Goal: Task Accomplishment & Management: Manage account settings

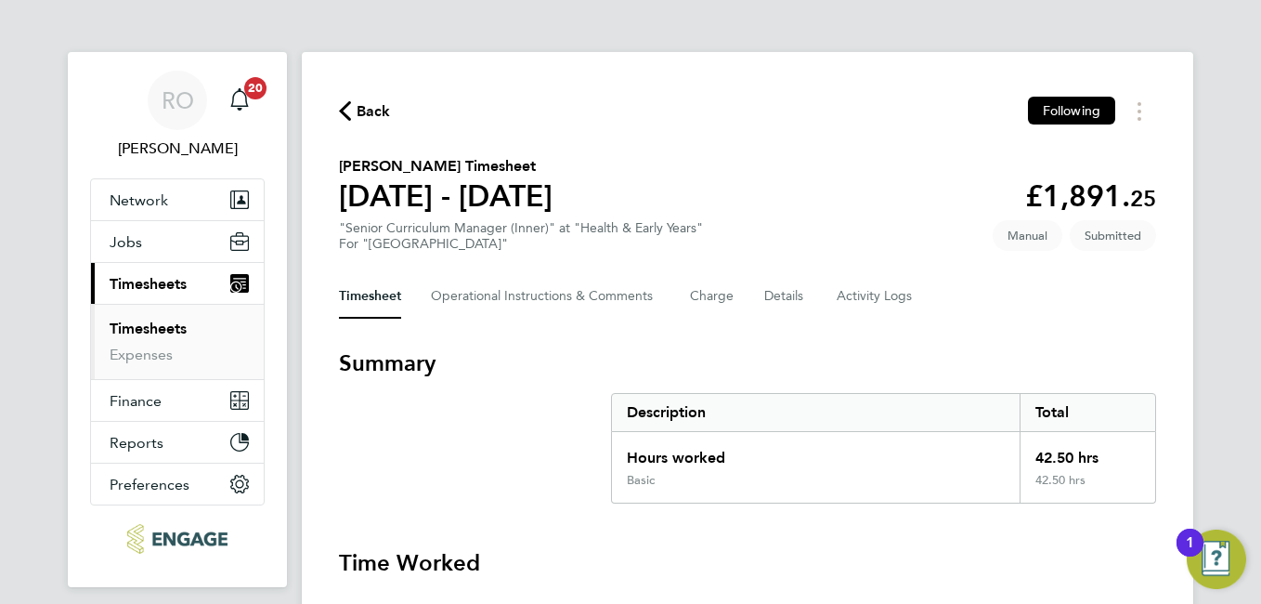
drag, startPoint x: 1251, startPoint y: 247, endPoint x: 1228, endPoint y: 288, distance: 47.0
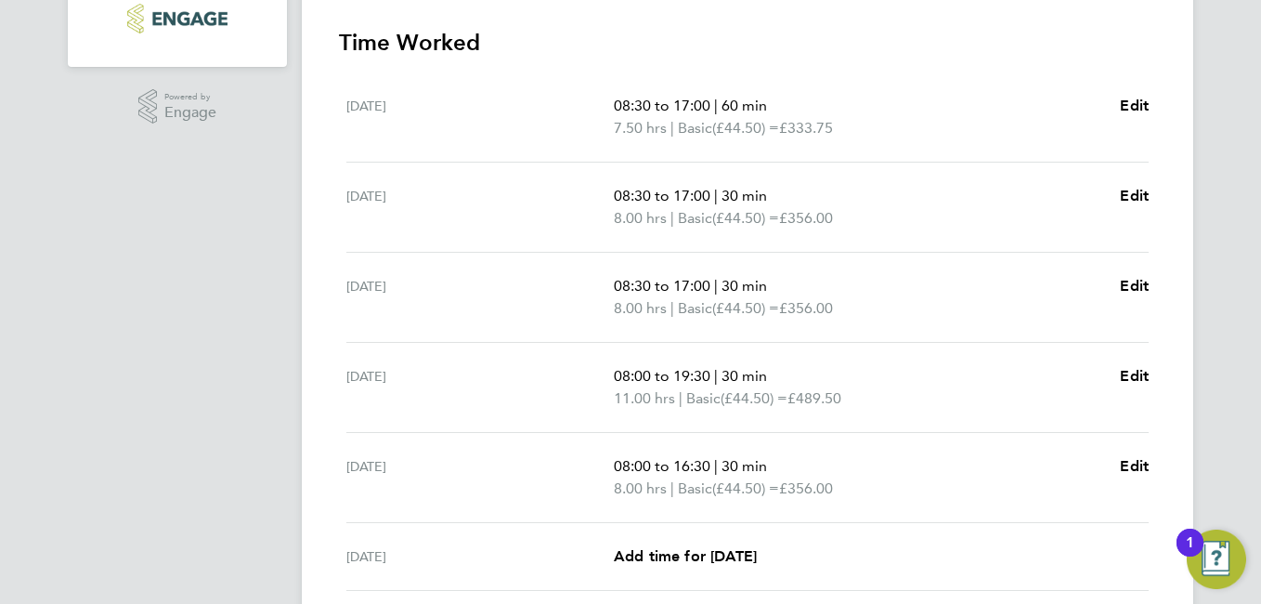
scroll to position [483, 0]
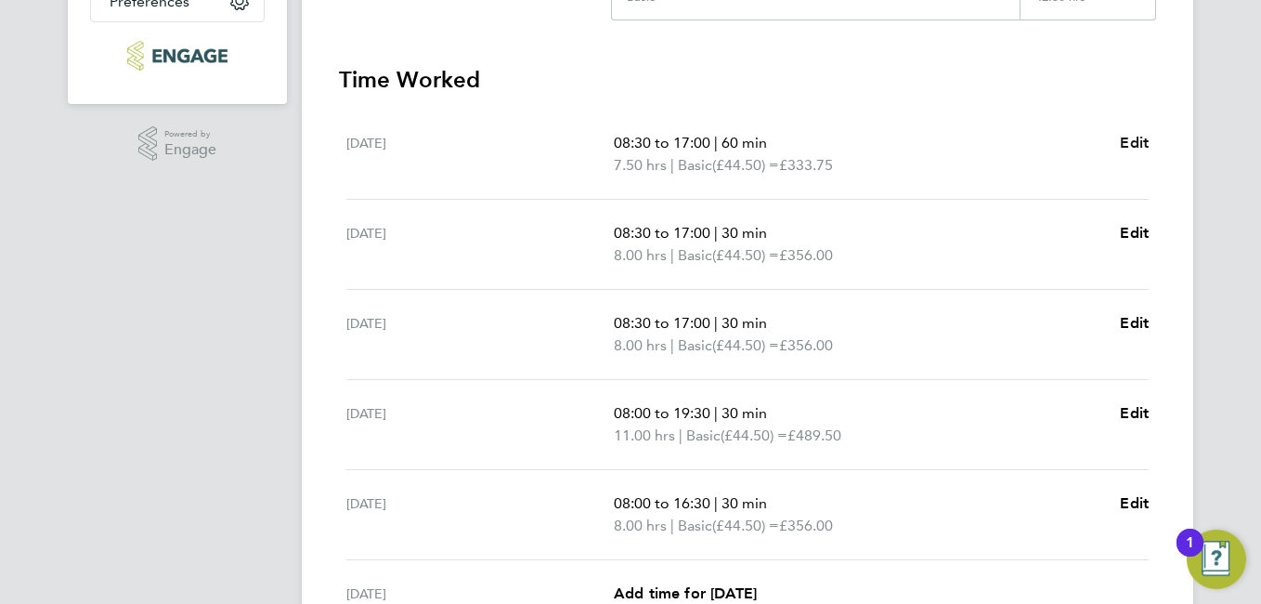
click at [1134, 138] on span "Edit" at bounding box center [1134, 143] width 29 height 18
select select "60"
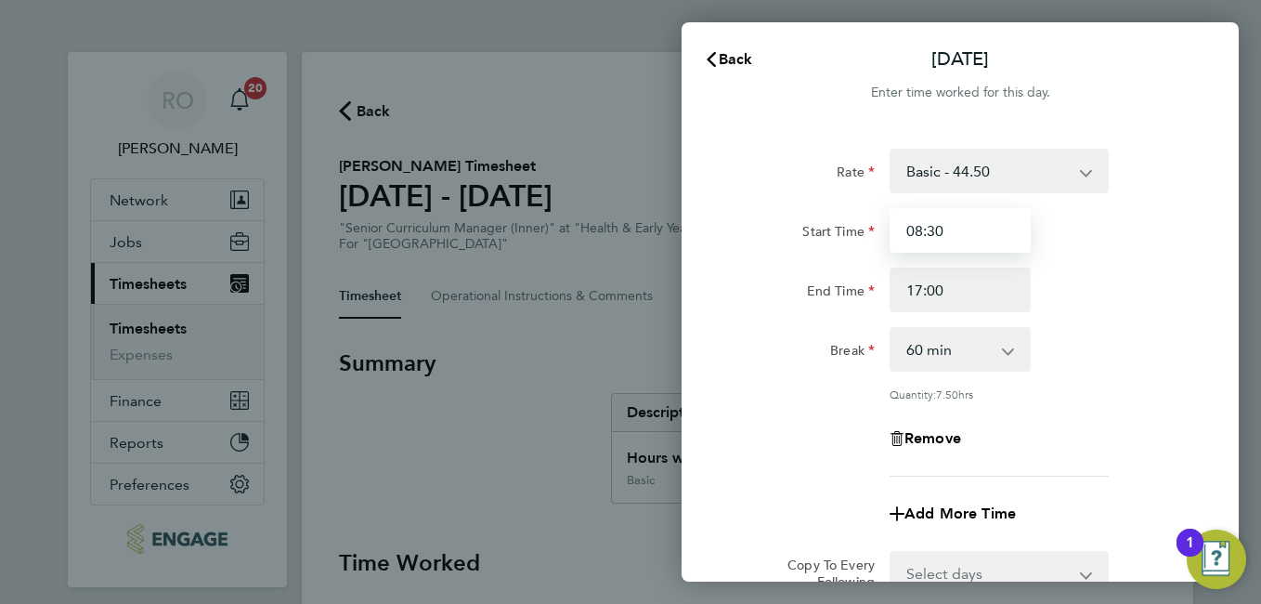
click at [1007, 232] on input "08:30" at bounding box center [960, 230] width 141 height 45
drag, startPoint x: 984, startPoint y: 228, endPoint x: 895, endPoint y: 241, distance: 90.1
click at [895, 241] on input "08:30" at bounding box center [960, 230] width 141 height 45
type input "09:00"
click at [1112, 397] on div "Rate Basic - 44.50 Start Time 09:00 End Time 17:00 Break 0 min 15 min 30 min 45…" at bounding box center [960, 313] width 453 height 328
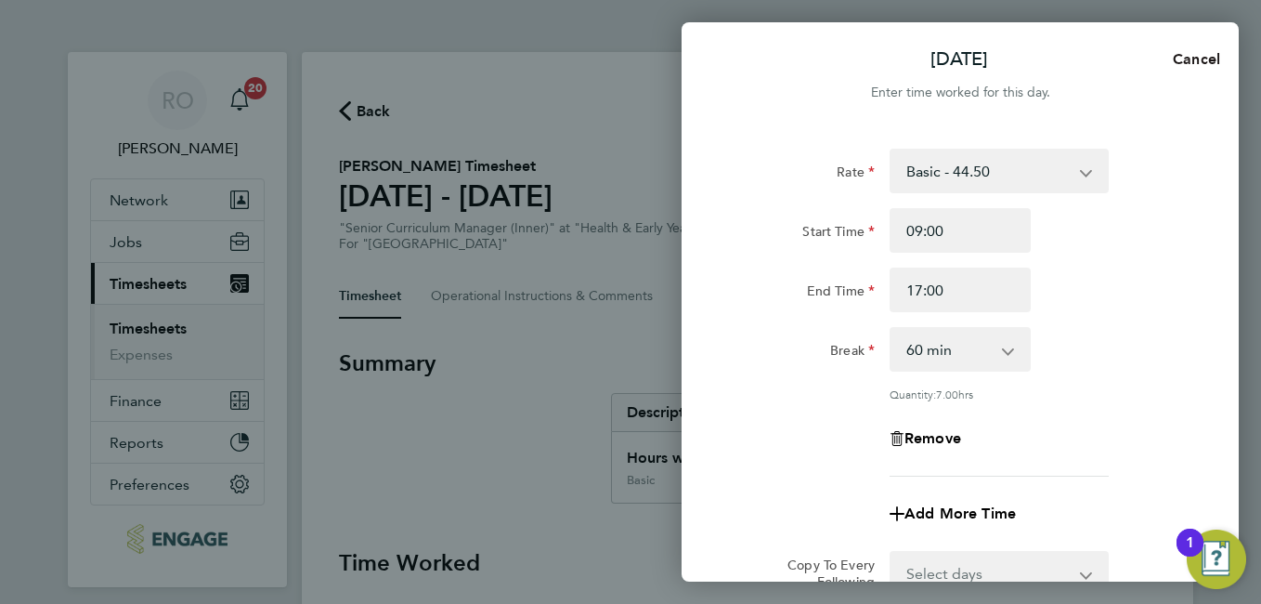
click at [1207, 59] on span "Cancel" at bounding box center [1193, 59] width 53 height 18
select select "60"
click at [977, 236] on input "08:30" at bounding box center [960, 230] width 141 height 45
drag, startPoint x: 964, startPoint y: 231, endPoint x: 892, endPoint y: 243, distance: 72.5
click at [892, 243] on input "08:30" at bounding box center [960, 230] width 141 height 45
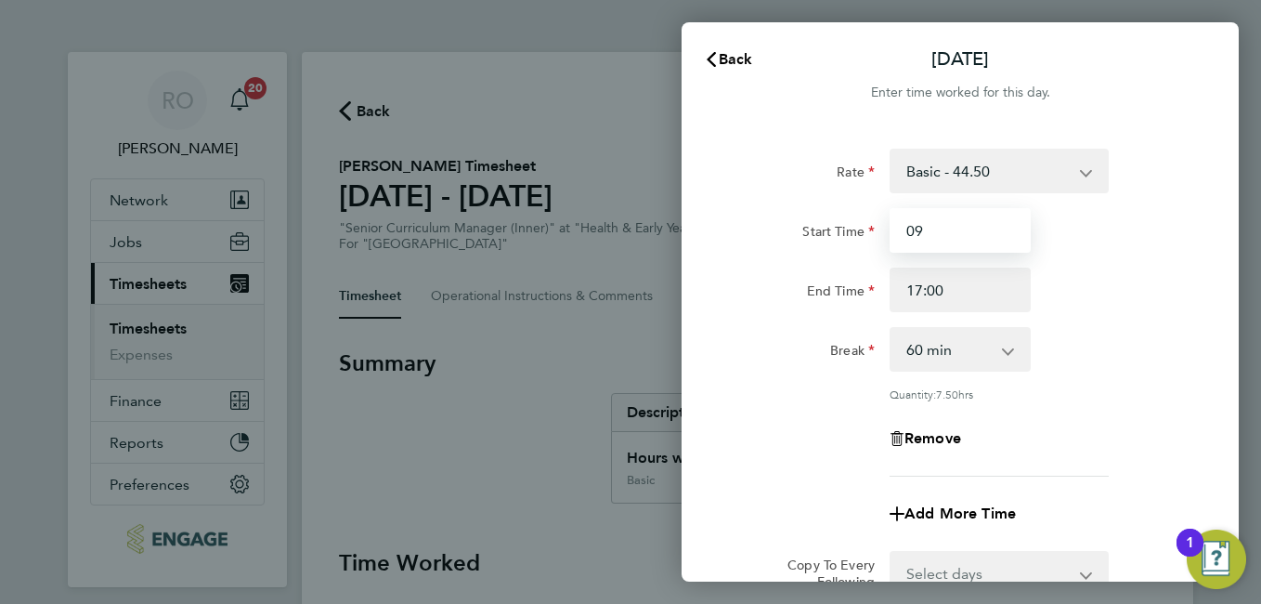
type input "09:00"
click at [516, 446] on div "Mon 18 Aug Cancel Enter time worked for this day. Rate Basic - 44.50 Start Time…" at bounding box center [630, 302] width 1261 height 604
click at [1253, 106] on div "Mon 18 Aug Cancel Enter time worked for this day. Rate Basic - 44.50 Start Time…" at bounding box center [630, 302] width 1261 height 604
click at [139, 333] on div "Mon 18 Aug Cancel Enter time worked for this day. Rate Basic - 44.50 Start Time…" at bounding box center [630, 302] width 1261 height 604
click at [567, 107] on div "Mon 18 Aug Cancel Enter time worked for this day. Rate Basic - 44.50 Start Time…" at bounding box center [630, 302] width 1261 height 604
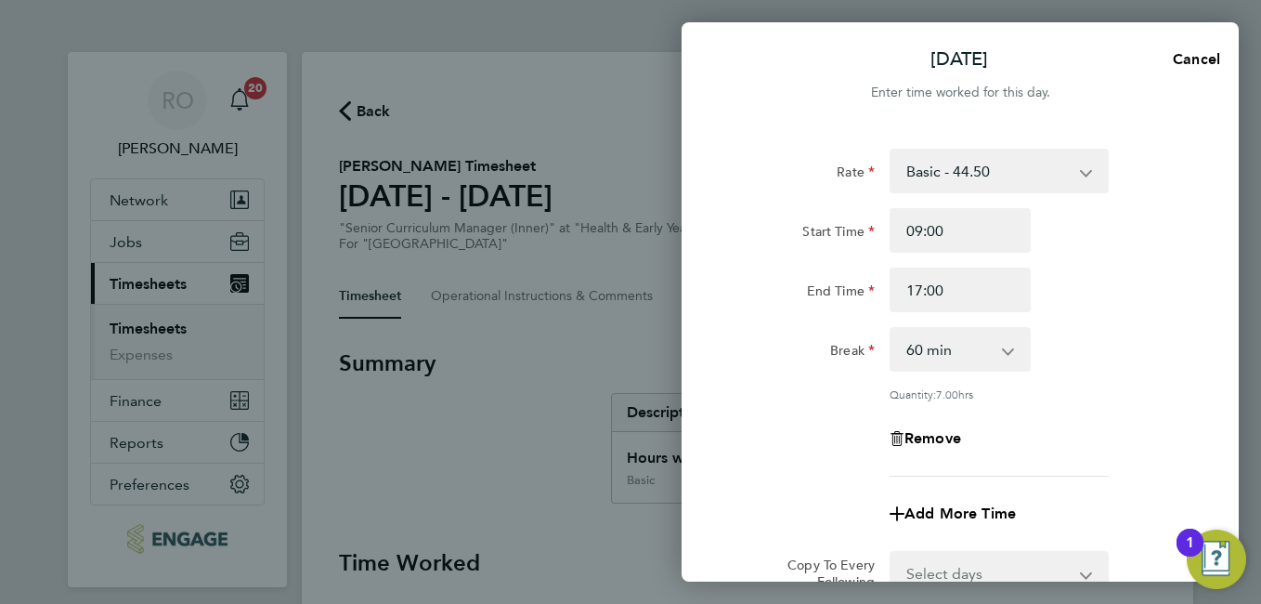
click at [774, 515] on div "Add More Time" at bounding box center [960, 513] width 468 height 45
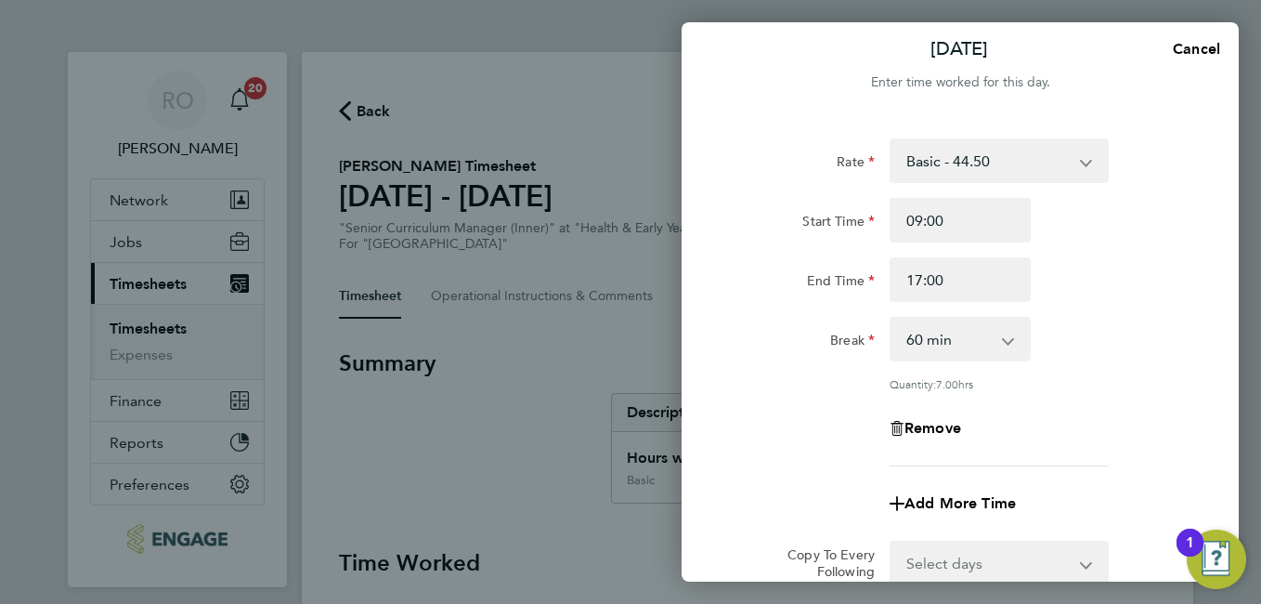
click at [1084, 569] on select "Select days Day Weekday (Mon-Fri) Weekend (Sat-Sun) Tuesday Wednesday Thursday …" at bounding box center [989, 562] width 195 height 41
click at [1114, 516] on div "Add More Time" at bounding box center [960, 503] width 468 height 45
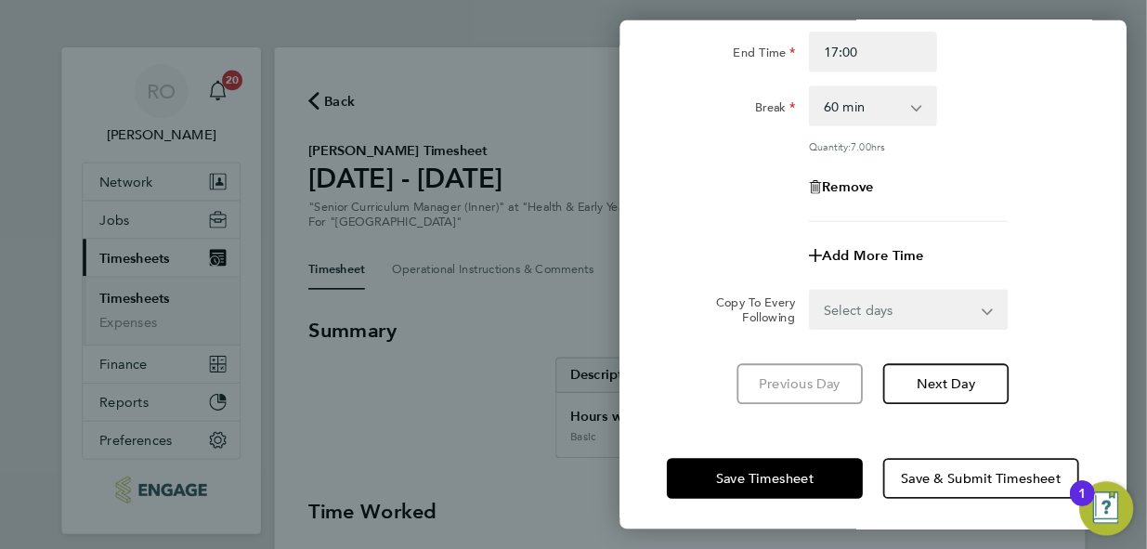
scroll to position [235, 0]
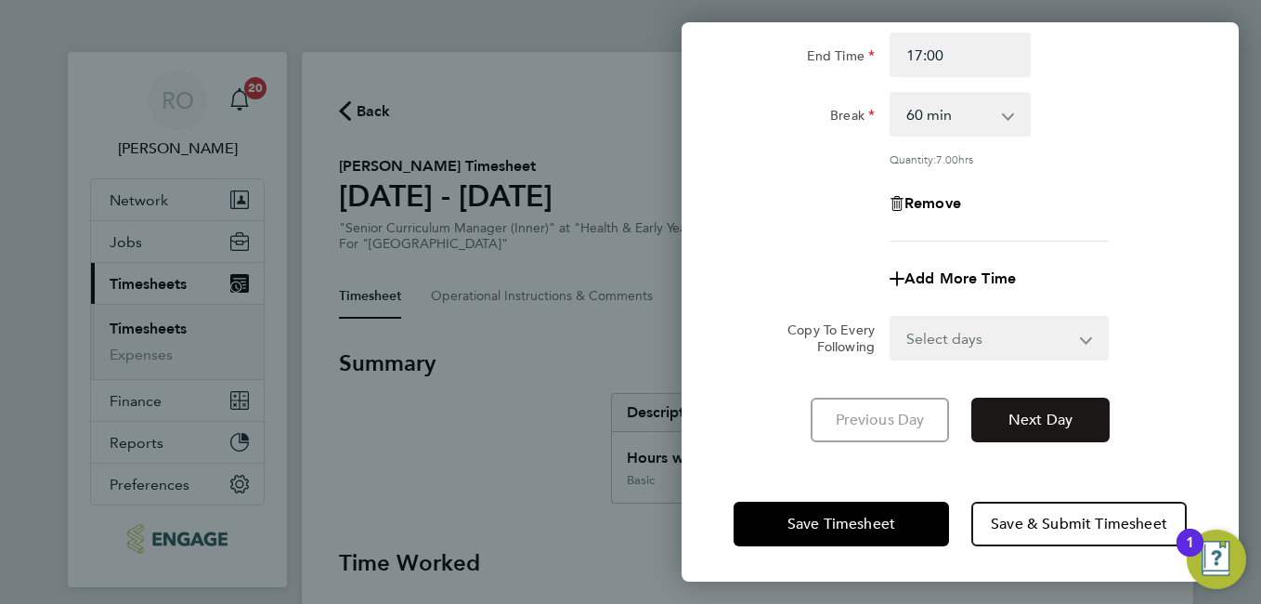
click at [1000, 422] on button "Next Day" at bounding box center [1040, 419] width 138 height 45
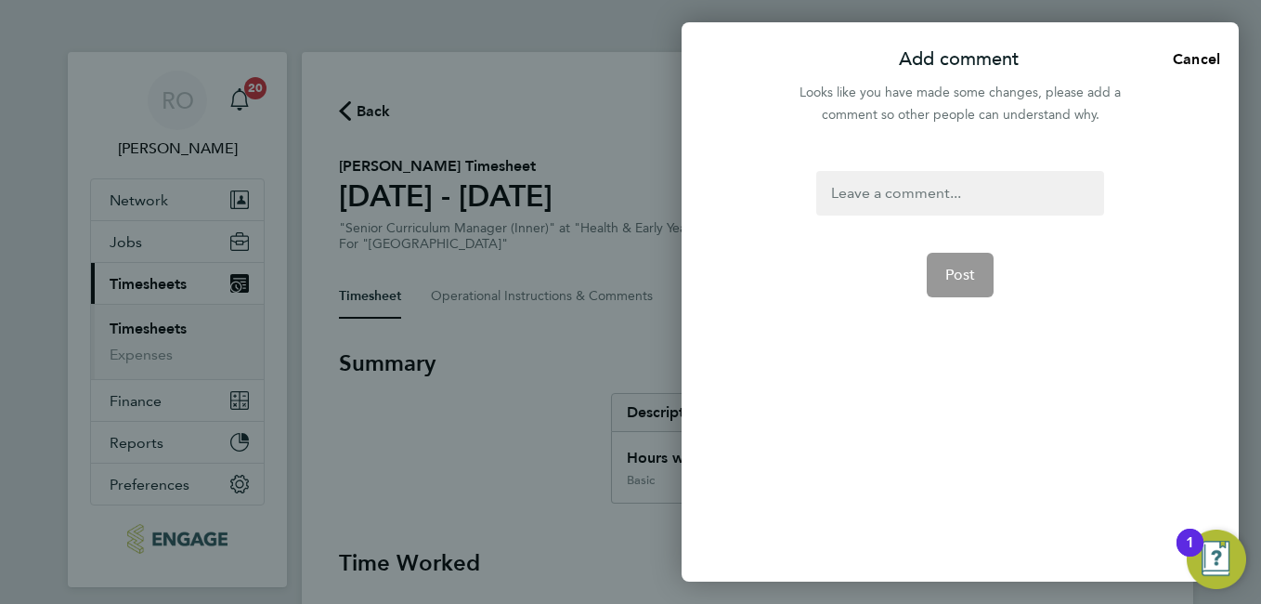
click at [860, 195] on div at bounding box center [959, 193] width 287 height 45
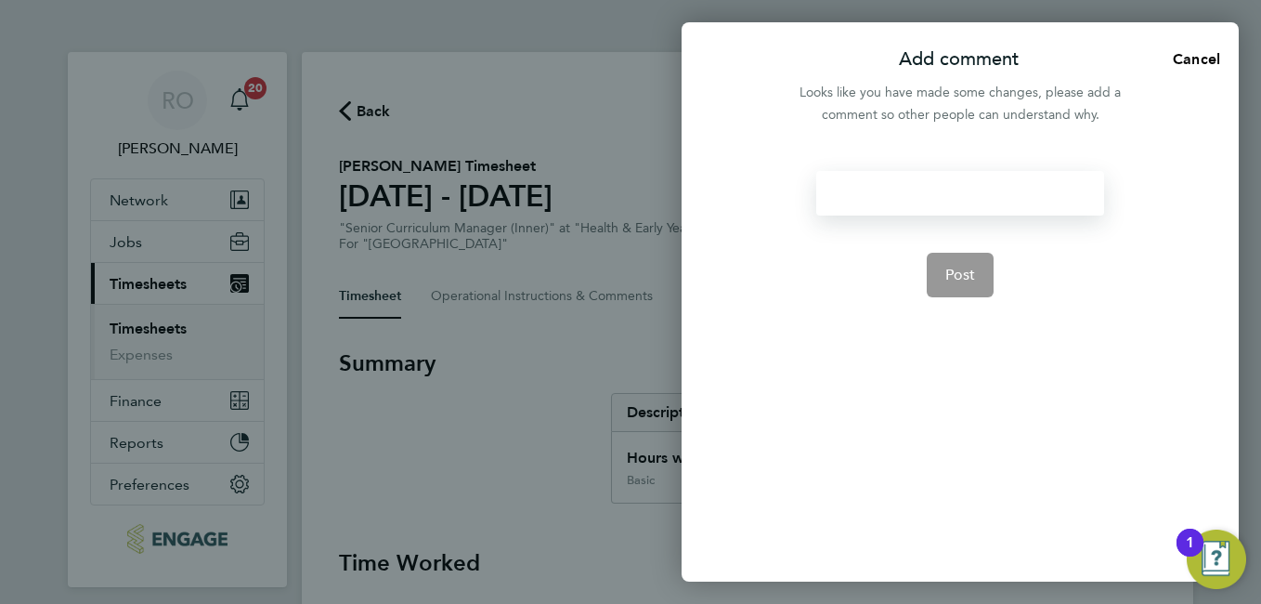
click at [860, 206] on div at bounding box center [959, 193] width 287 height 45
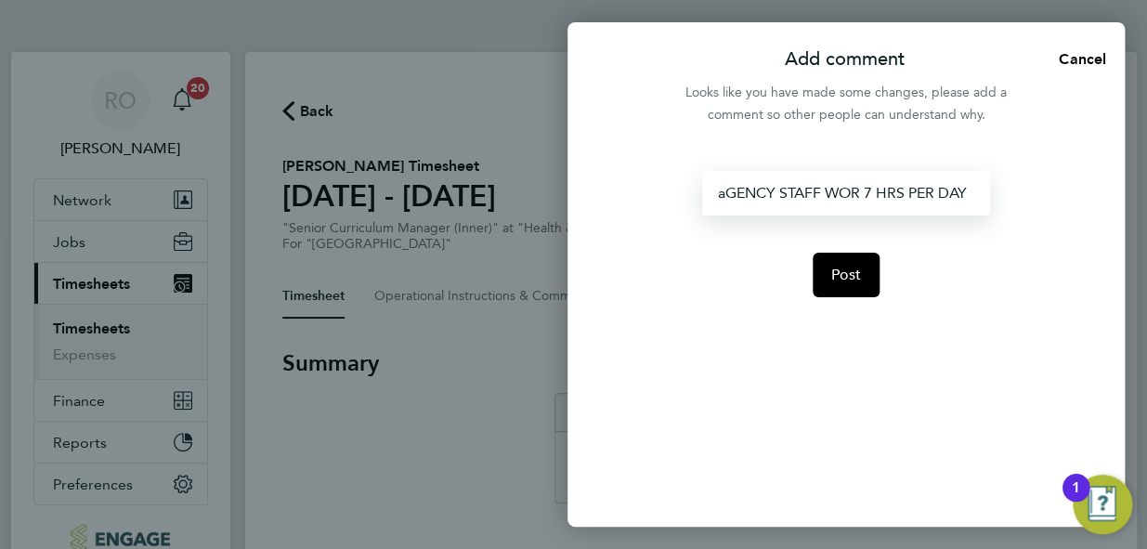
click at [880, 176] on div "aGENCY STAFF WOR 7 HRS PER DAY" at bounding box center [845, 193] width 287 height 45
drag, startPoint x: 715, startPoint y: 196, endPoint x: 975, endPoint y: 195, distance: 260.0
click at [975, 195] on div "aGENCY STAFF WOR 7 HRS PER DAY" at bounding box center [845, 193] width 287 height 45
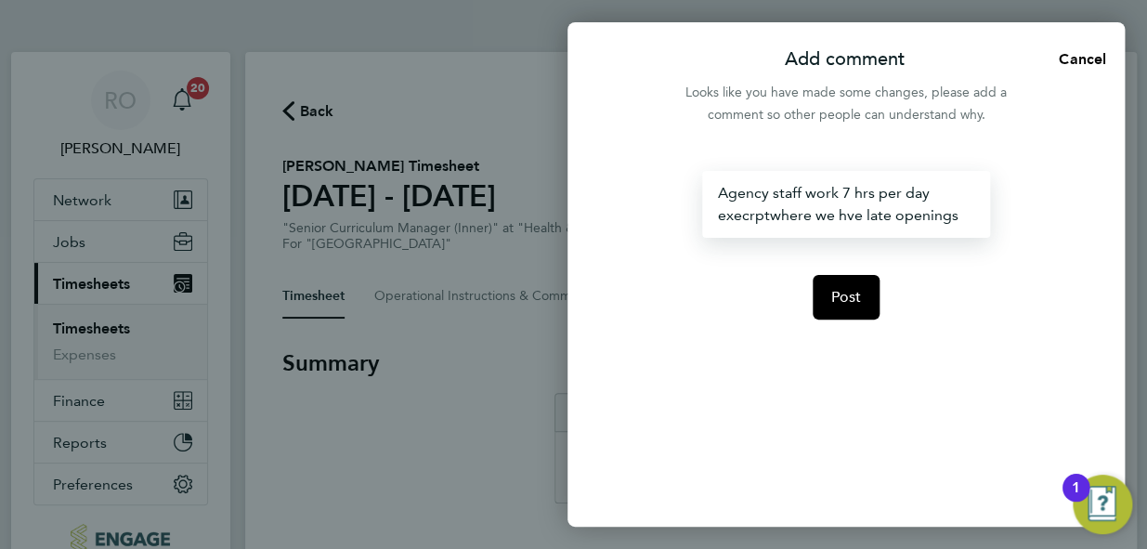
click at [771, 217] on div "Agency staff work 7 hrs per day execrptwhere we hve late openings" at bounding box center [845, 204] width 287 height 67
click at [750, 217] on div "Agency staff work 7 hrs per day execrpt where we hve late openings" at bounding box center [845, 204] width 287 height 67
click at [735, 219] on div "Agency staff work 7 hrs per day execrpt where we hve late openings" at bounding box center [845, 204] width 287 height 67
click at [749, 220] on div "Agency staff work 7 hrs per day excecrpt where we hve late openings" at bounding box center [845, 204] width 287 height 67
click at [849, 219] on div "Agency staff work 7 hrs per day excerpt where we hve late openings" at bounding box center [845, 204] width 287 height 67
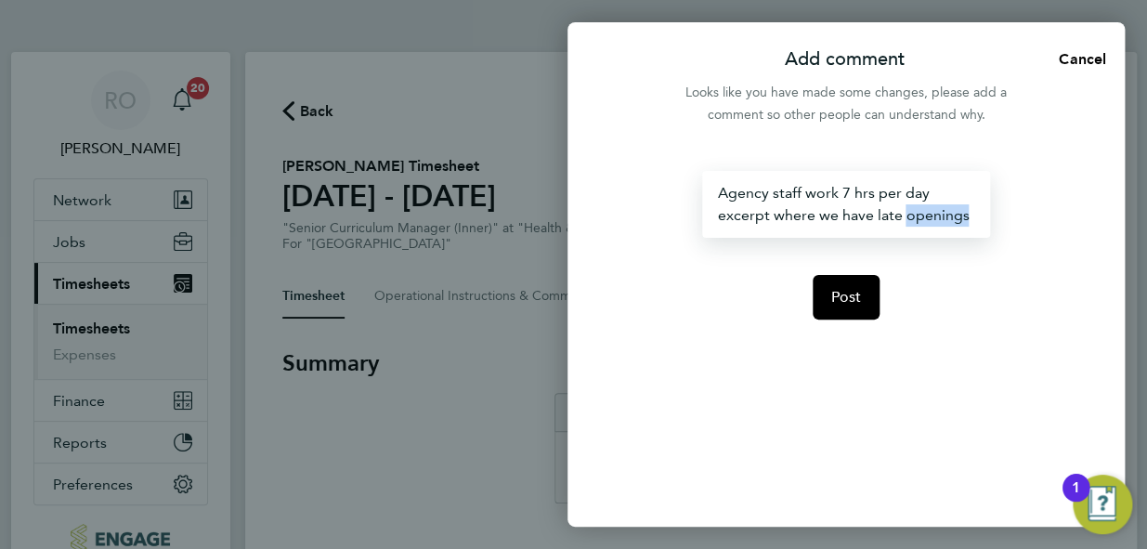
drag, startPoint x: 902, startPoint y: 222, endPoint x: 970, endPoint y: 218, distance: 67.9
click at [970, 218] on div "Agency staff work 7 hrs per day excerpt where we have late openings" at bounding box center [845, 204] width 287 height 67
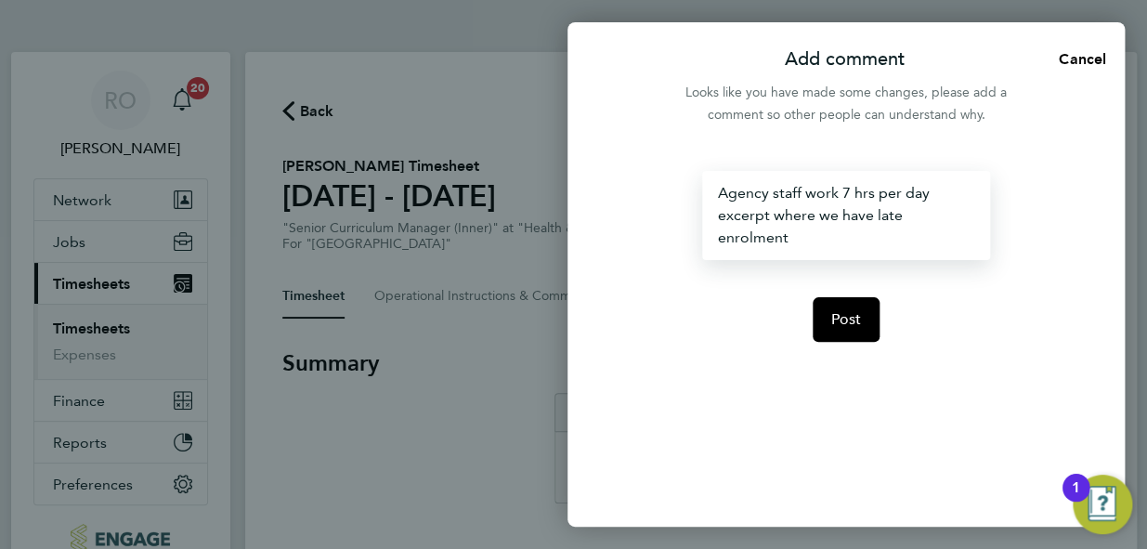
click at [839, 196] on div "Agency staff work 7 hrs per day excerpt where we have late enrolment" at bounding box center [845, 215] width 287 height 89
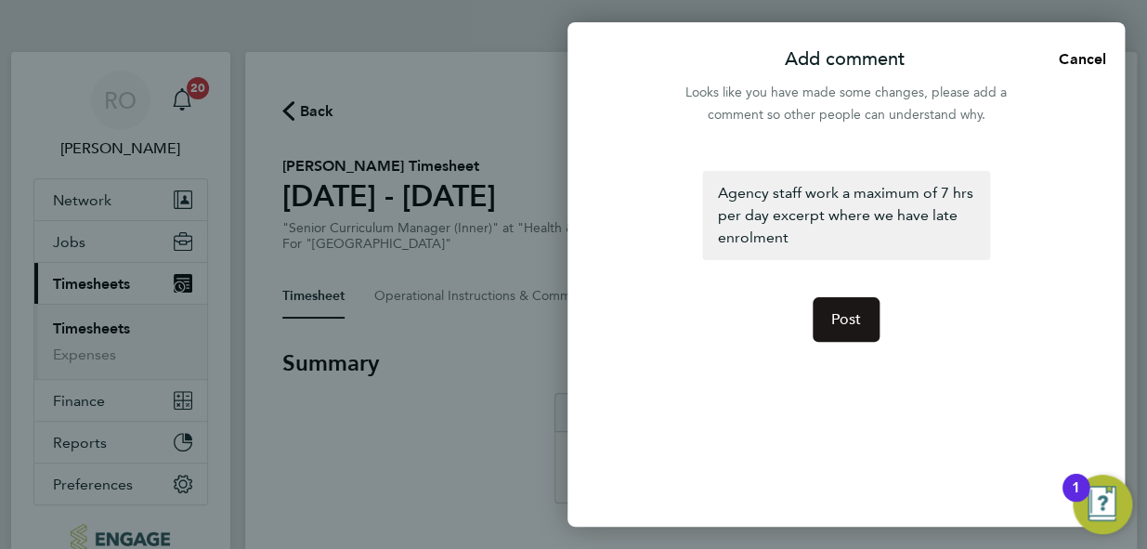
click at [838, 329] on button "Post" at bounding box center [847, 319] width 68 height 45
select select "30"
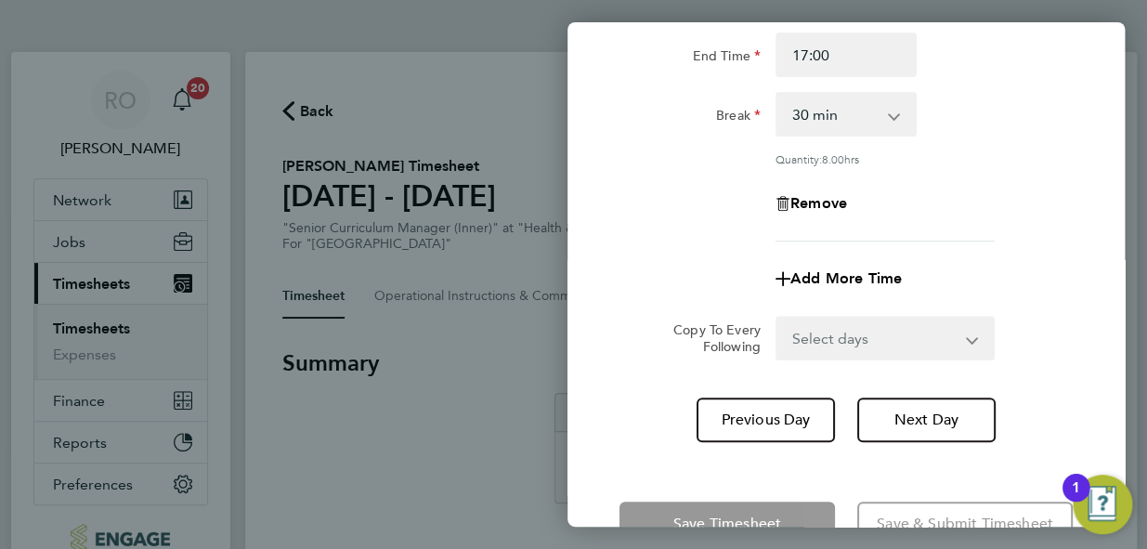
click at [423, 491] on div "Back Tue 19 Aug Enter time worked for this day. Rate Basic - 44.50 Start Time 0…" at bounding box center [573, 274] width 1147 height 549
drag, startPoint x: 423, startPoint y: 491, endPoint x: 767, endPoint y: 466, distance: 345.5
click at [767, 466] on div "Back Tue 19 Aug Enter time worked for this day. Rate Basic - 44.50 Start Time 0…" at bounding box center [573, 274] width 1147 height 549
click at [441, 520] on div "Back Tue 19 Aug Enter time worked for this day. Rate Basic - 44.50 Start Time 0…" at bounding box center [573, 274] width 1147 height 549
click at [953, 429] on span "Next Day" at bounding box center [926, 419] width 64 height 19
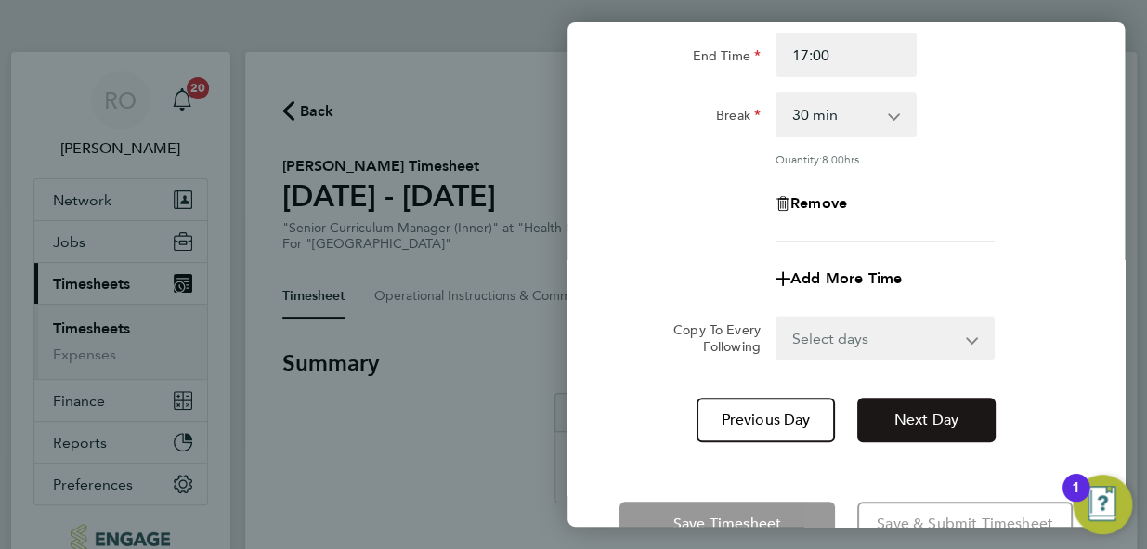
select select "30"
drag, startPoint x: 1121, startPoint y: 230, endPoint x: 1105, endPoint y: 124, distance: 108.0
click at [1105, 124] on div "Rate Basic - 44.50 Start Time 08:30 End Time 17:00 Break 0 min 15 min 30 min 45…" at bounding box center [845, 177] width 557 height 573
click at [426, 434] on div "Back Wed 20 Aug Enter time worked for this day. Rate Basic - 44.50 Start Time 0…" at bounding box center [573, 274] width 1147 height 549
select select "30"
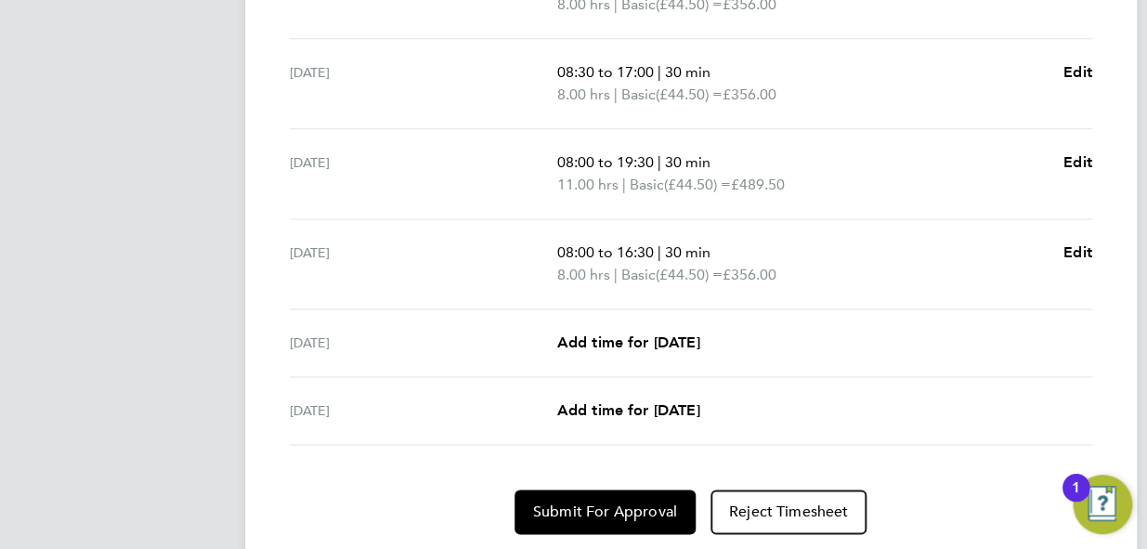
scroll to position [743, 0]
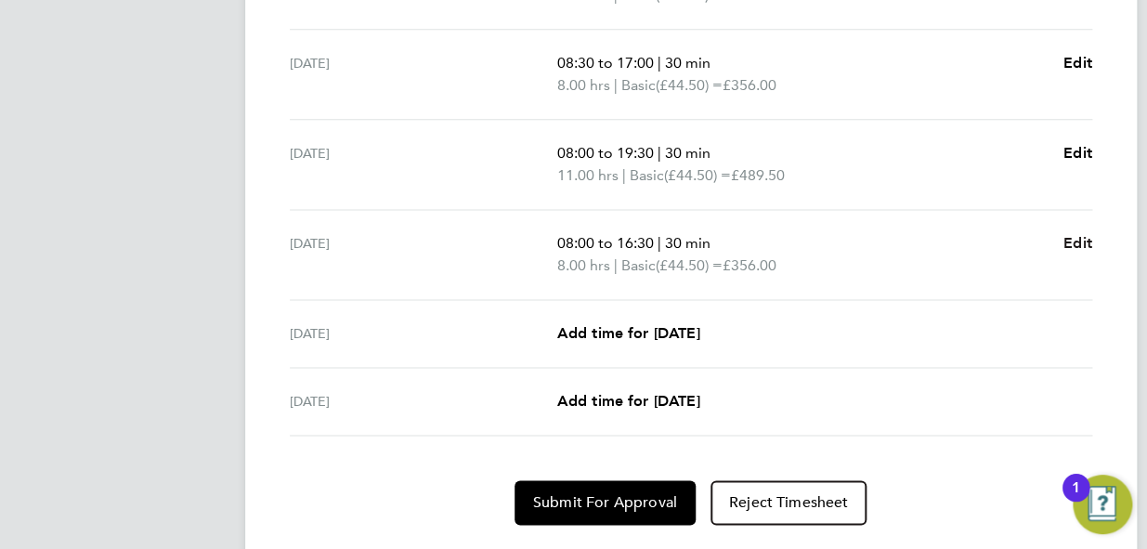
click at [1068, 245] on span "Edit" at bounding box center [1077, 243] width 29 height 18
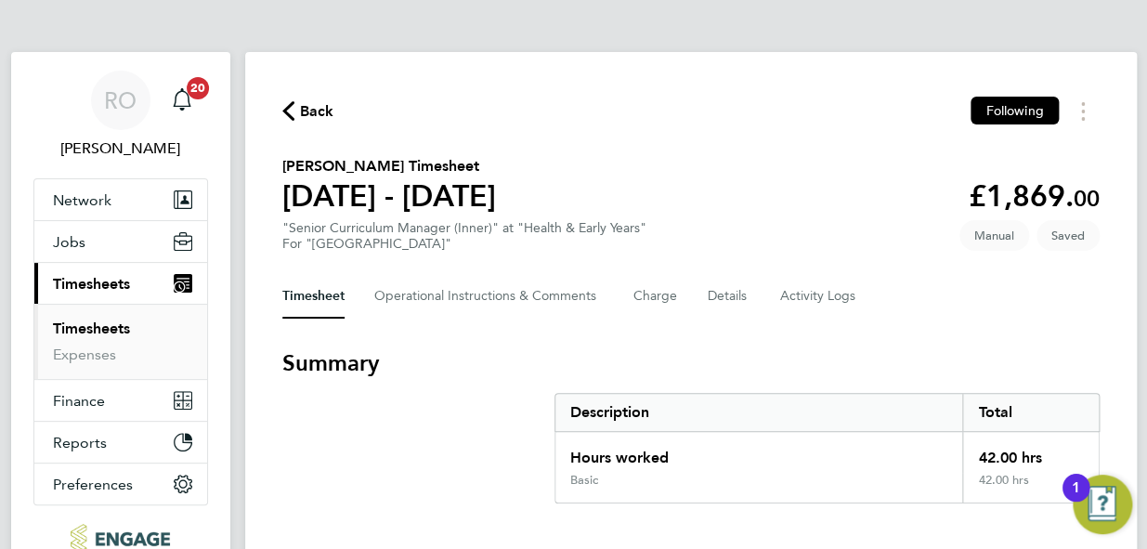
select select "30"
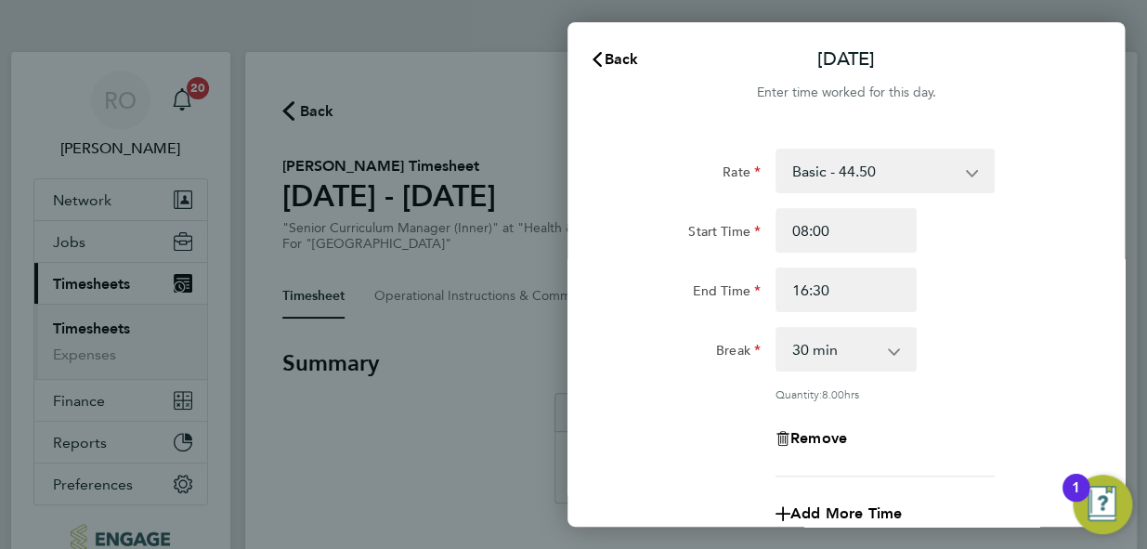
click at [955, 255] on div "Start Time 08:00 End Time 16:30" at bounding box center [846, 260] width 468 height 104
click at [802, 219] on input "08:00" at bounding box center [845, 230] width 141 height 45
click at [804, 229] on input "08:00" at bounding box center [845, 230] width 141 height 45
type input "09:00"
click at [997, 327] on div "Break 0 min 15 min 30 min 45 min 60 min 75 min 90 min" at bounding box center [846, 349] width 468 height 45
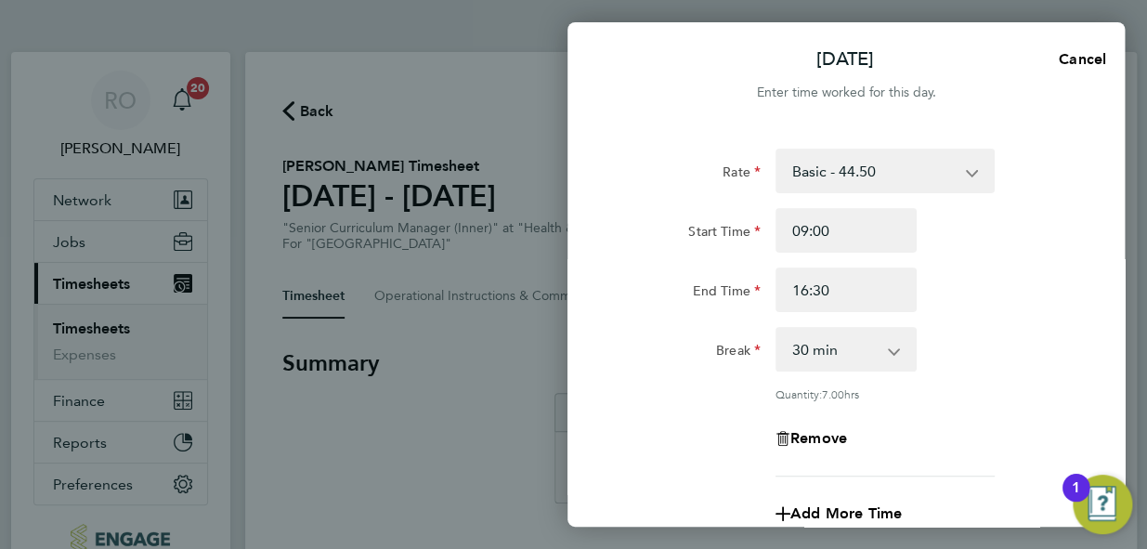
click at [998, 332] on div "Break 0 min 15 min 30 min 45 min 60 min 75 min 90 min" at bounding box center [846, 349] width 468 height 45
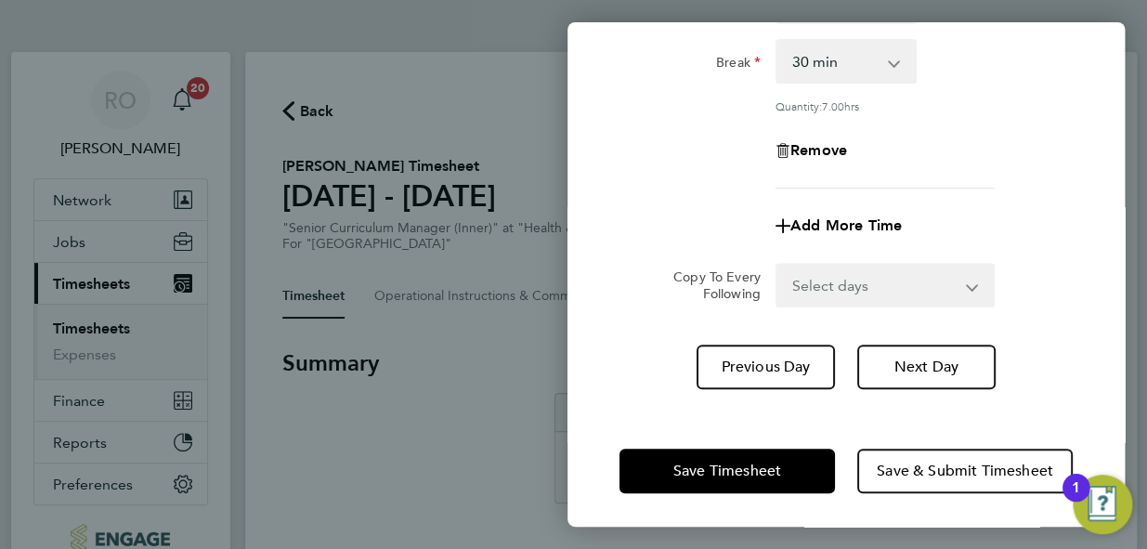
scroll to position [289, 0]
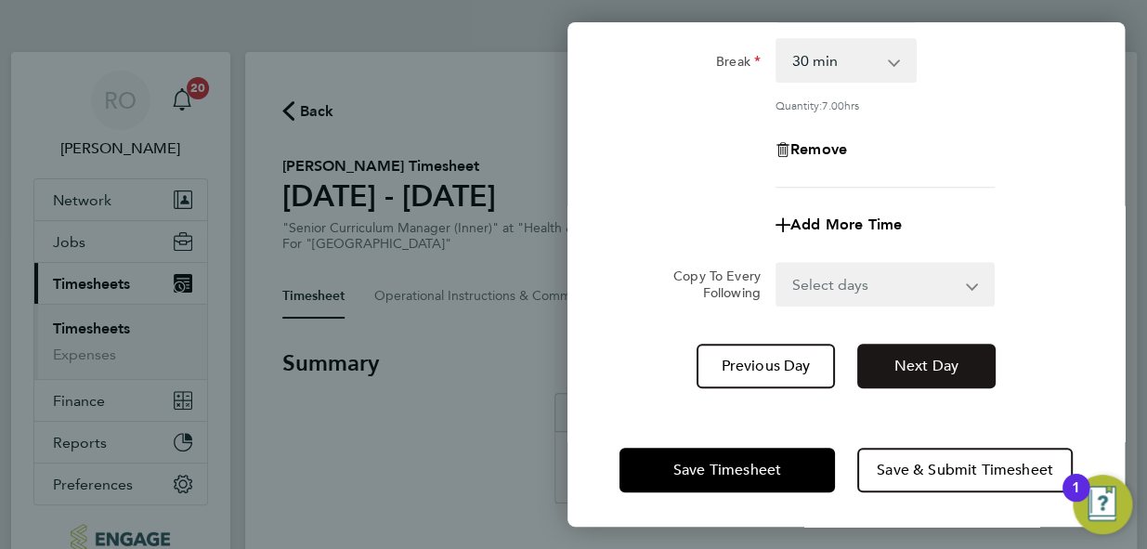
click at [932, 368] on span "Next Day" at bounding box center [926, 366] width 64 height 19
select select "60"
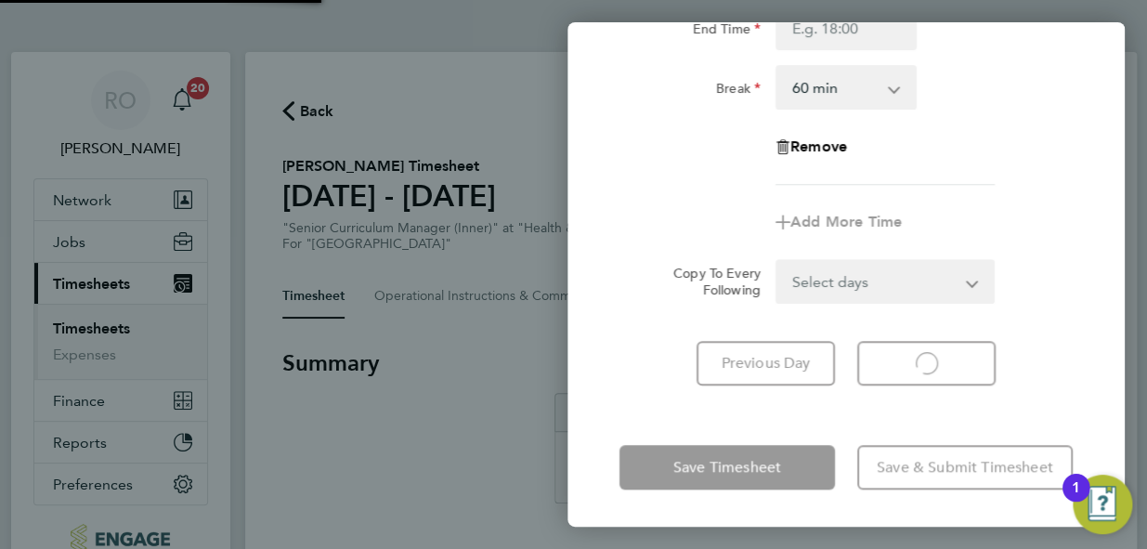
scroll to position [261, 0]
select select "60"
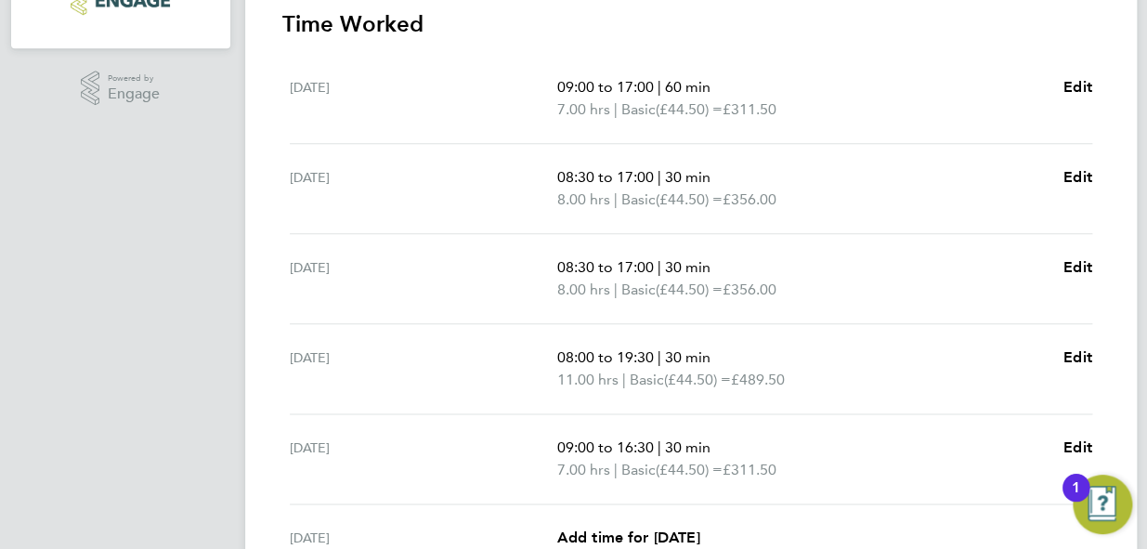
scroll to position [540, 0]
click at [1068, 172] on span "Edit" at bounding box center [1077, 176] width 29 height 18
select select "30"
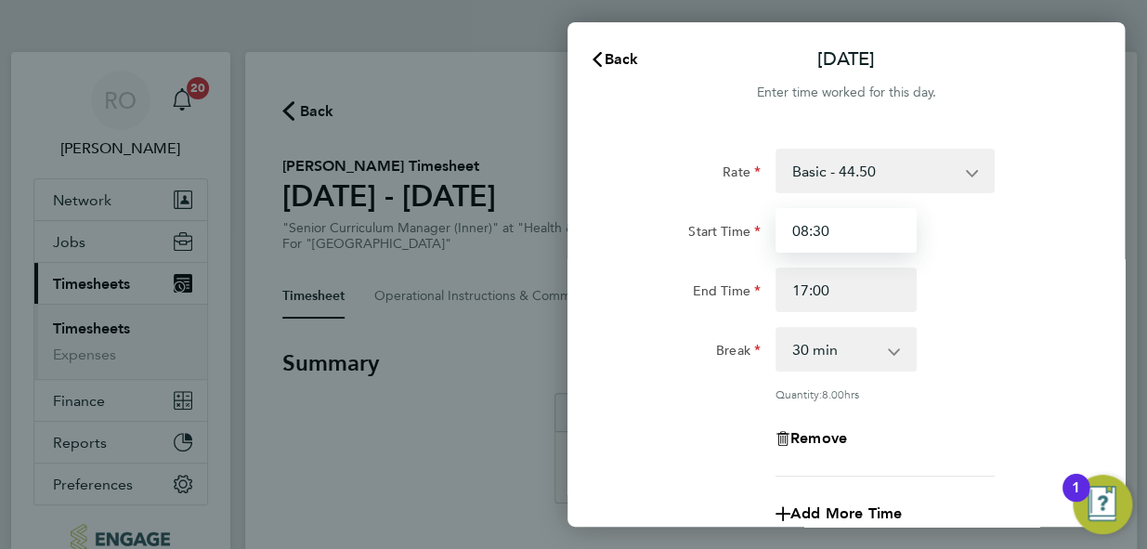
click at [829, 233] on input "08:30" at bounding box center [845, 230] width 141 height 45
drag, startPoint x: 827, startPoint y: 230, endPoint x: 804, endPoint y: 241, distance: 24.9
click at [804, 241] on input "08:30" at bounding box center [845, 230] width 141 height 45
click at [789, 236] on input "08:30" at bounding box center [845, 230] width 141 height 45
drag, startPoint x: 789, startPoint y: 236, endPoint x: 835, endPoint y: 229, distance: 46.0
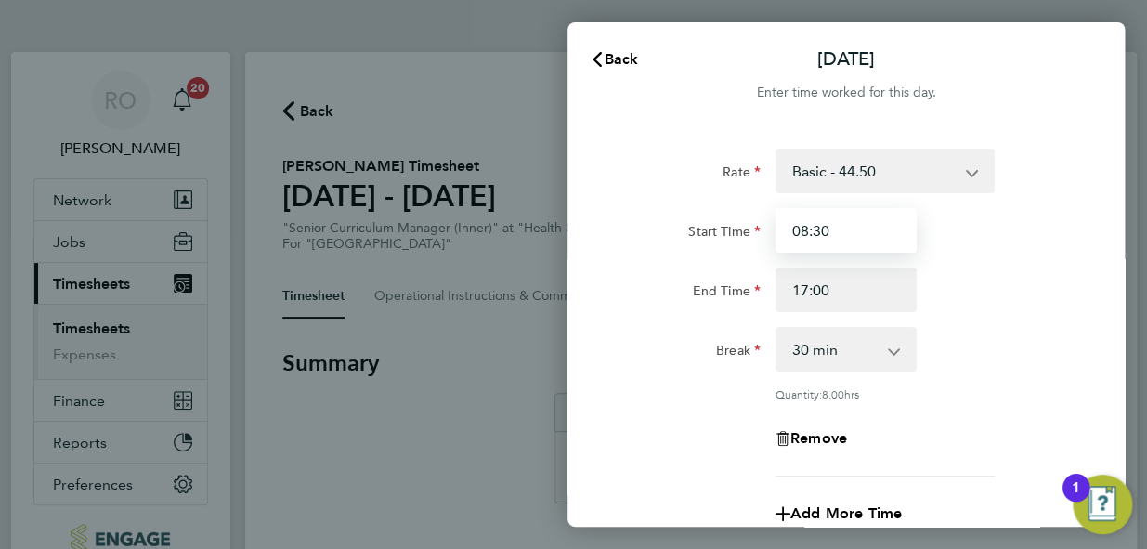
click at [835, 229] on input "08:30" at bounding box center [845, 230] width 141 height 45
type input "09:00"
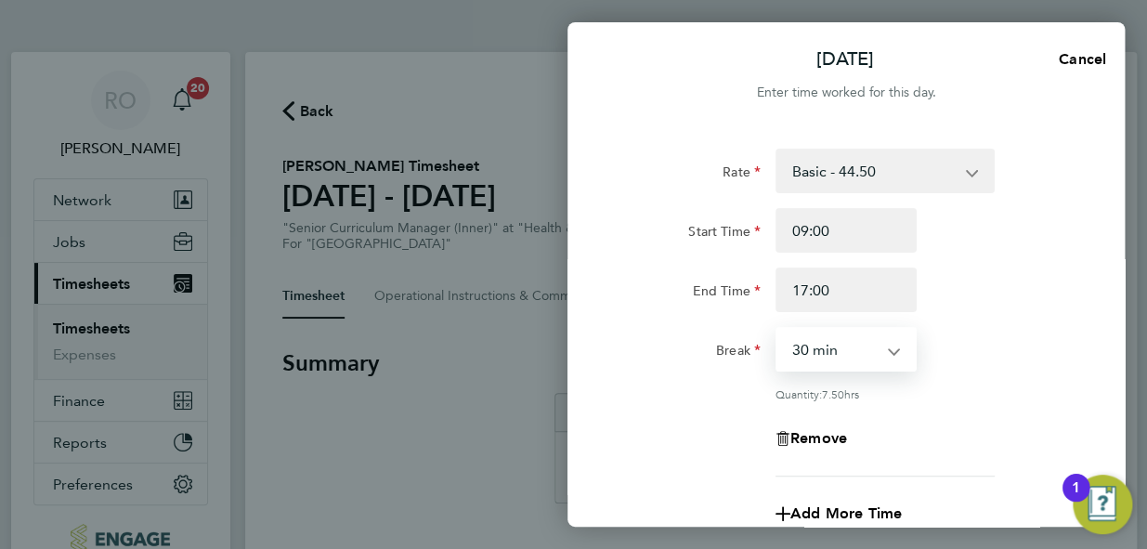
click at [889, 351] on select "0 min 15 min 30 min 45 min 60 min 75 min 90 min" at bounding box center [834, 349] width 115 height 41
select select "60"
click at [777, 329] on select "0 min 15 min 30 min 45 min 60 min 75 min 90 min" at bounding box center [834, 349] width 115 height 41
click at [419, 408] on div "Tue 19 Aug Cancel Enter time worked for this day. Rate Basic - 44.50 Start Time…" at bounding box center [573, 274] width 1147 height 549
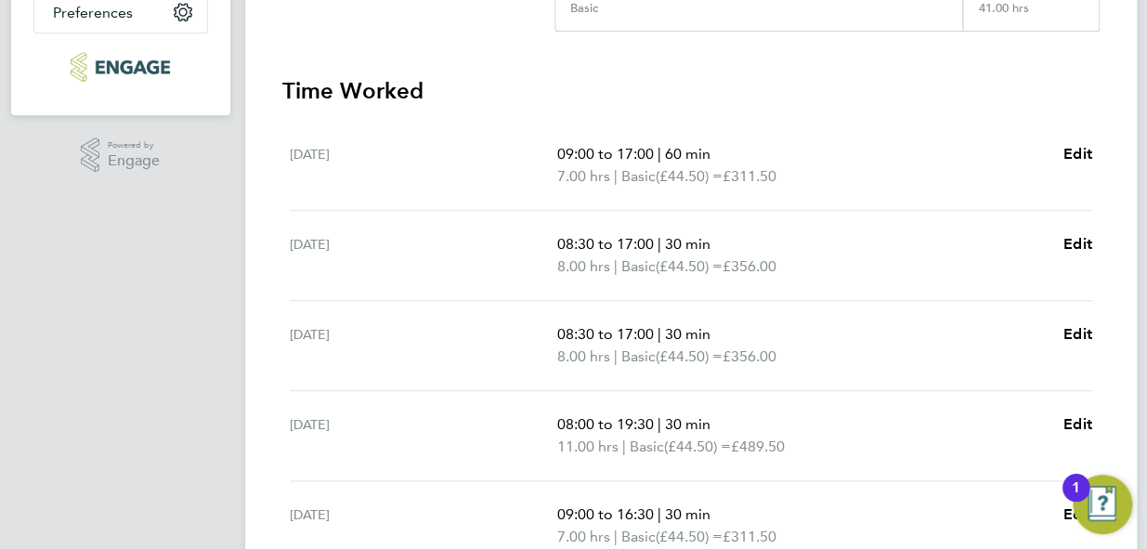
scroll to position [473, 0]
click at [1076, 245] on span "Edit" at bounding box center [1077, 243] width 29 height 18
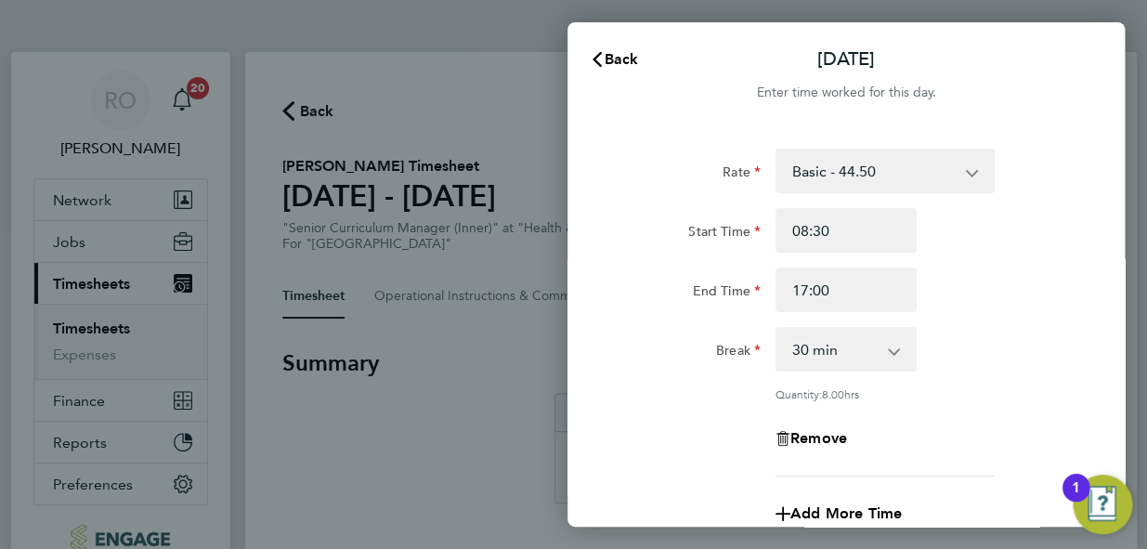
click at [887, 346] on select "0 min 15 min 30 min 45 min 60 min 75 min 90 min" at bounding box center [834, 349] width 115 height 41
select select "60"
click at [777, 329] on select "0 min 15 min 30 min 45 min 60 min 75 min 90 min" at bounding box center [834, 349] width 115 height 41
click at [879, 222] on input "08:30" at bounding box center [845, 230] width 141 height 45
drag, startPoint x: 872, startPoint y: 222, endPoint x: 762, endPoint y: 234, distance: 110.3
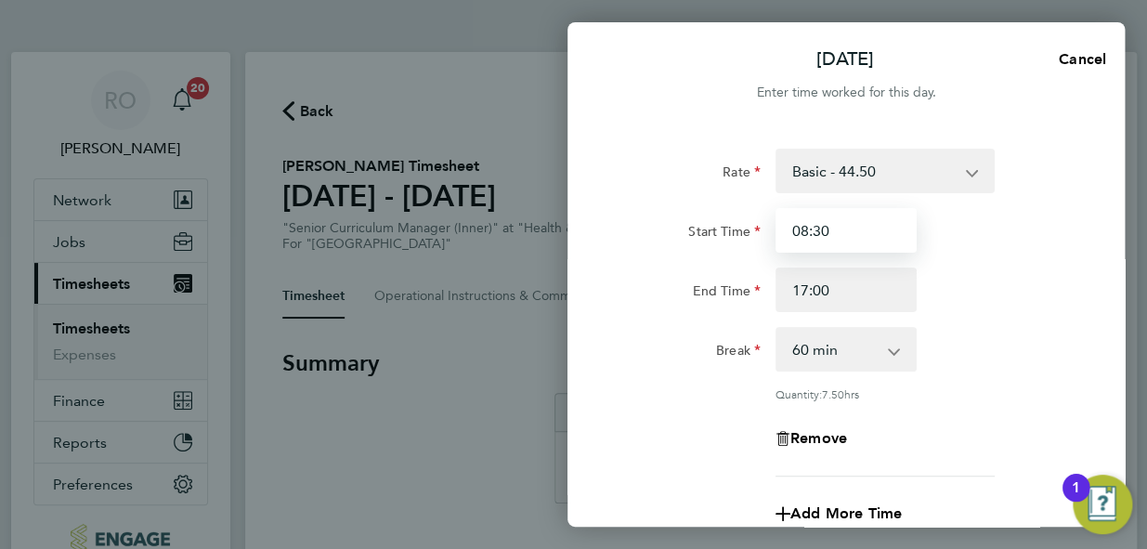
click at [762, 234] on div "Start Time 08:30" at bounding box center [846, 230] width 468 height 45
type input "09:00"
click at [966, 476] on app-timesheet-line-form-group "Rate Basic - 44.50 Start Time 09:00 End Time 17:00 Break 0 min 15 min 30 min 45…" at bounding box center [845, 342] width 453 height 387
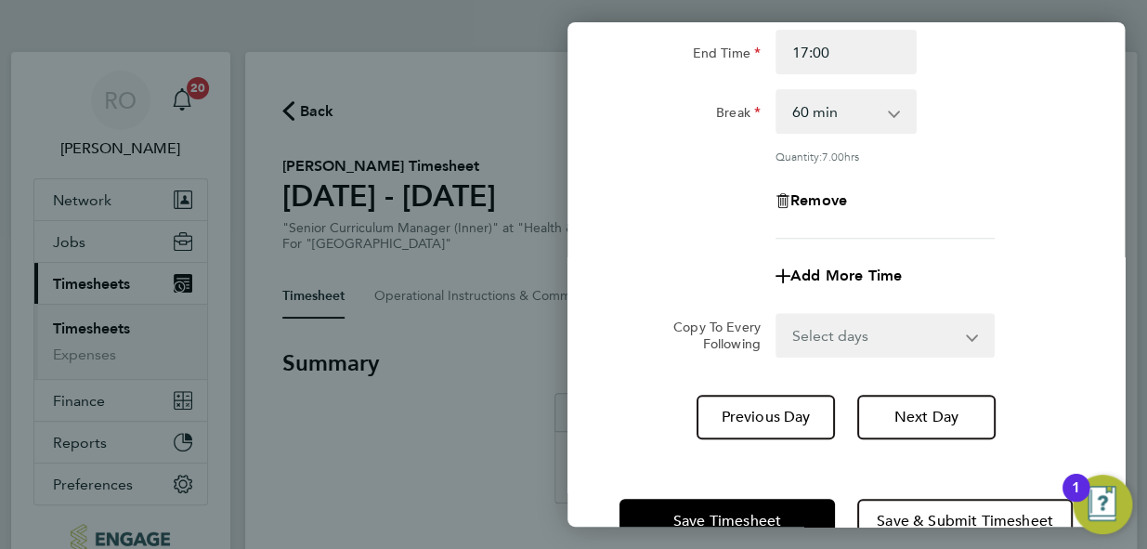
scroll to position [269, 0]
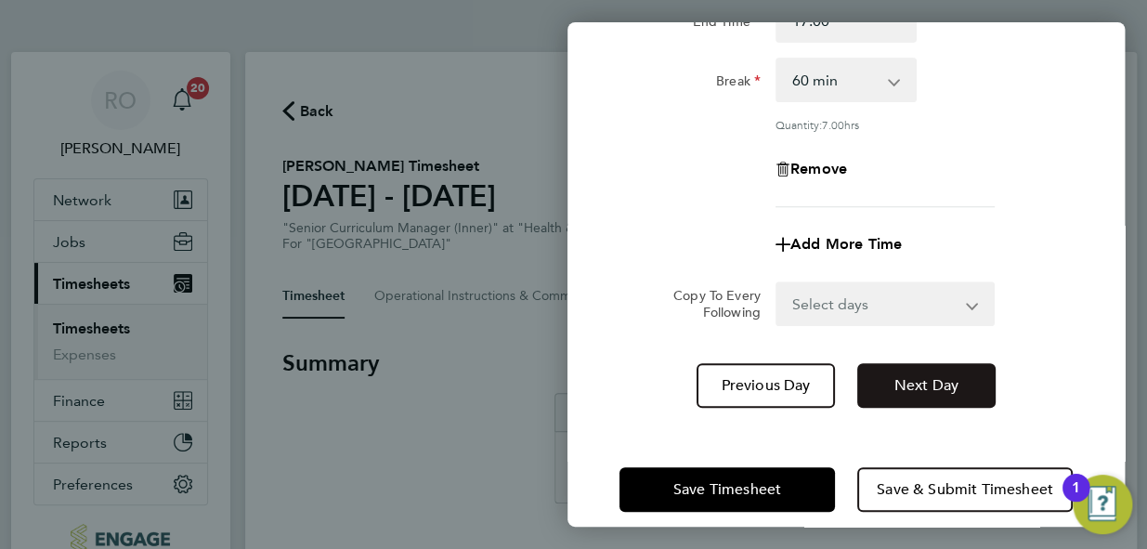
click at [931, 378] on span "Next Day" at bounding box center [926, 385] width 64 height 19
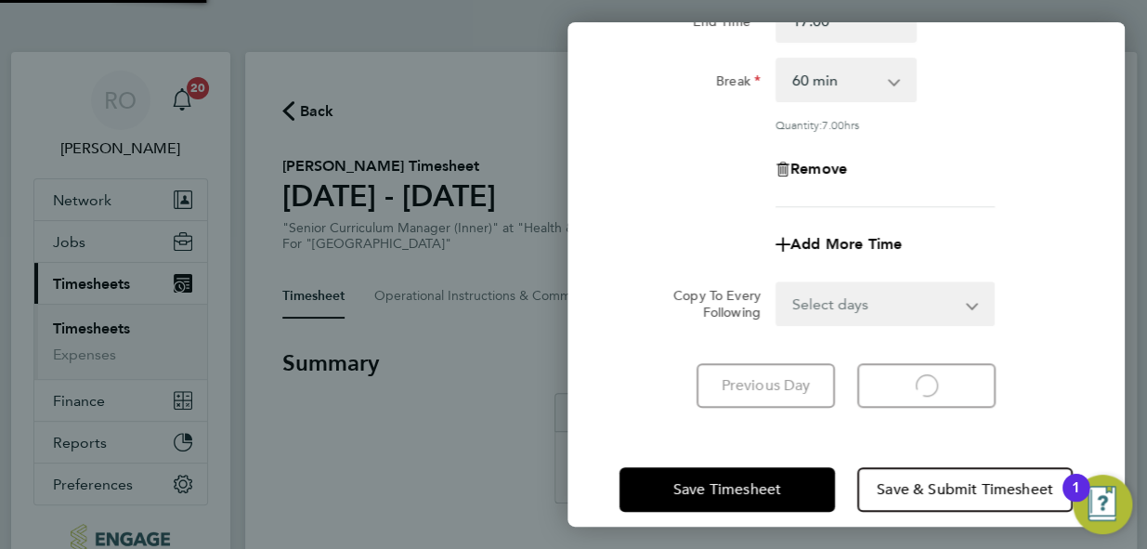
select select "30"
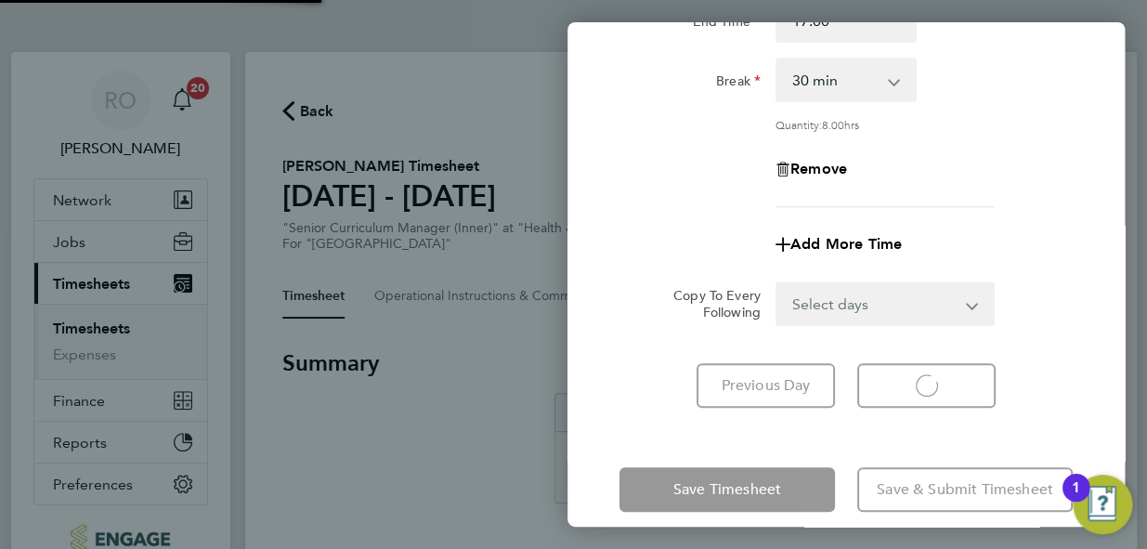
select select "30"
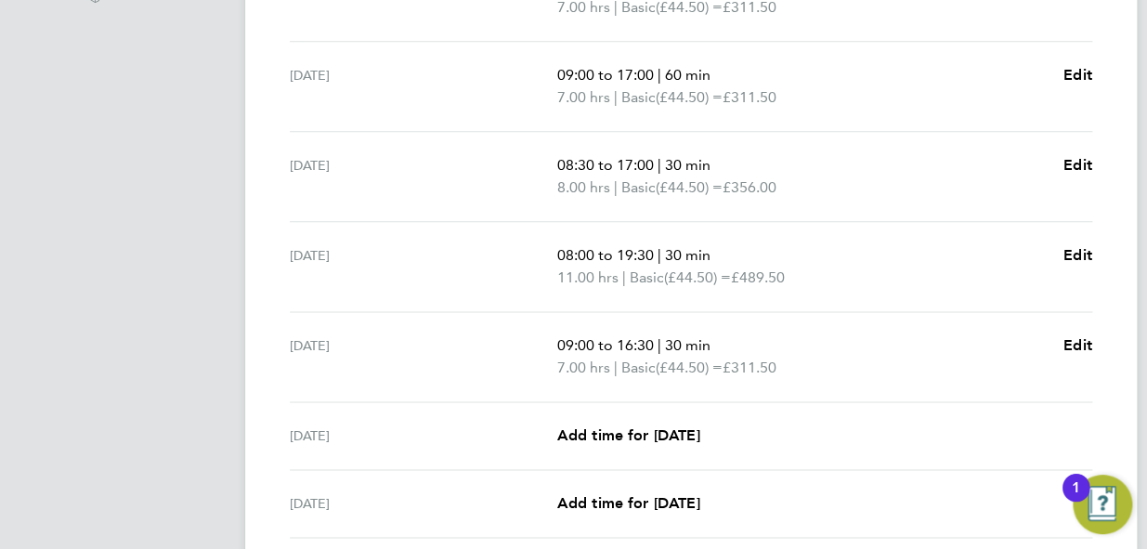
scroll to position [675, 0]
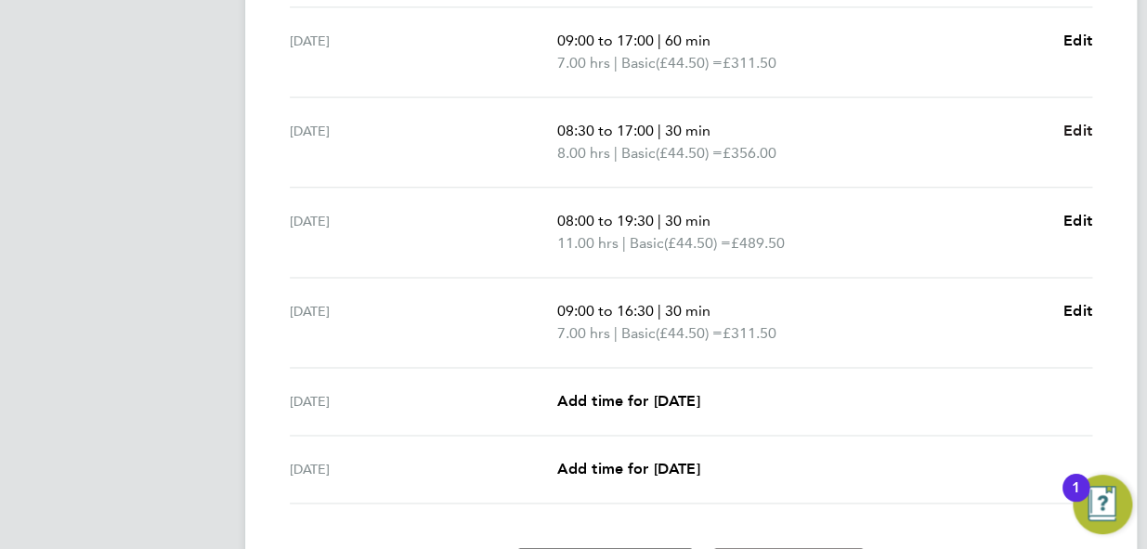
click at [1067, 128] on span "Edit" at bounding box center [1077, 131] width 29 height 18
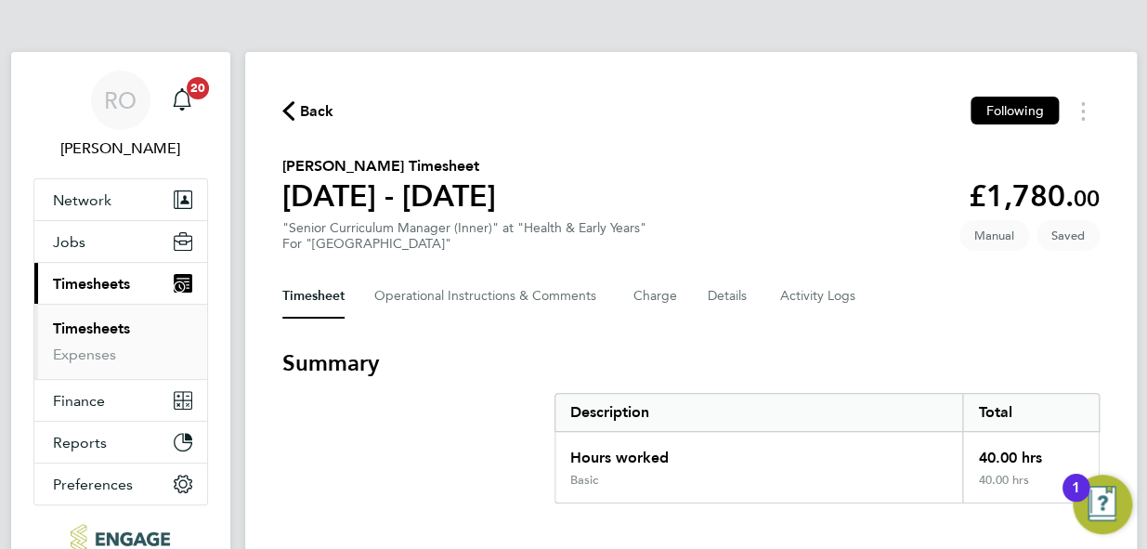
select select "30"
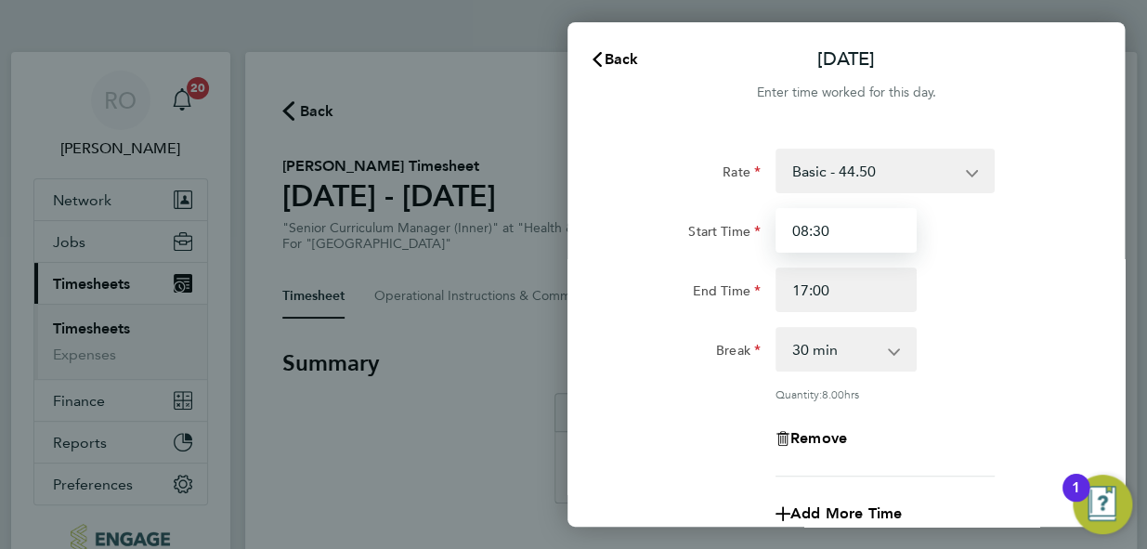
click at [847, 228] on input "08:30" at bounding box center [845, 230] width 141 height 45
type input "09:00"
click at [897, 350] on app-icon-cross-button at bounding box center [903, 349] width 22 height 41
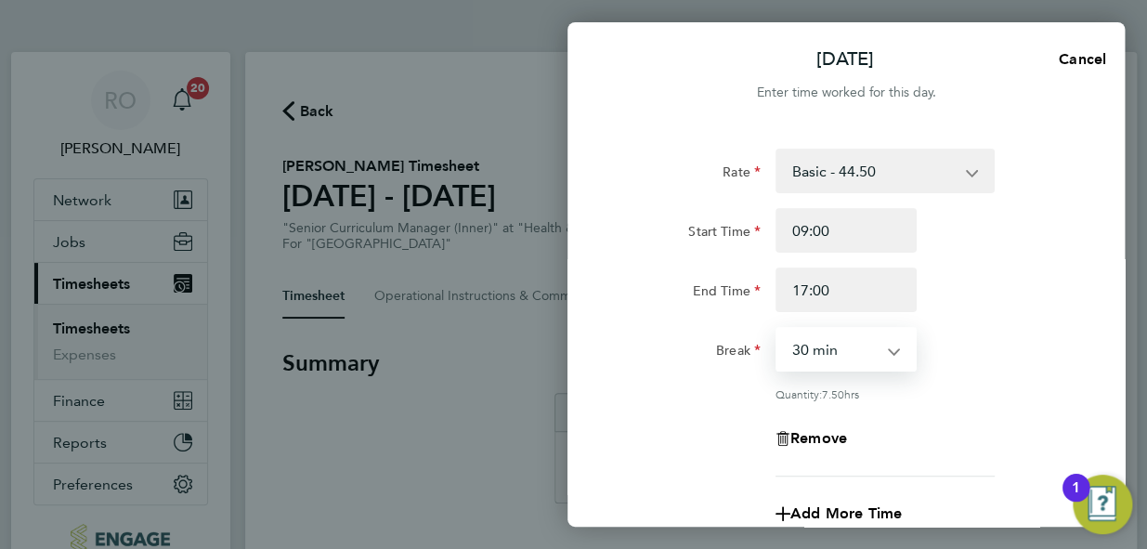
click at [865, 355] on select "0 min 15 min 30 min 45 min 60 min 75 min 90 min" at bounding box center [834, 349] width 115 height 41
click at [857, 357] on select "0 min 15 min 30 min 45 min 60 min 75 min 90 min" at bounding box center [834, 349] width 115 height 41
click at [777, 329] on select "0 min 15 min 30 min 45 min 60 min 75 min 90 min" at bounding box center [834, 349] width 115 height 41
click at [896, 353] on app-icon-cross-button at bounding box center [903, 349] width 22 height 41
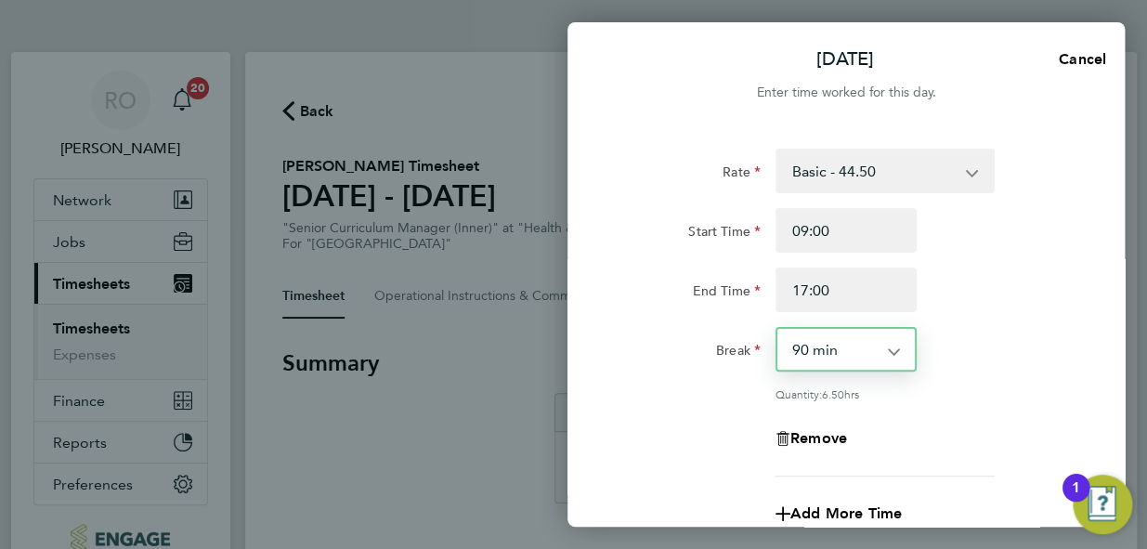
click at [882, 353] on select "0 min 15 min 30 min 45 min 60 min 75 min 90 min" at bounding box center [834, 349] width 115 height 41
select select "60"
click at [777, 329] on select "0 min 15 min 30 min 45 min 60 min 75 min 90 min" at bounding box center [834, 349] width 115 height 41
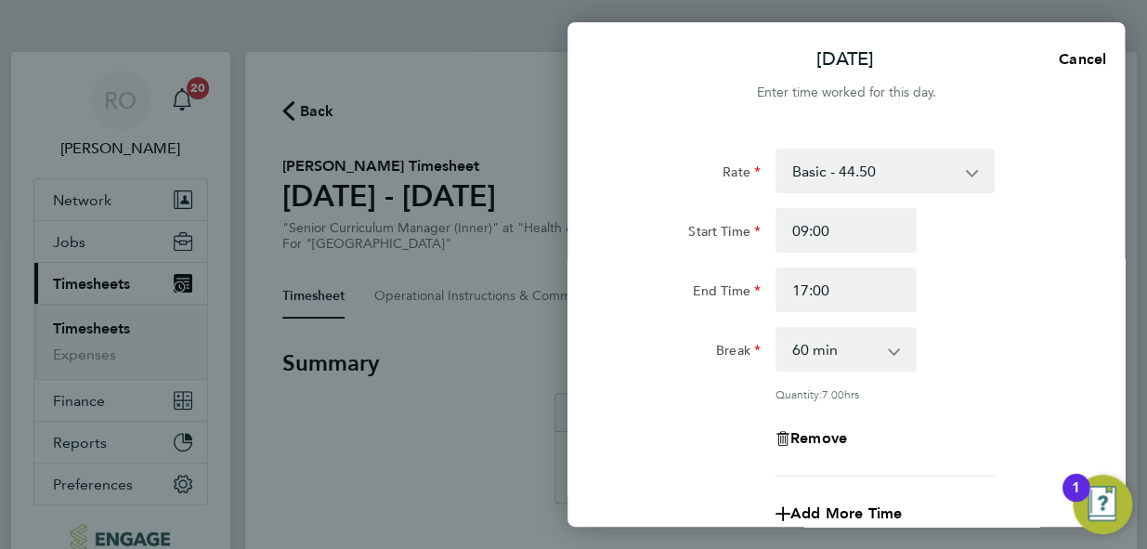
click at [928, 446] on div "Remove" at bounding box center [846, 438] width 468 height 45
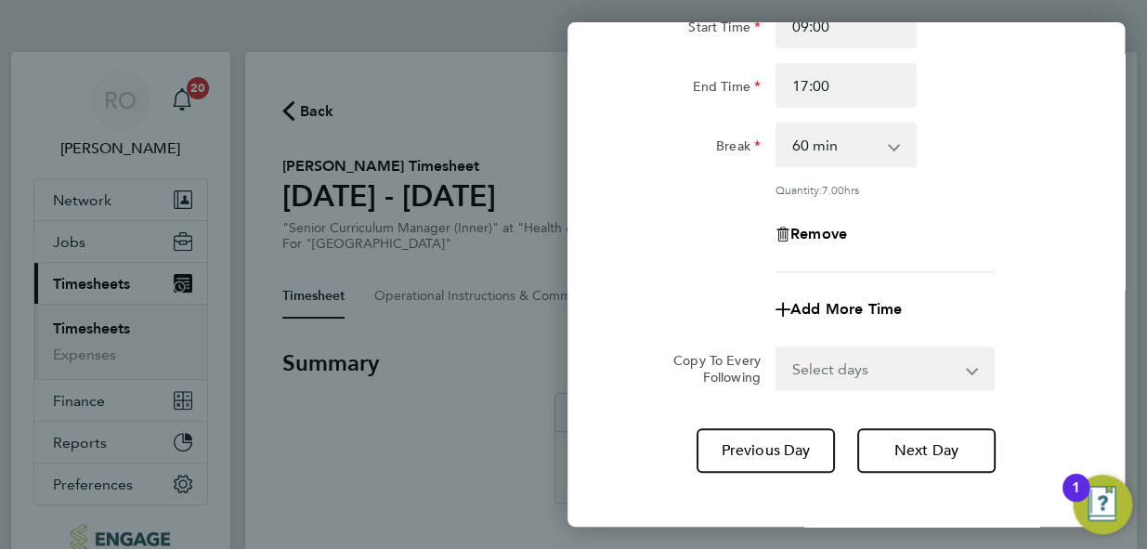
scroll to position [236, 0]
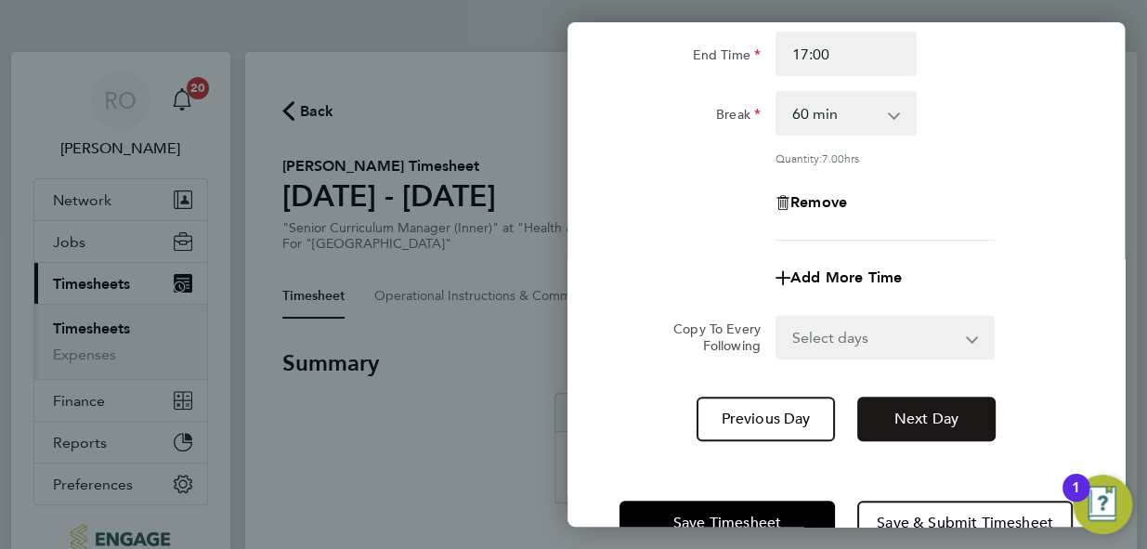
click at [926, 426] on button "Next Day" at bounding box center [926, 419] width 138 height 45
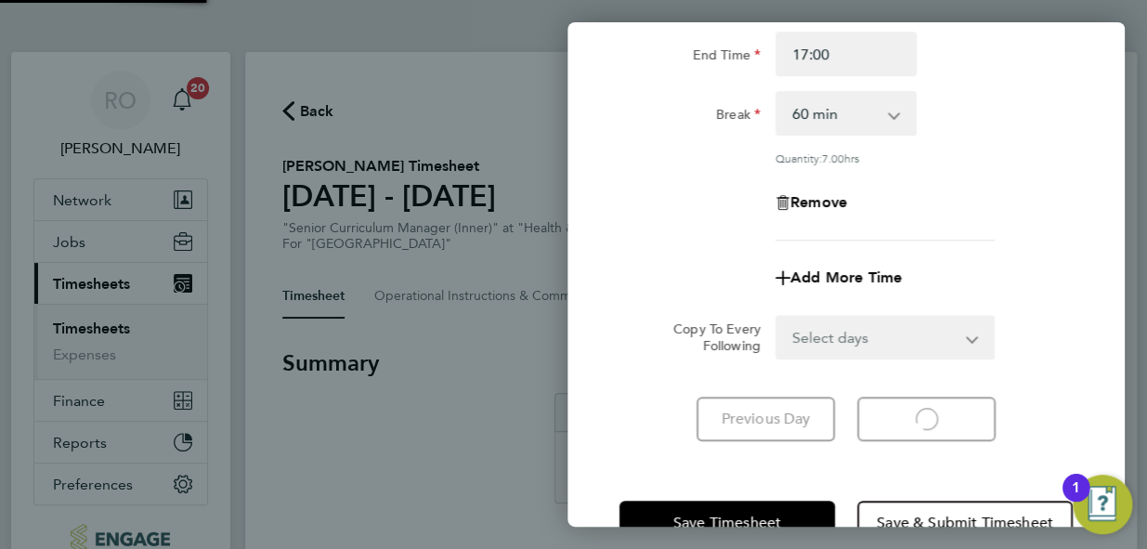
select select "30"
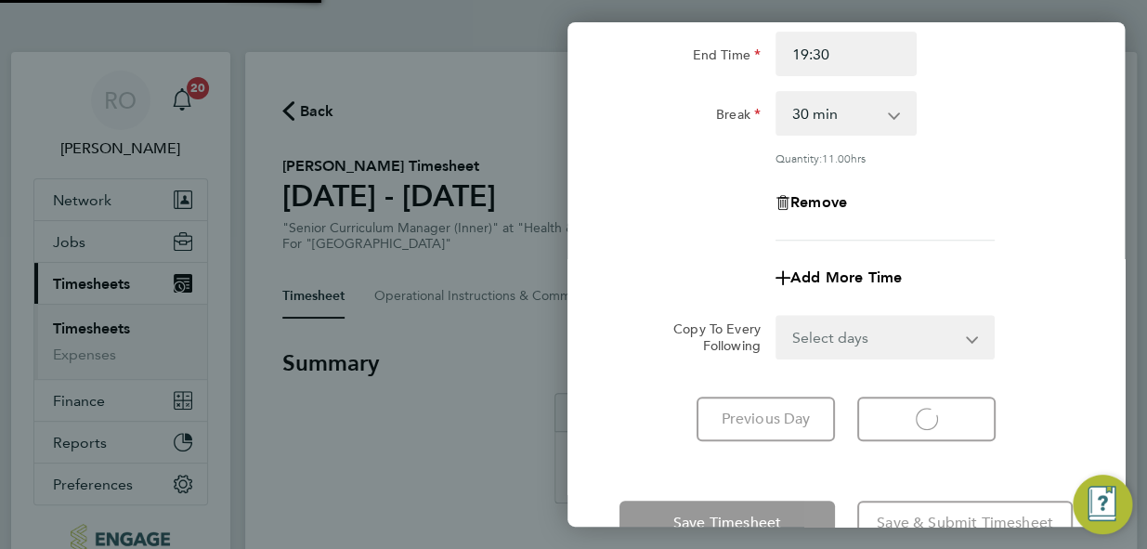
select select "30"
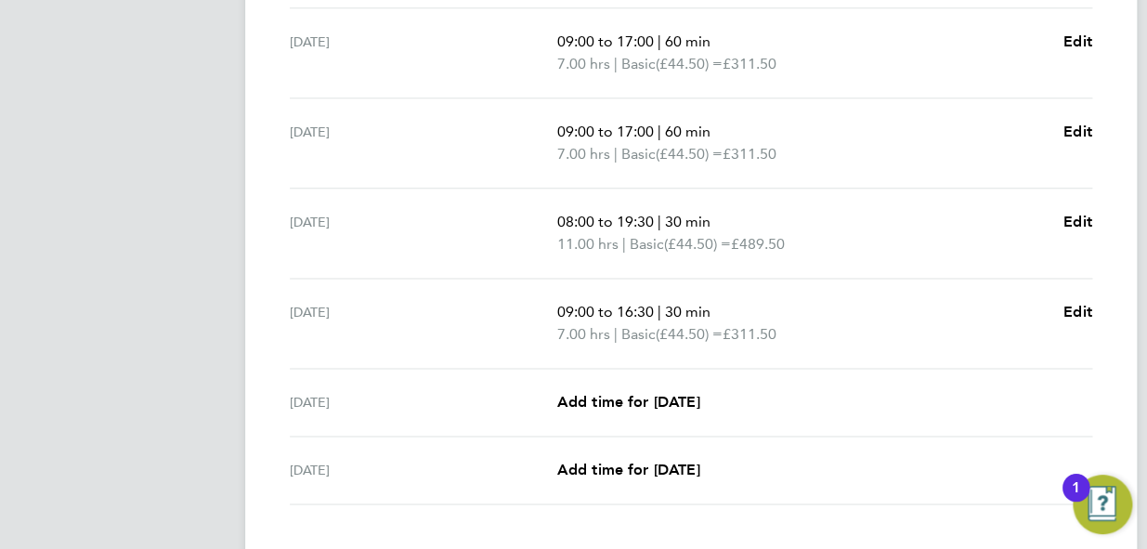
scroll to position [675, 0]
click at [1078, 219] on span "Edit" at bounding box center [1077, 221] width 29 height 18
select select "30"
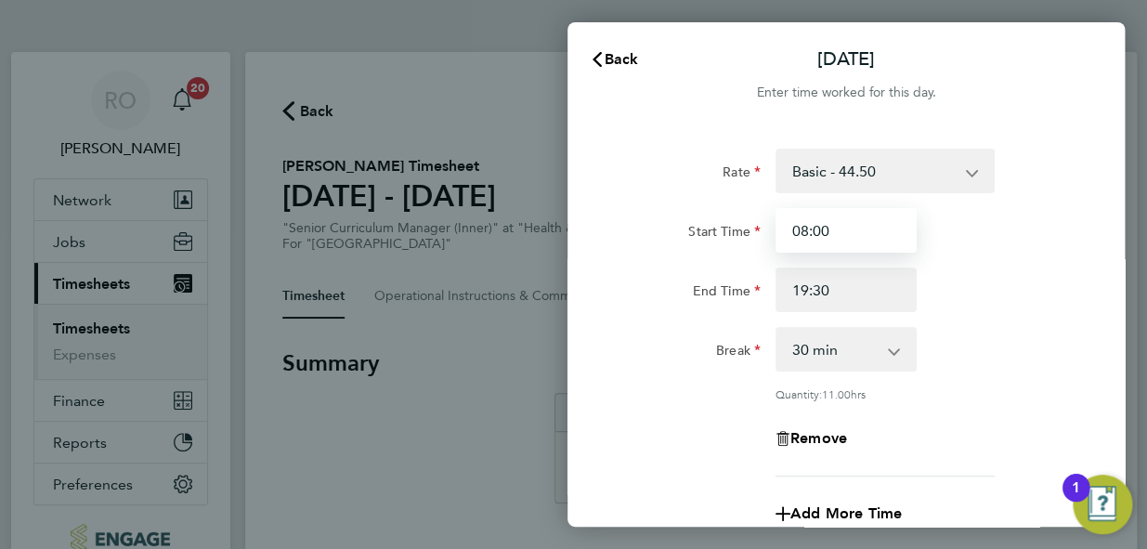
click at [805, 232] on input "08:00" at bounding box center [845, 230] width 141 height 45
type input "09:00"
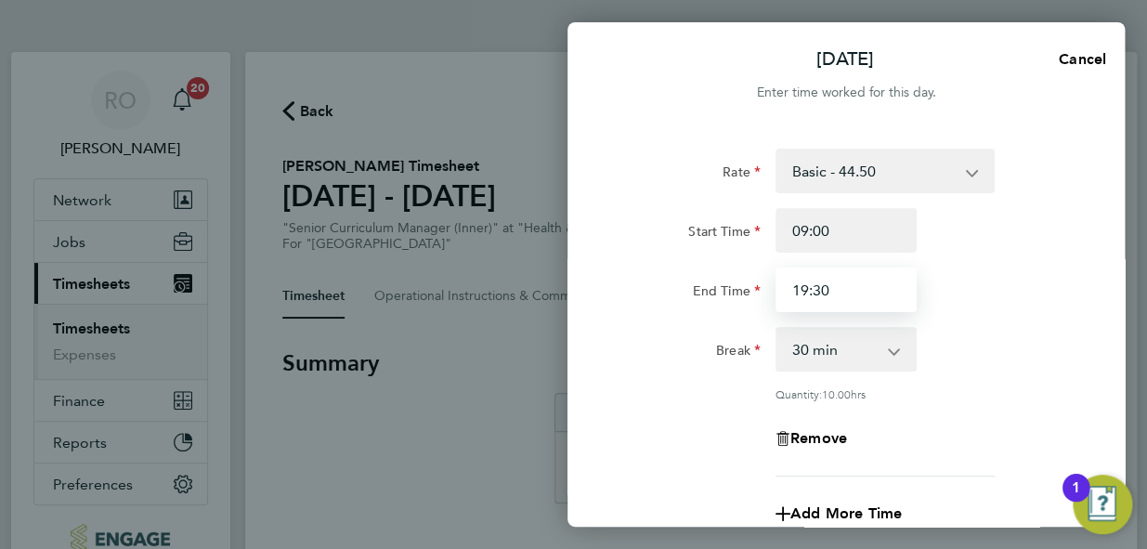
click at [860, 290] on input "19:30" at bounding box center [845, 289] width 141 height 45
type input "19:00"
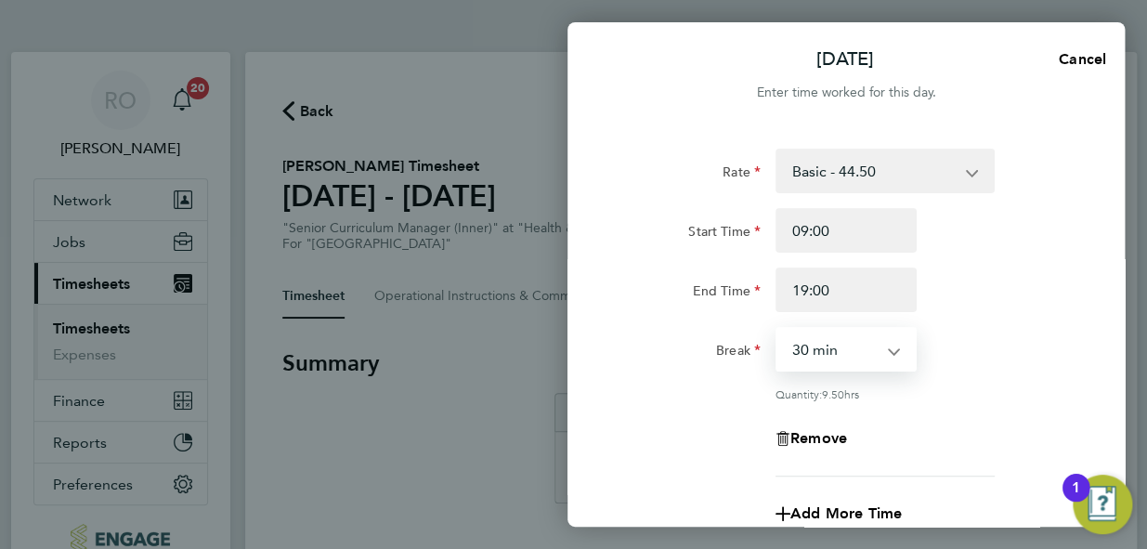
click at [891, 359] on select "0 min 15 min 30 min 45 min 60 min 75 min 90 min" at bounding box center [834, 349] width 115 height 41
click at [777, 329] on select "0 min 15 min 30 min 45 min 60 min 75 min 90 min" at bounding box center [834, 349] width 115 height 41
click at [854, 349] on select "0 min 15 min 30 min 45 min 60 min 75 min 90 min" at bounding box center [834, 349] width 115 height 41
select select "60"
click at [777, 329] on select "0 min 15 min 30 min 45 min 60 min 75 min 90 min" at bounding box center [834, 349] width 115 height 41
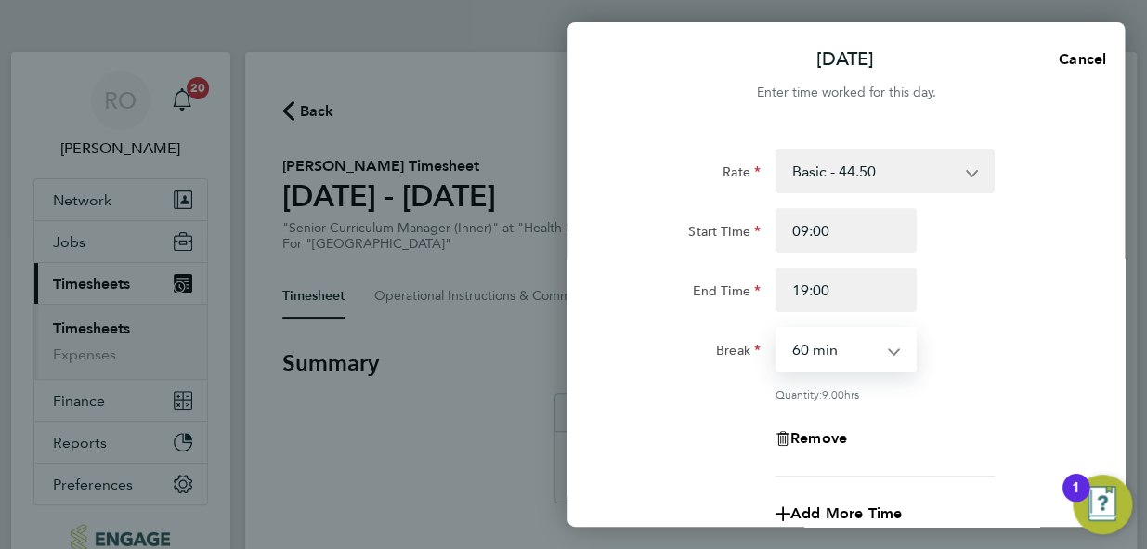
click at [994, 393] on div "Quantity: 9.00 hrs" at bounding box center [884, 393] width 219 height 15
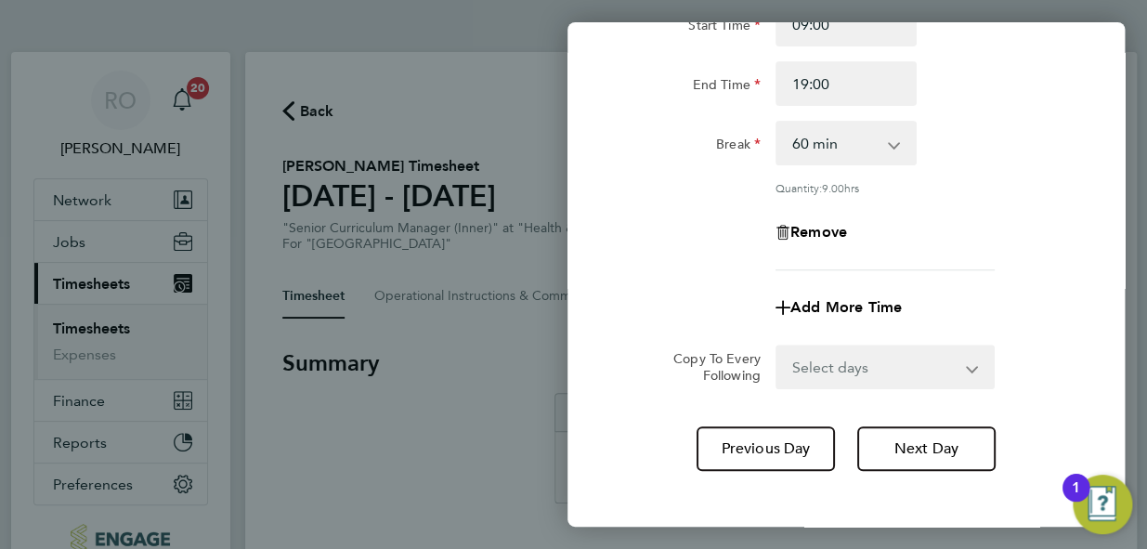
scroll to position [236, 0]
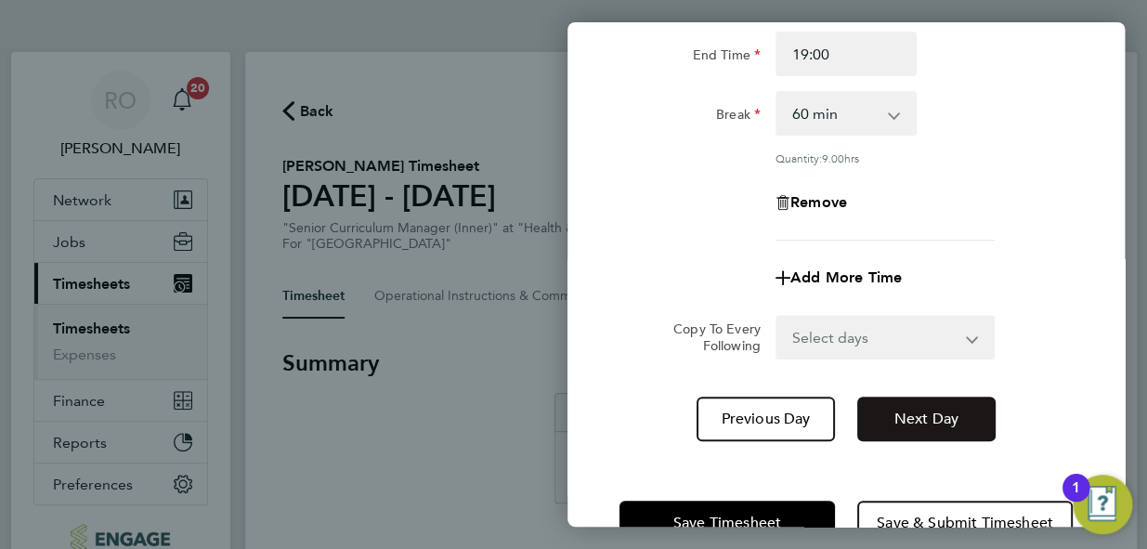
click at [942, 419] on span "Next Day" at bounding box center [926, 419] width 64 height 19
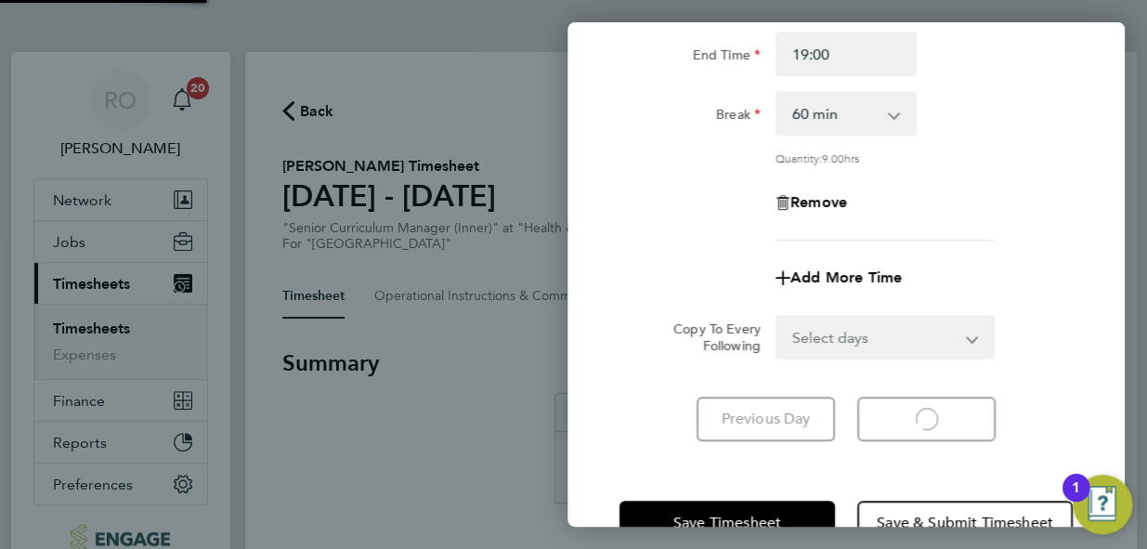
select select "30"
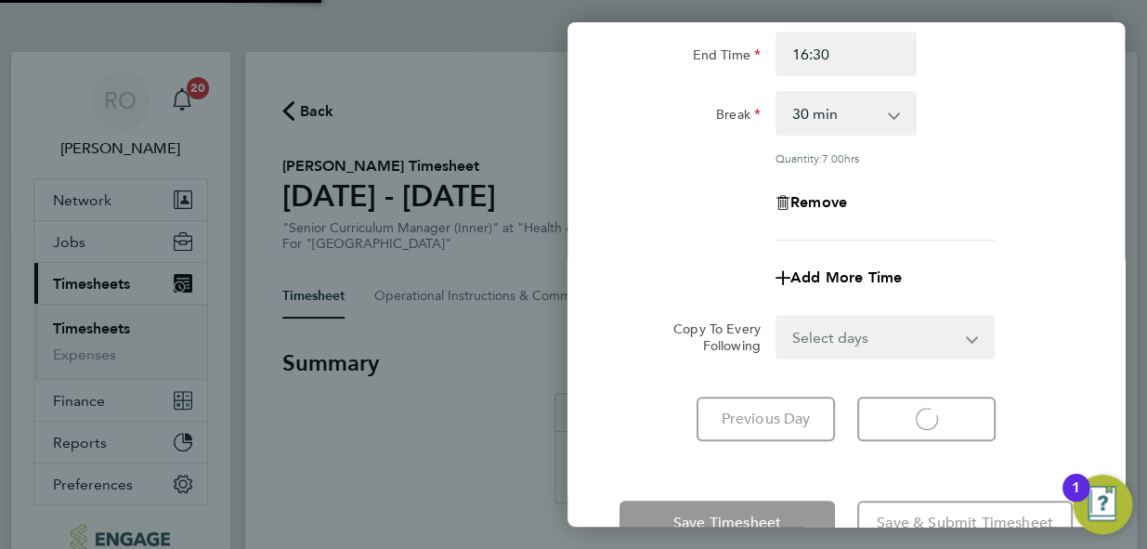
select select "30"
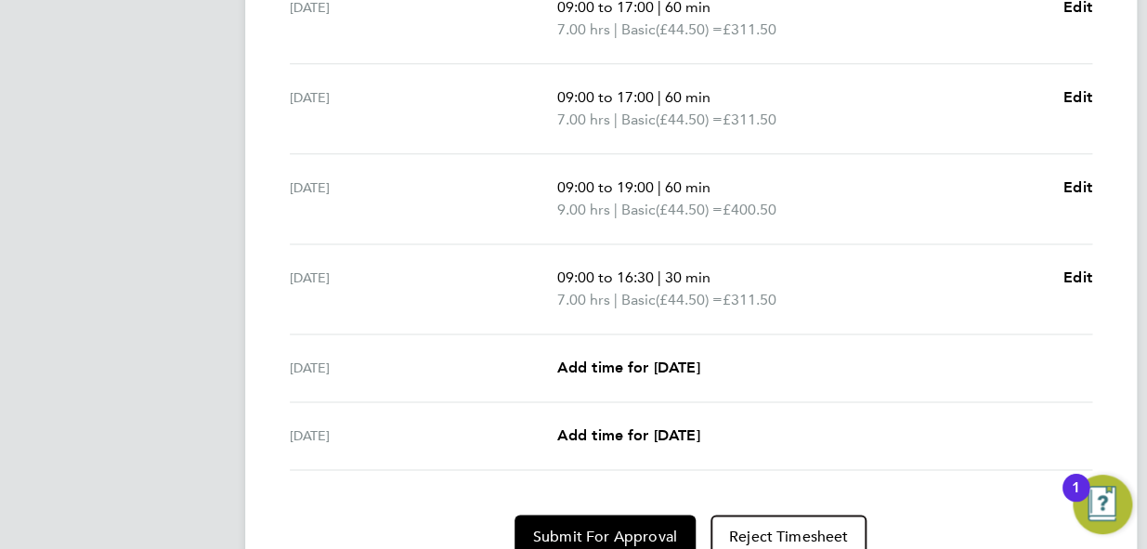
scroll to position [743, 0]
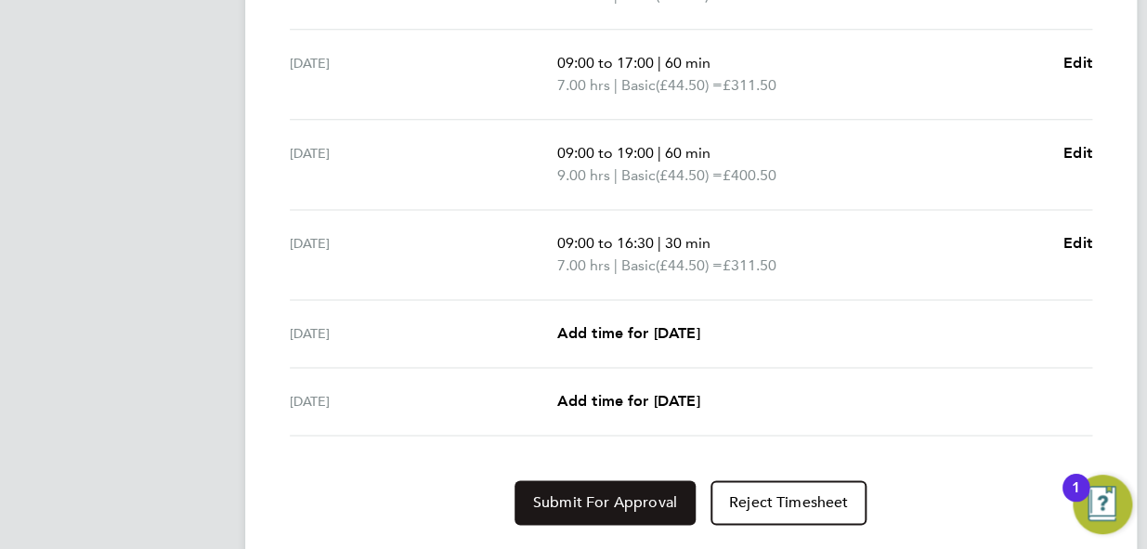
click at [622, 504] on span "Submit For Approval" at bounding box center [605, 502] width 144 height 19
click at [631, 512] on button "Approve Timesheet" at bounding box center [605, 502] width 174 height 45
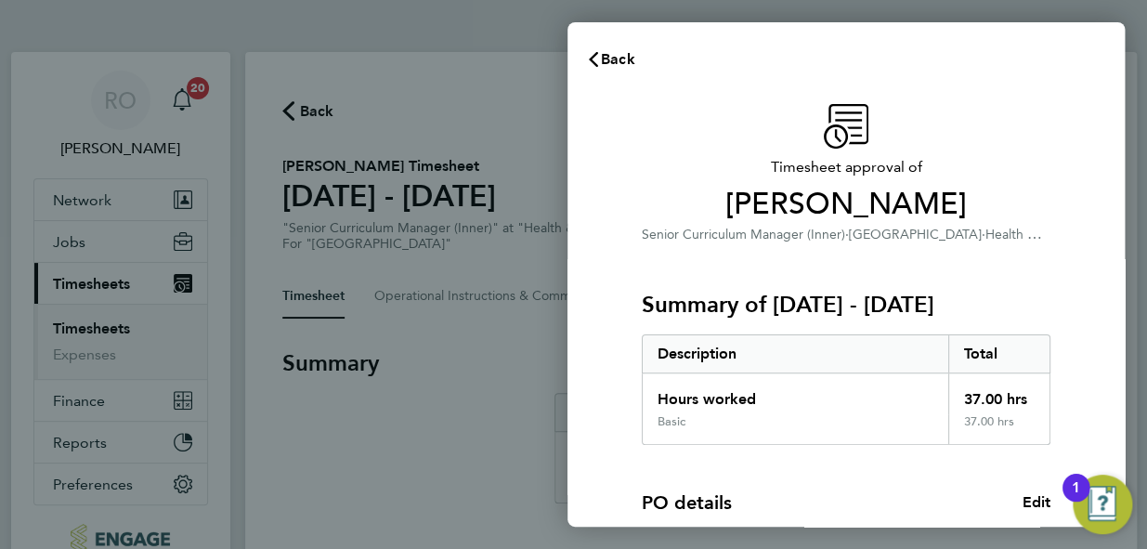
click at [1087, 304] on div "Timesheet approval of Catherine Bowdren Senior Curriculum Manager (Inner) · Tow…" at bounding box center [845, 475] width 557 height 786
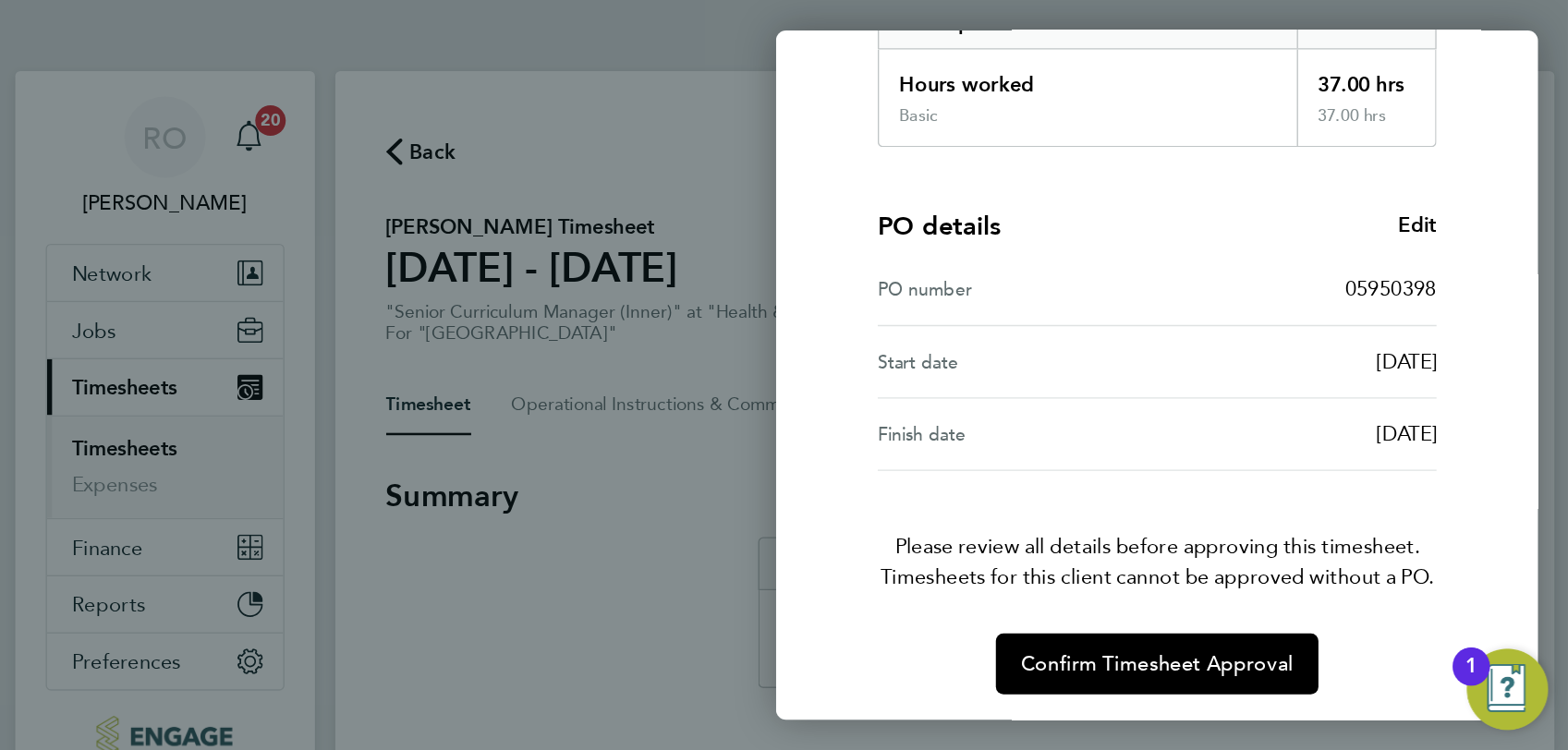
scroll to position [338, 0]
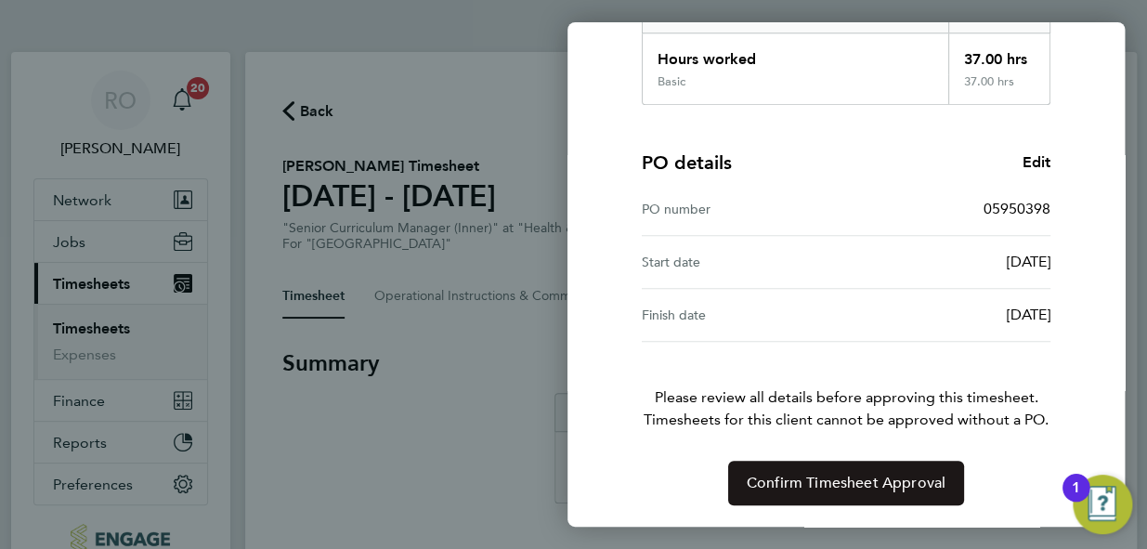
click at [813, 481] on span "Confirm Timesheet Approval" at bounding box center [846, 483] width 199 height 19
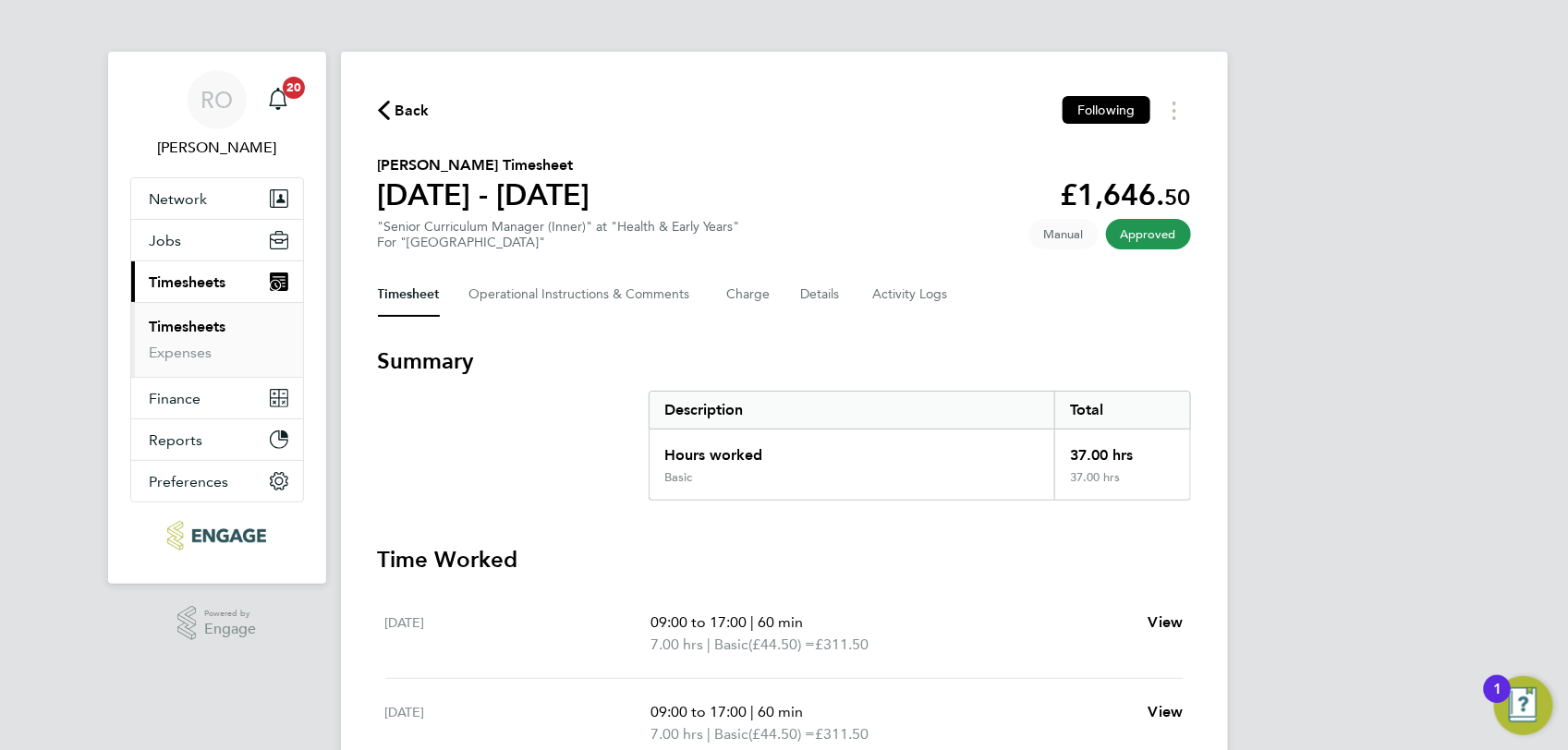
click at [174, 332] on link "Timesheets" at bounding box center [187, 326] width 77 height 18
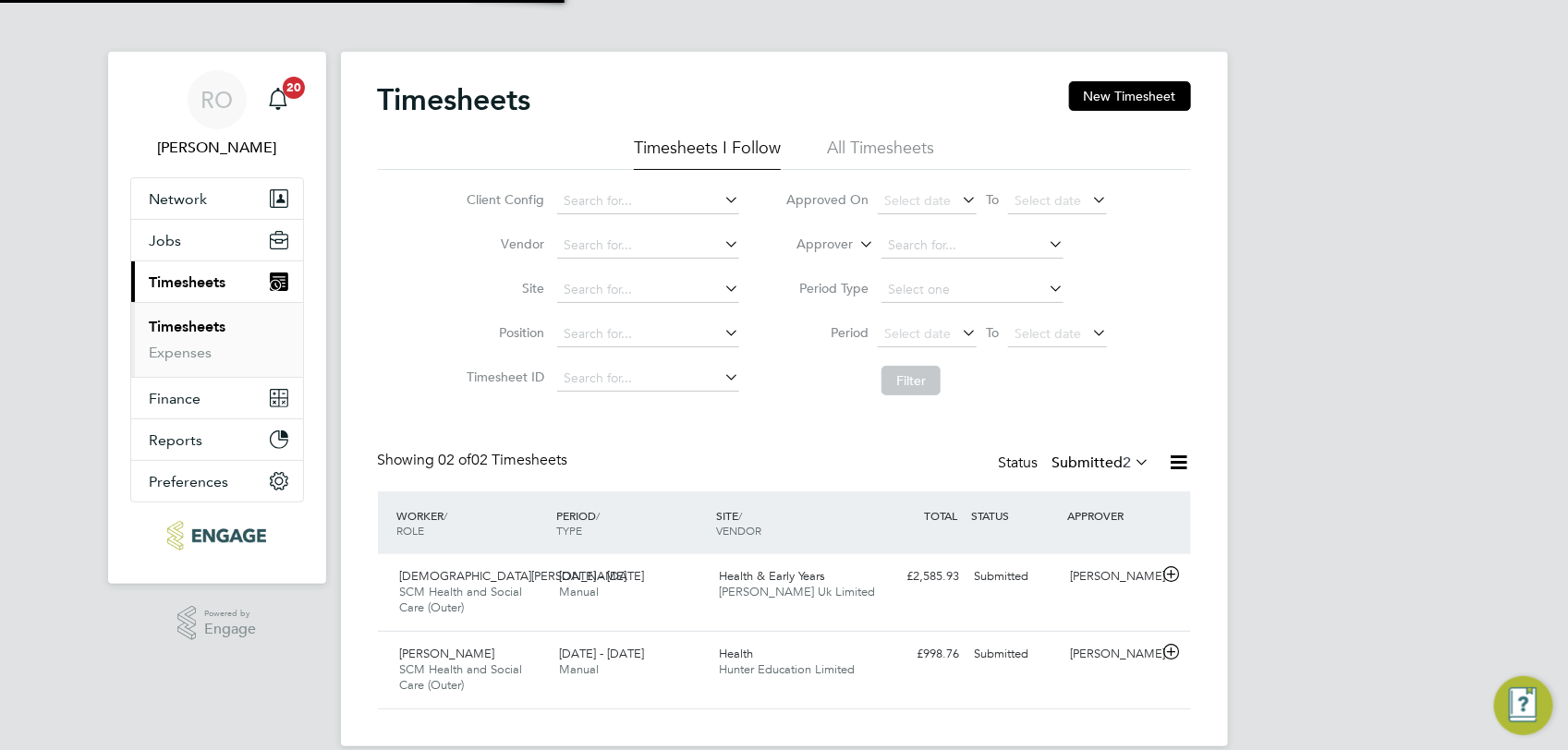
scroll to position [46, 160]
click at [582, 545] on span "18 - 24 Aug 2025" at bounding box center [601, 654] width 85 height 16
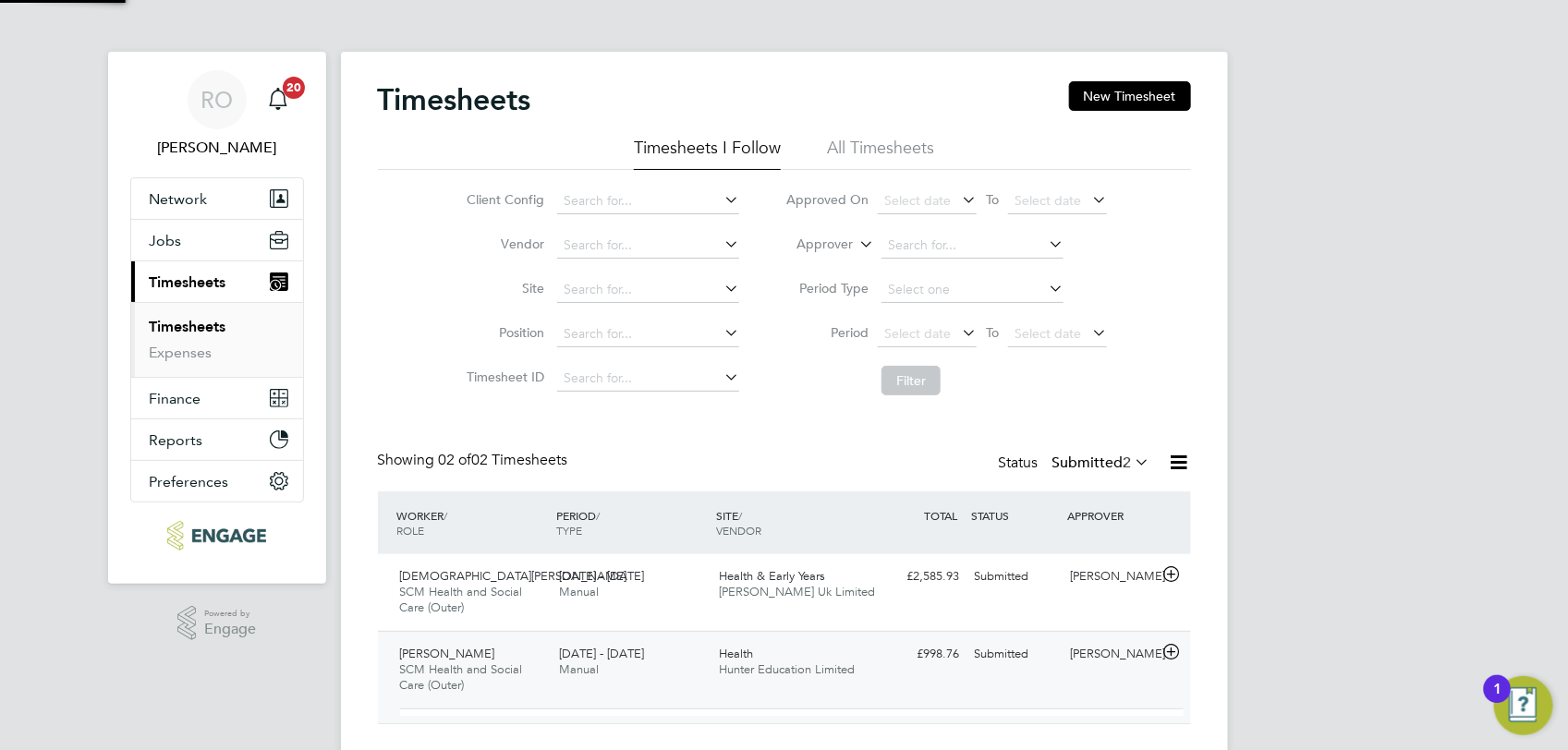
scroll to position [31, 180]
click at [482, 545] on span "SCM Health and Social Care (Outer)" at bounding box center [462, 677] width 123 height 32
click at [413, 545] on span "SCM Health and Social Care (Outer)" at bounding box center [462, 677] width 123 height 32
click at [727, 545] on span "Health" at bounding box center [736, 654] width 34 height 16
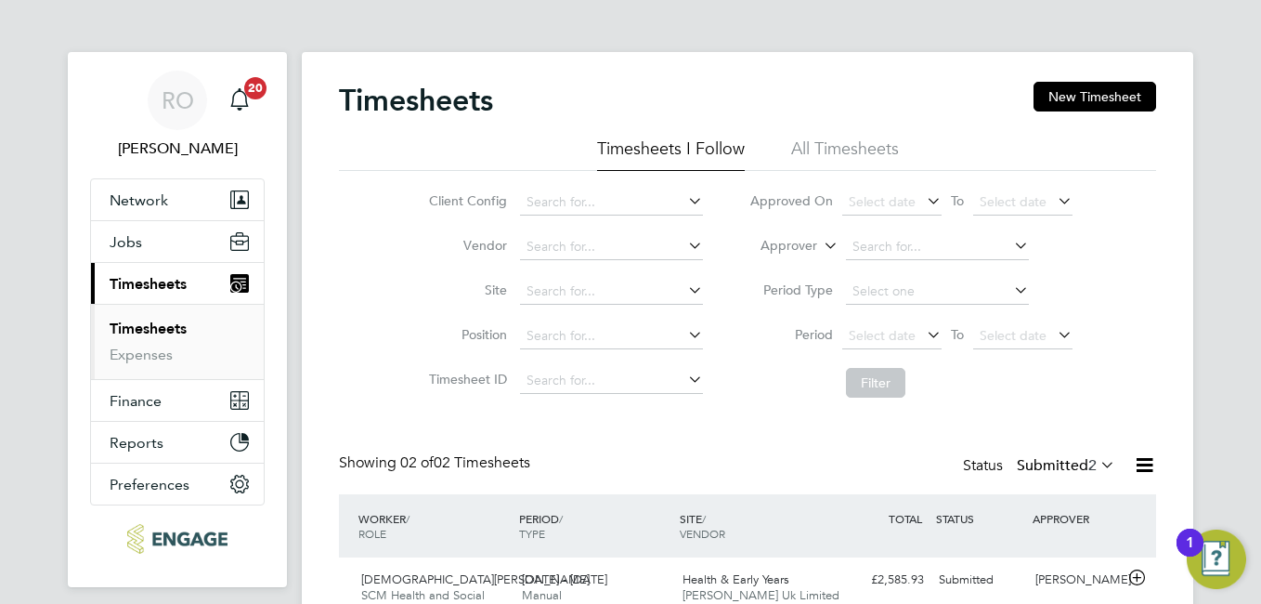
scroll to position [0, 0]
click at [1146, 341] on div "RO Roslyn O'Garro Notifications 20 Applications: Network Sites Workers Jobs Pos…" at bounding box center [630, 390] width 1261 height 780
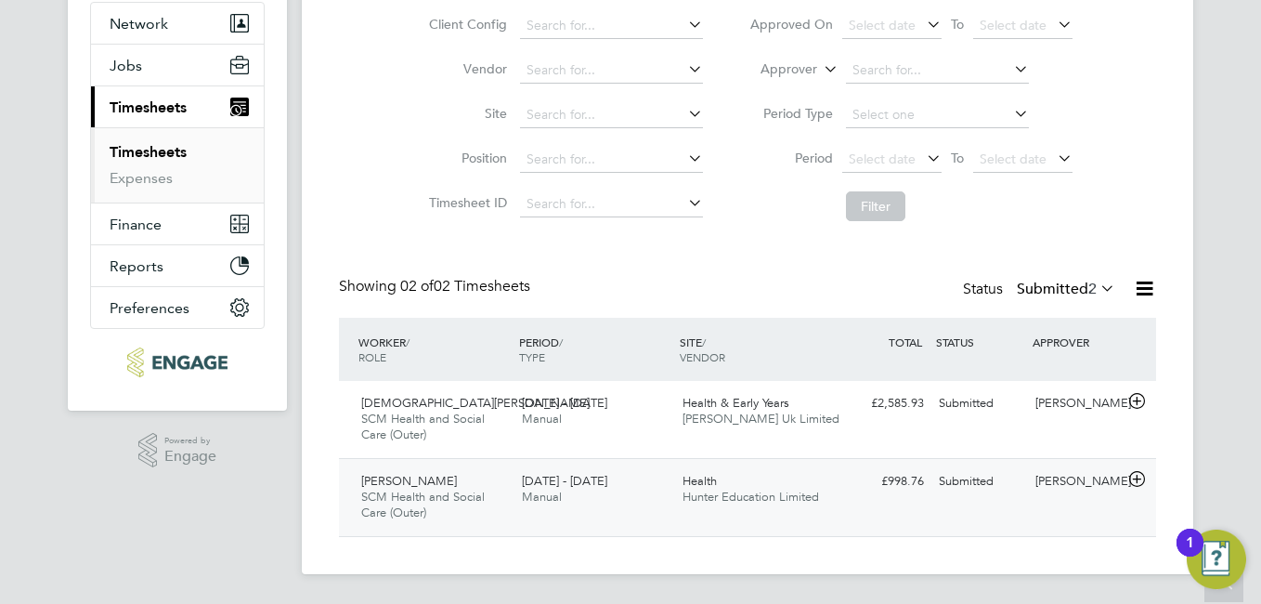
click at [607, 486] on span "18 - 24 Aug 2025" at bounding box center [564, 481] width 85 height 16
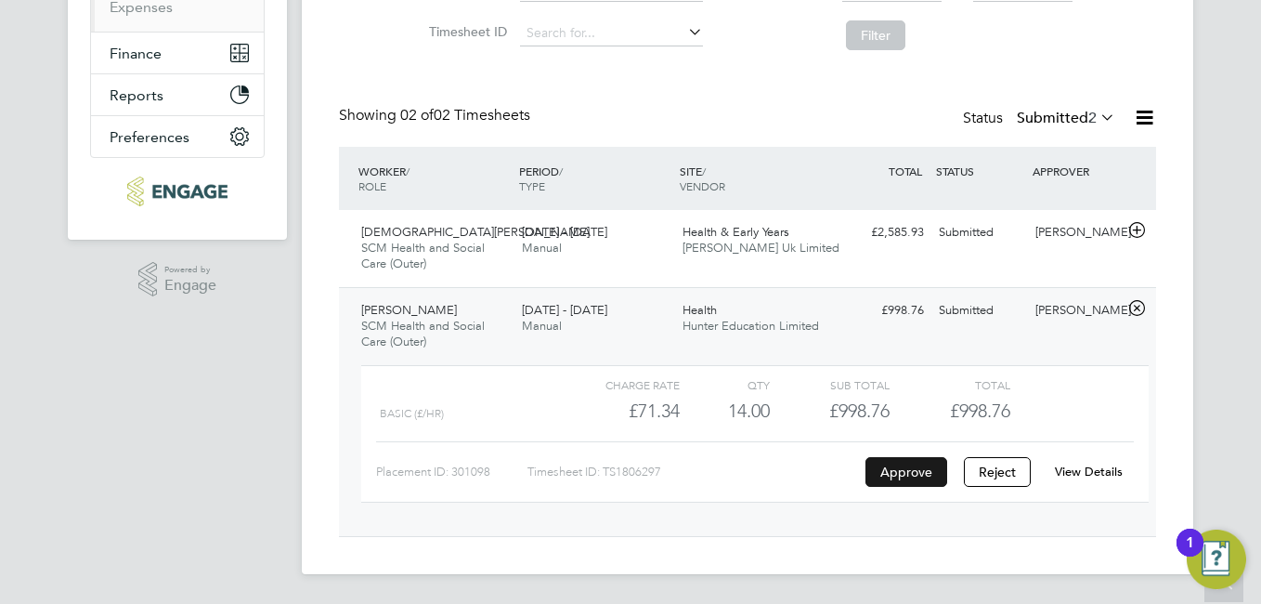
click at [905, 472] on button "Approve" at bounding box center [907, 472] width 82 height 30
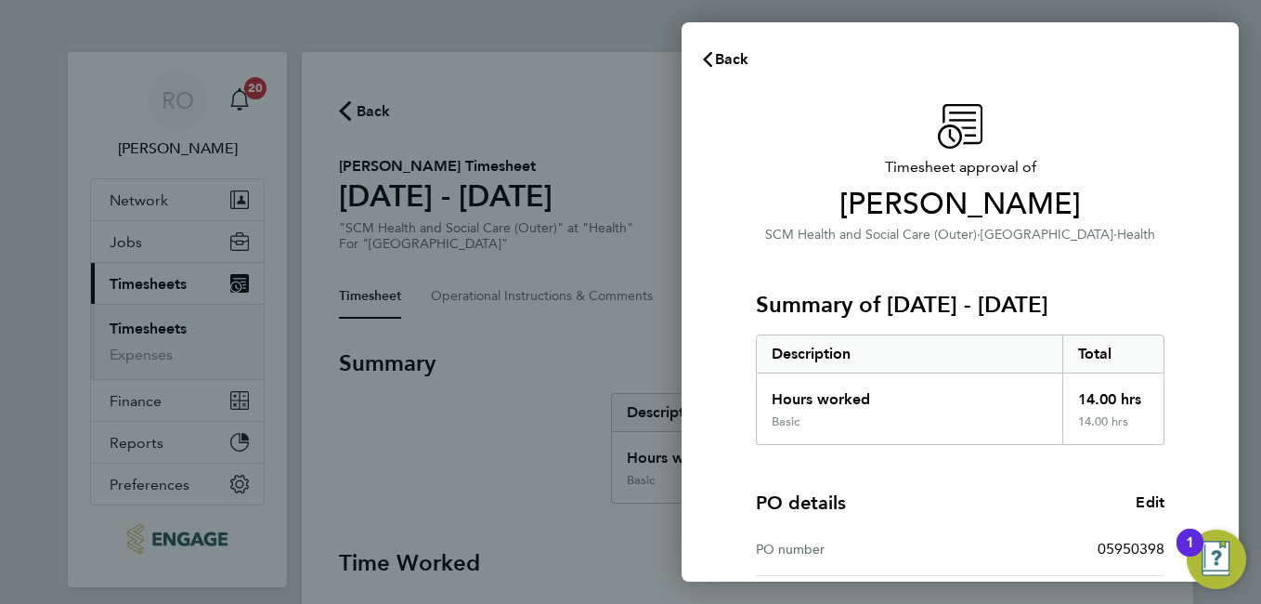
click at [1052, 509] on div "PO details Edit" at bounding box center [960, 502] width 409 height 26
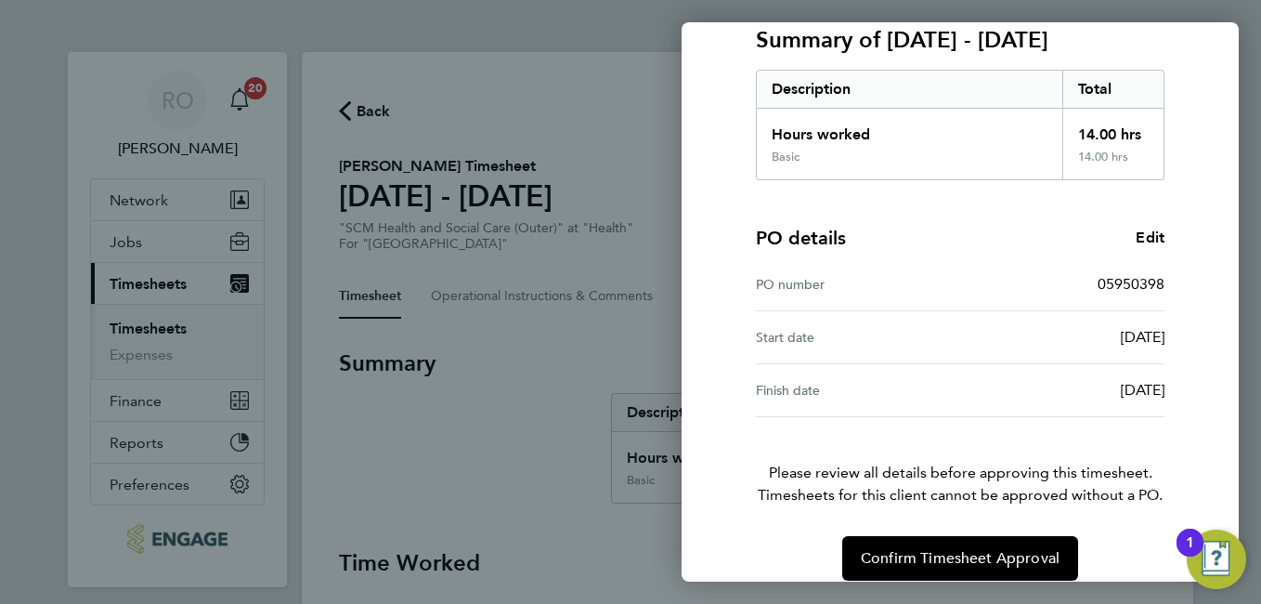
scroll to position [286, 0]
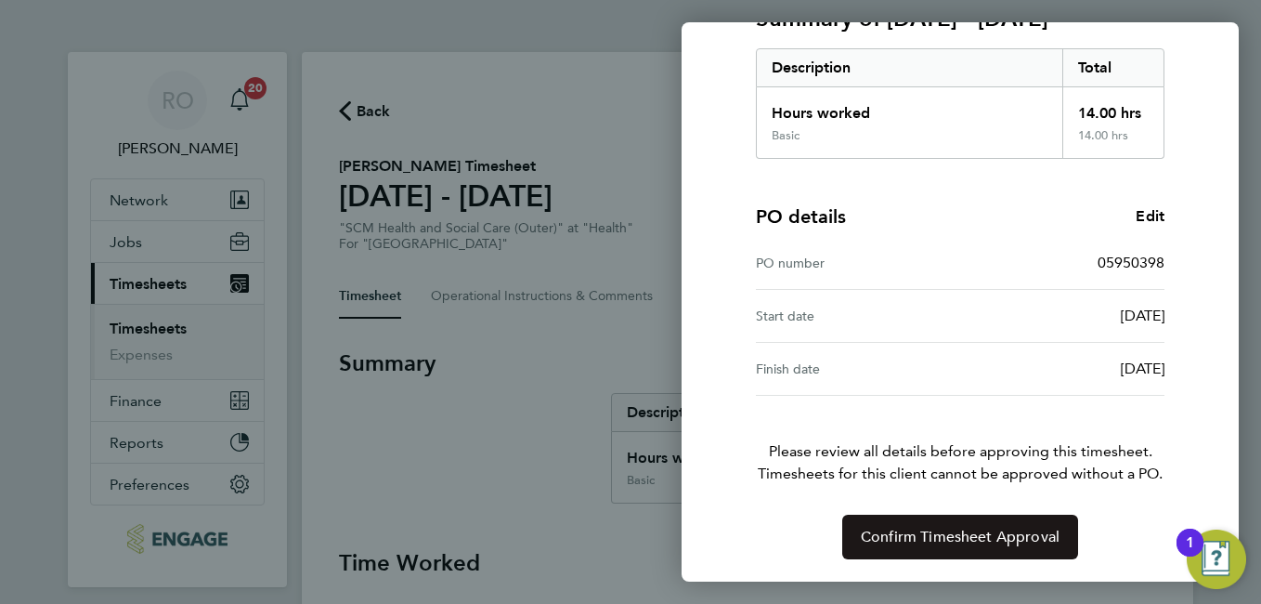
click at [933, 541] on span "Confirm Timesheet Approval" at bounding box center [960, 537] width 199 height 19
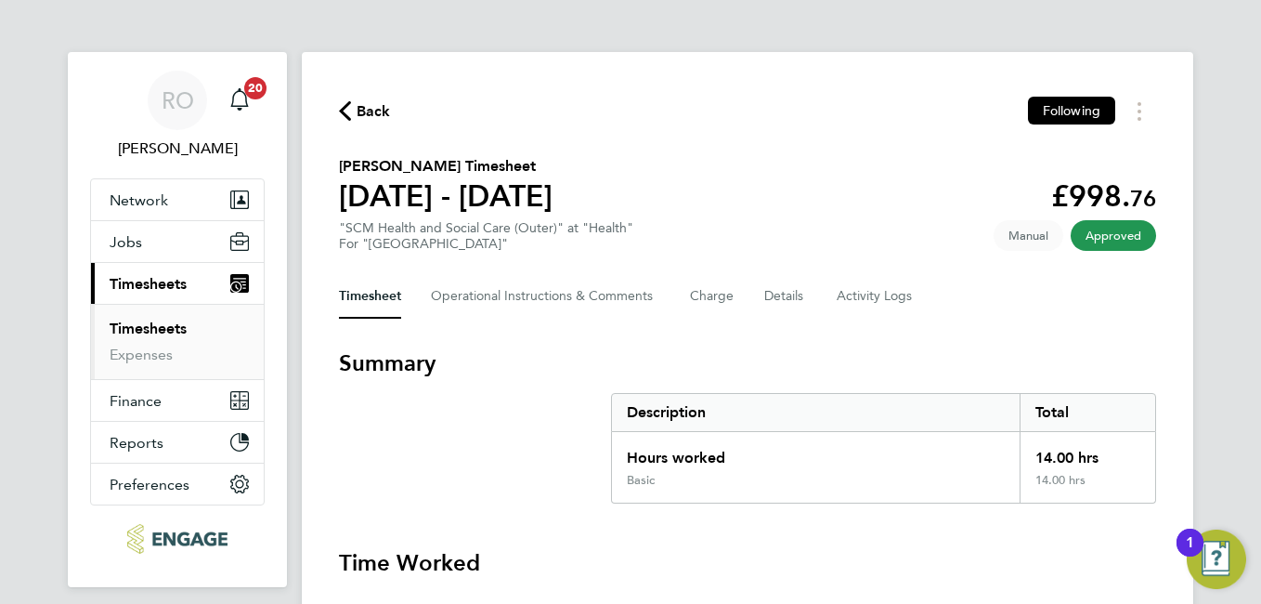
click at [153, 326] on link "Timesheets" at bounding box center [148, 328] width 77 height 18
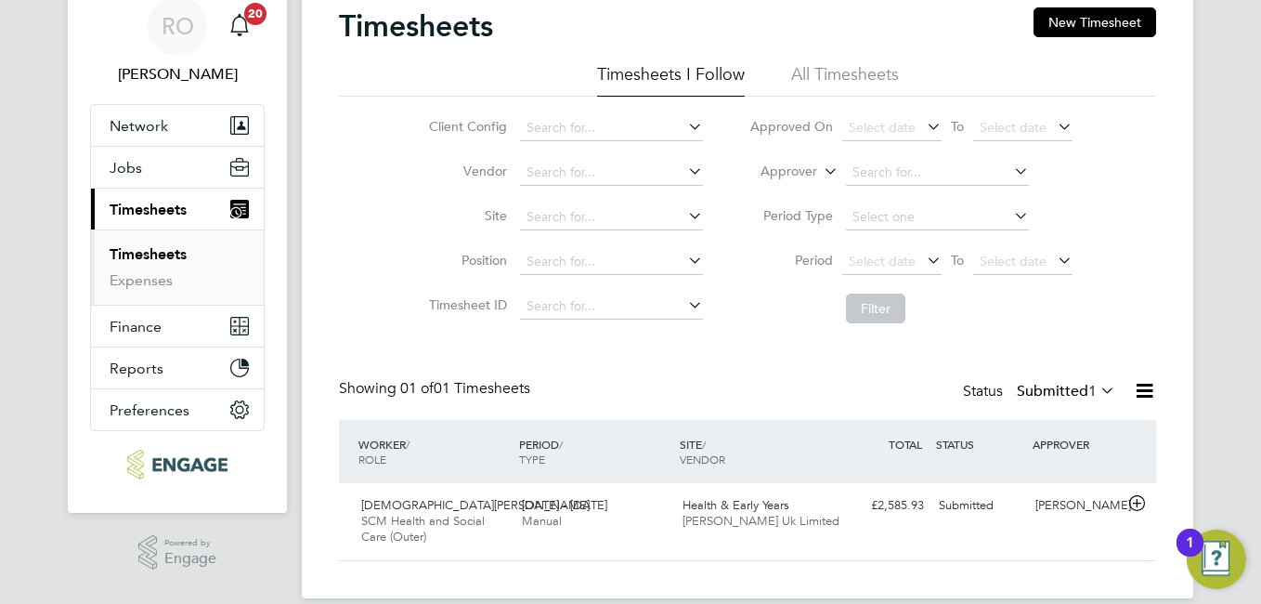
scroll to position [98, 0]
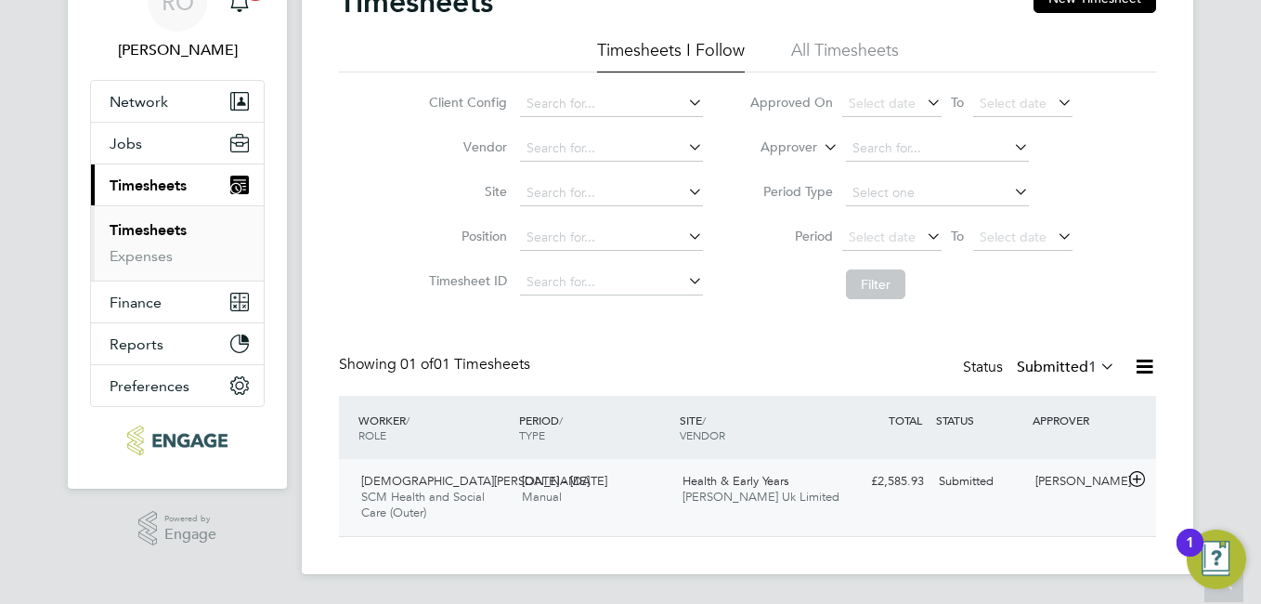
click at [607, 482] on span "18 - 24 Aug 2025" at bounding box center [564, 481] width 85 height 16
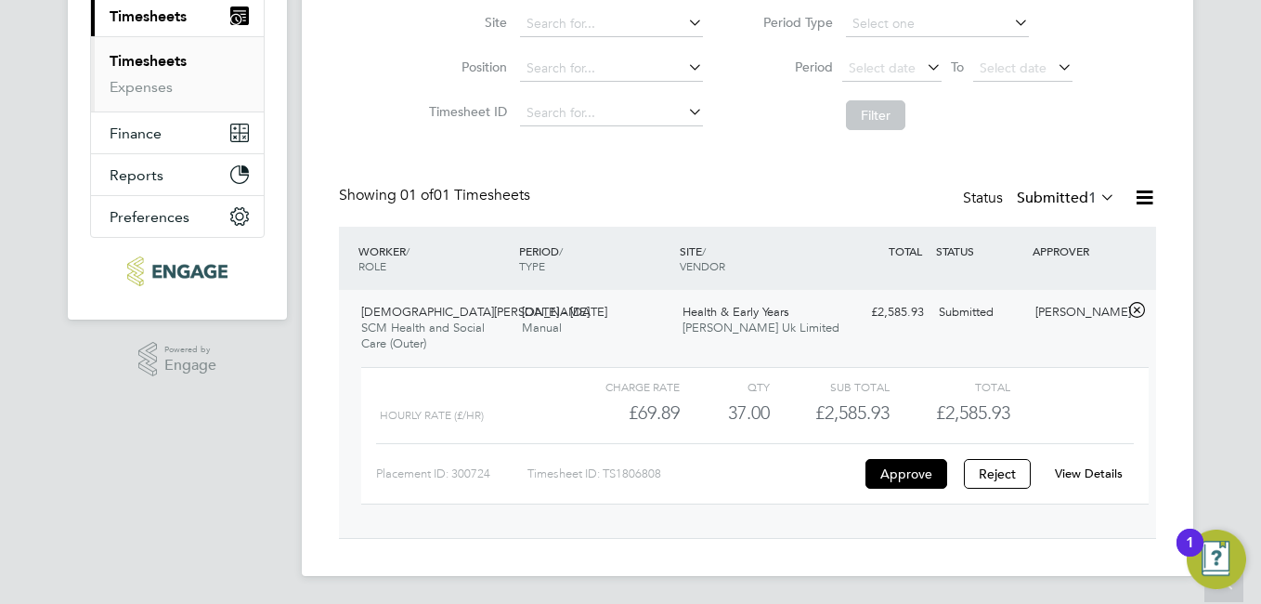
scroll to position [269, 0]
click at [1088, 471] on link "View Details" at bounding box center [1089, 471] width 68 height 16
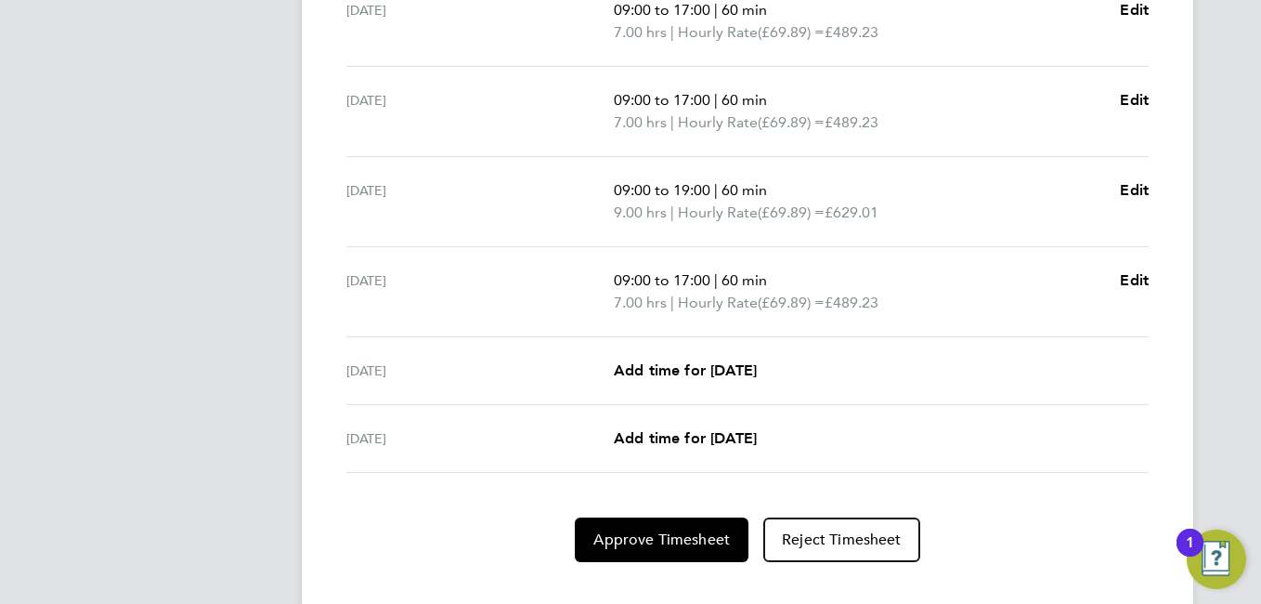
scroll to position [738, 0]
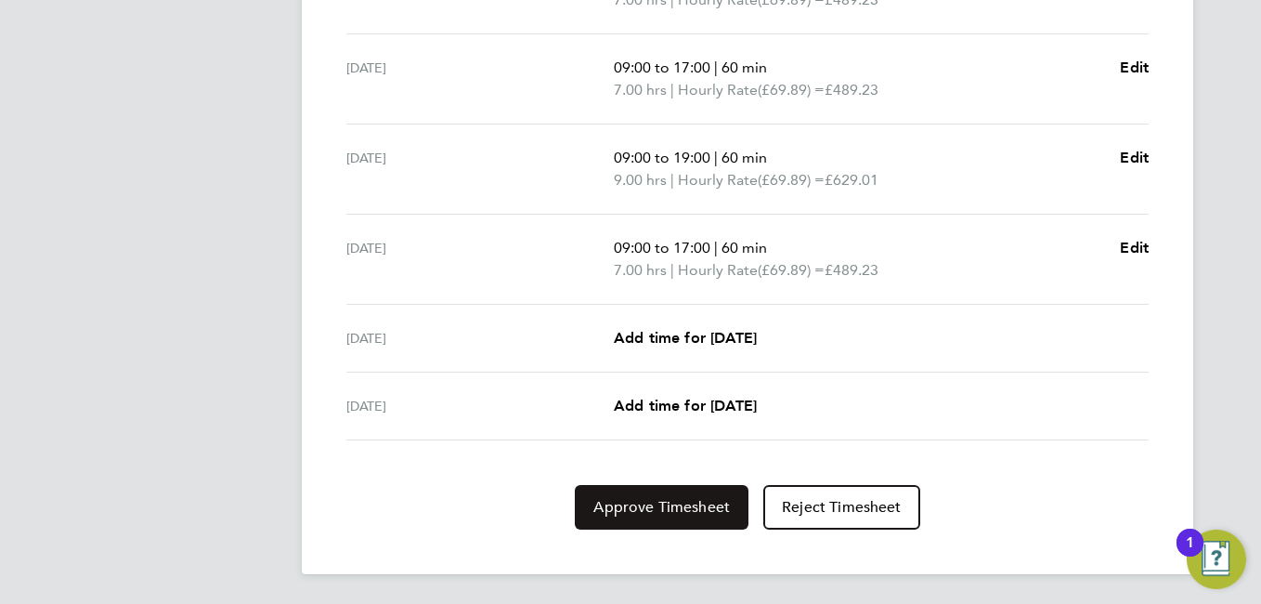
click at [613, 514] on span "Approve Timesheet" at bounding box center [661, 507] width 137 height 19
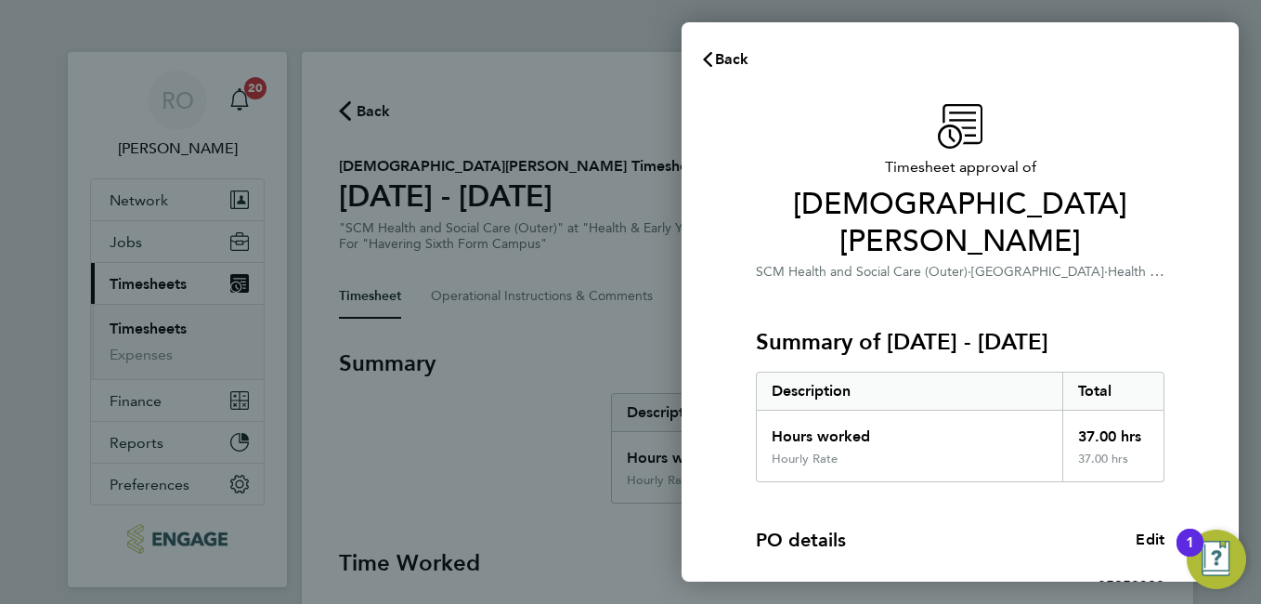
click at [1010, 527] on div "PO details Edit" at bounding box center [960, 540] width 409 height 26
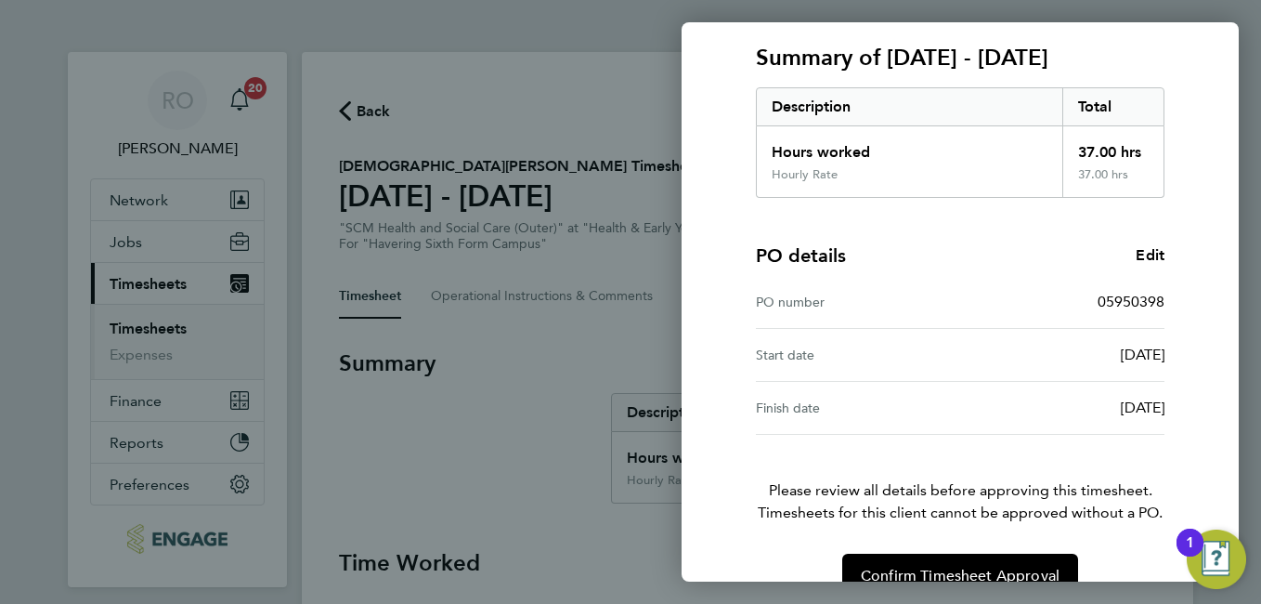
scroll to position [286, 0]
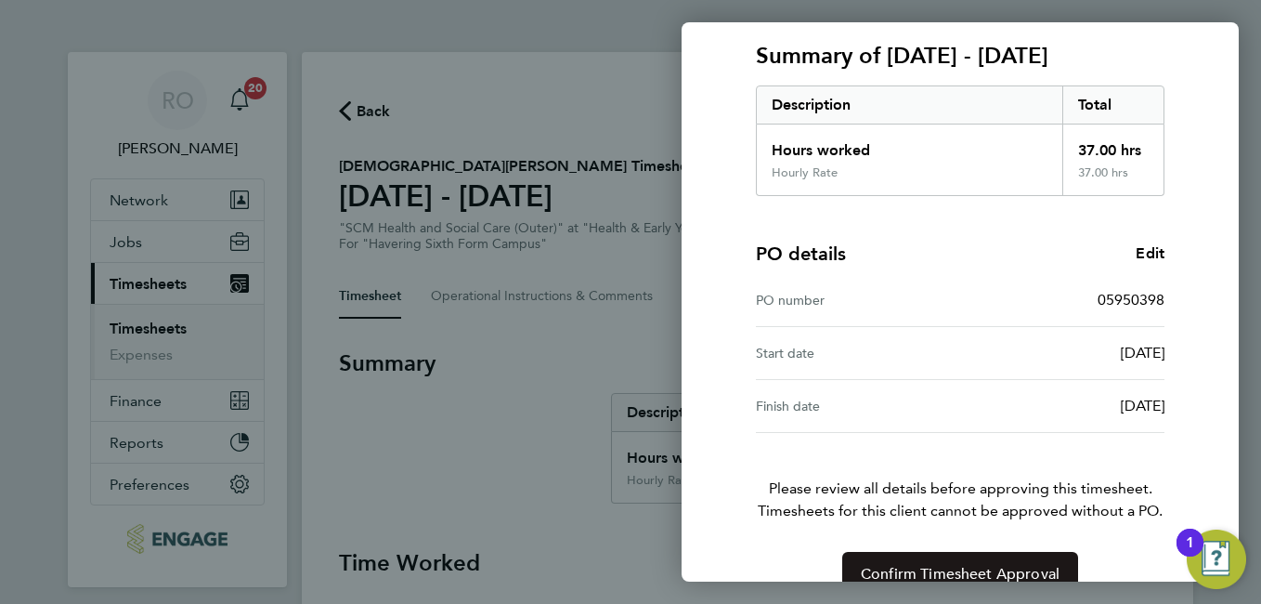
click at [971, 565] on span "Confirm Timesheet Approval" at bounding box center [960, 574] width 199 height 19
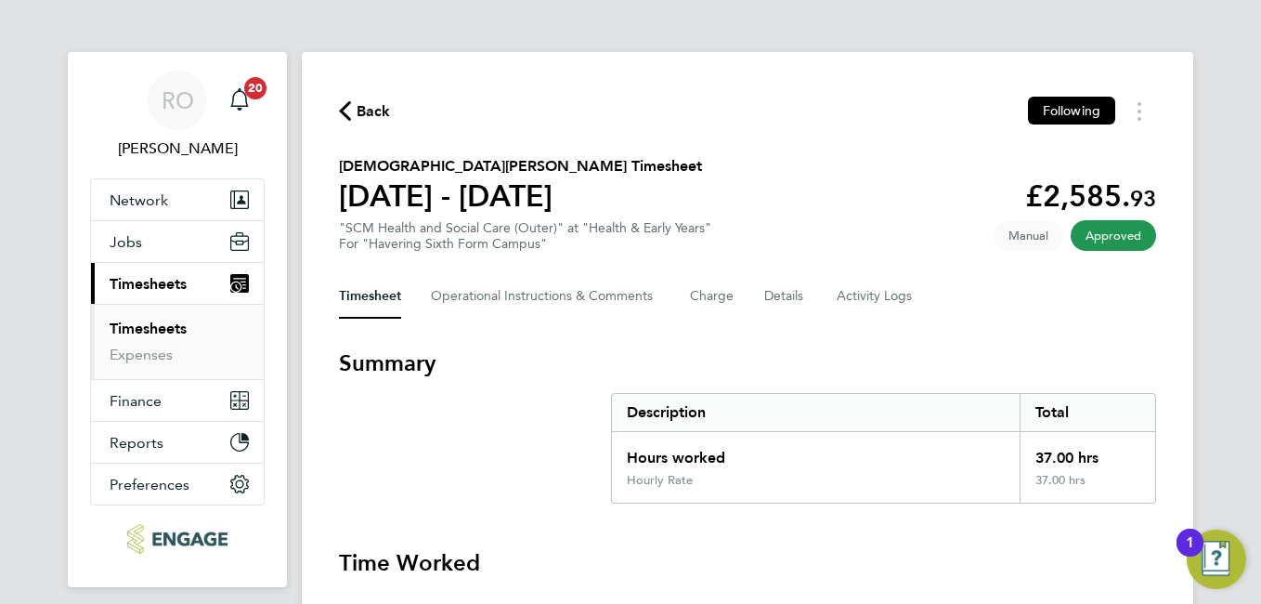
click at [163, 327] on link "Timesheets" at bounding box center [148, 328] width 77 height 18
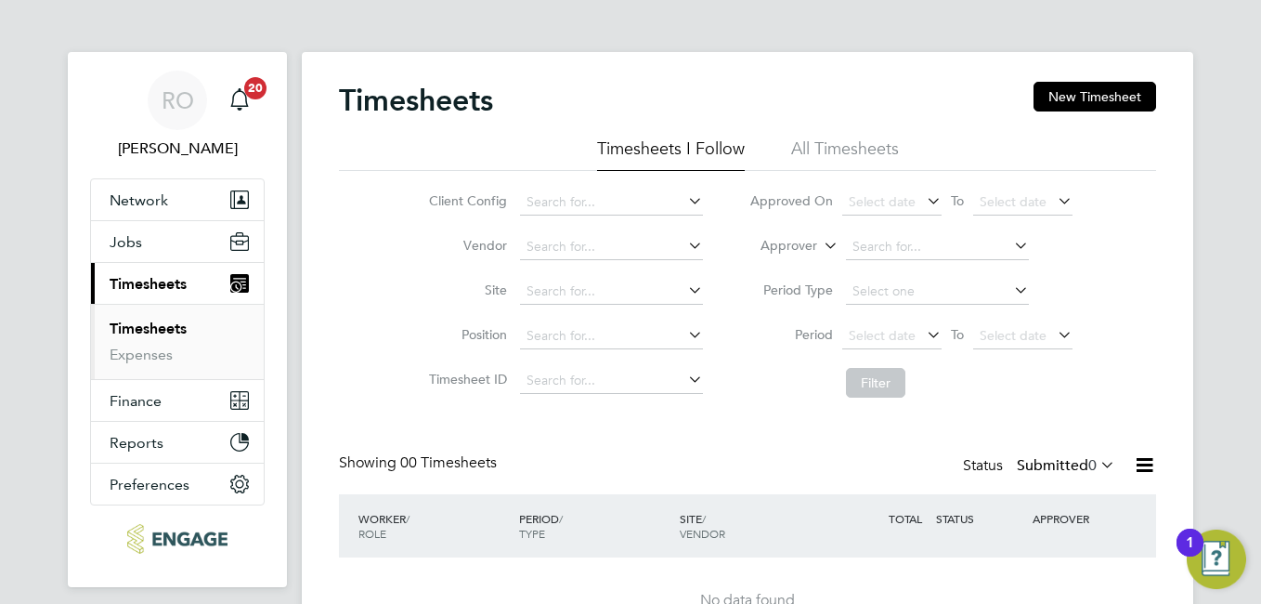
click at [142, 282] on span "Timesheets" at bounding box center [148, 284] width 77 height 18
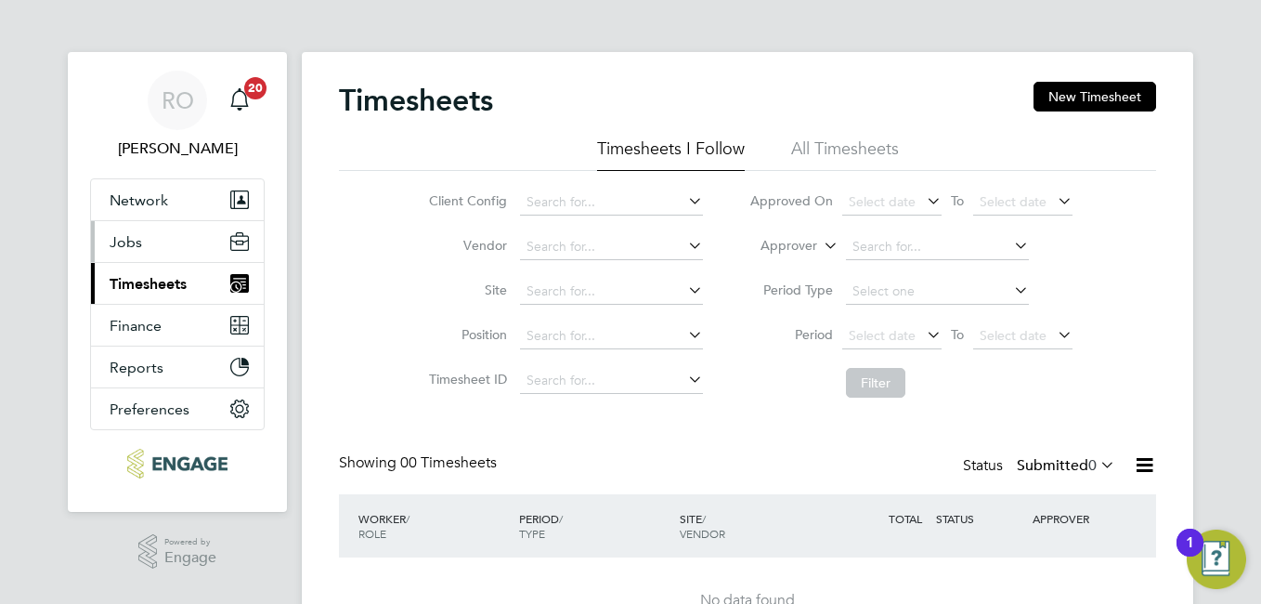
click at [126, 234] on span "Jobs" at bounding box center [126, 242] width 33 height 18
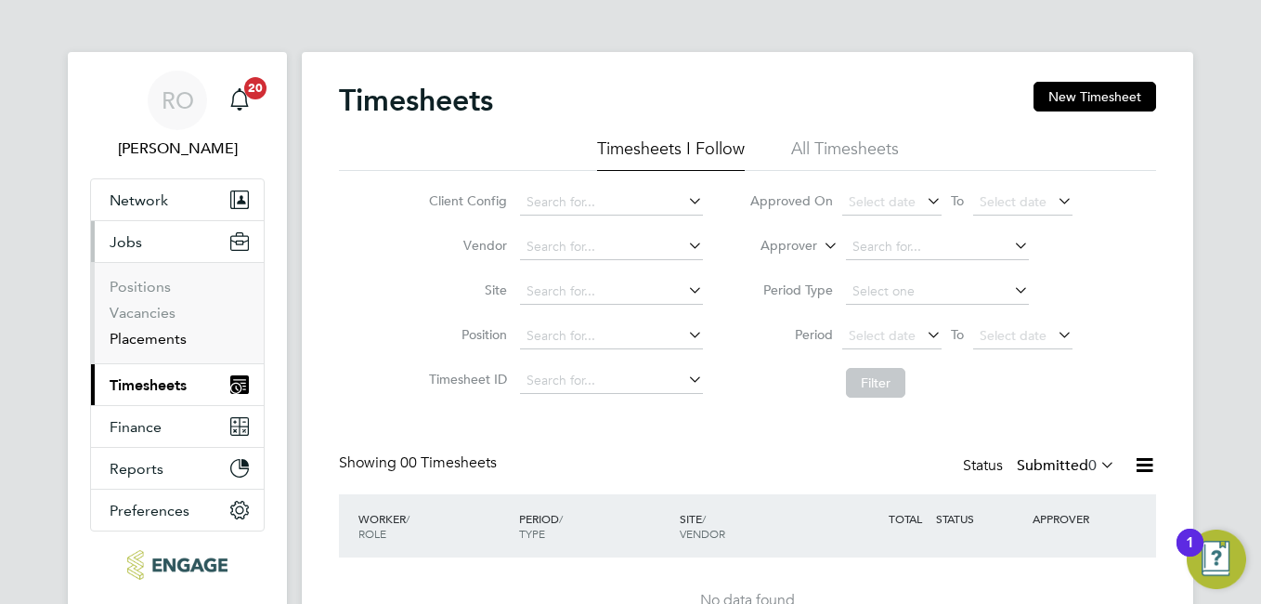
click at [155, 337] on link "Placements" at bounding box center [148, 339] width 77 height 18
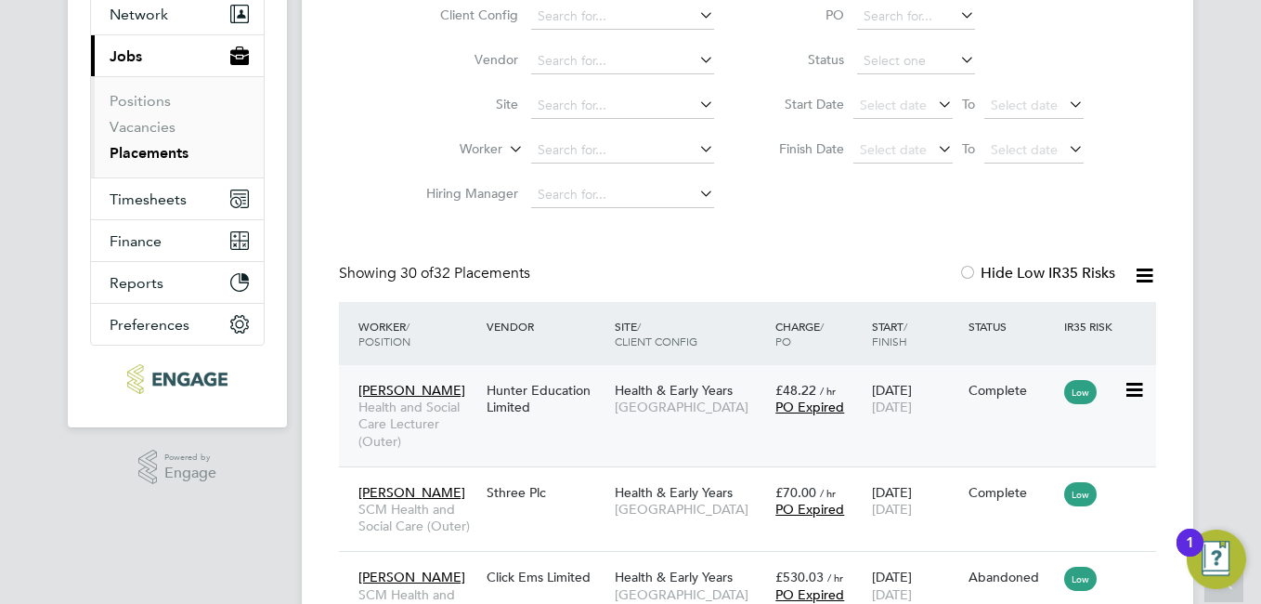
click at [1131, 391] on icon at bounding box center [1133, 390] width 19 height 22
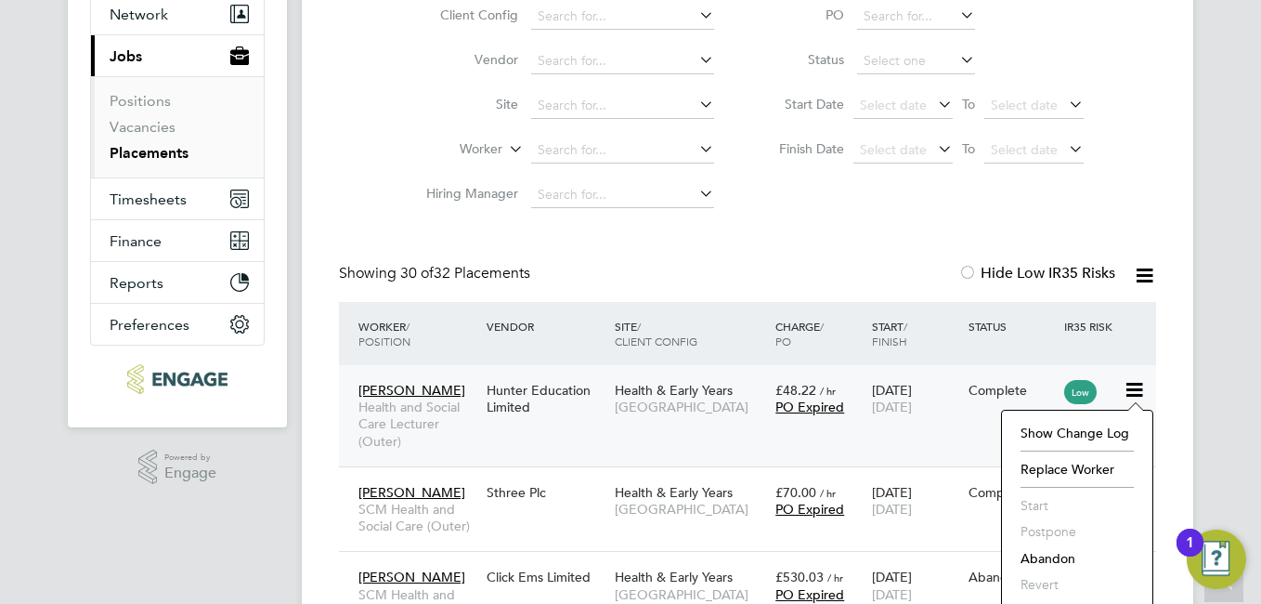
click at [529, 388] on div "Hunter Education Limited" at bounding box center [546, 398] width 128 height 52
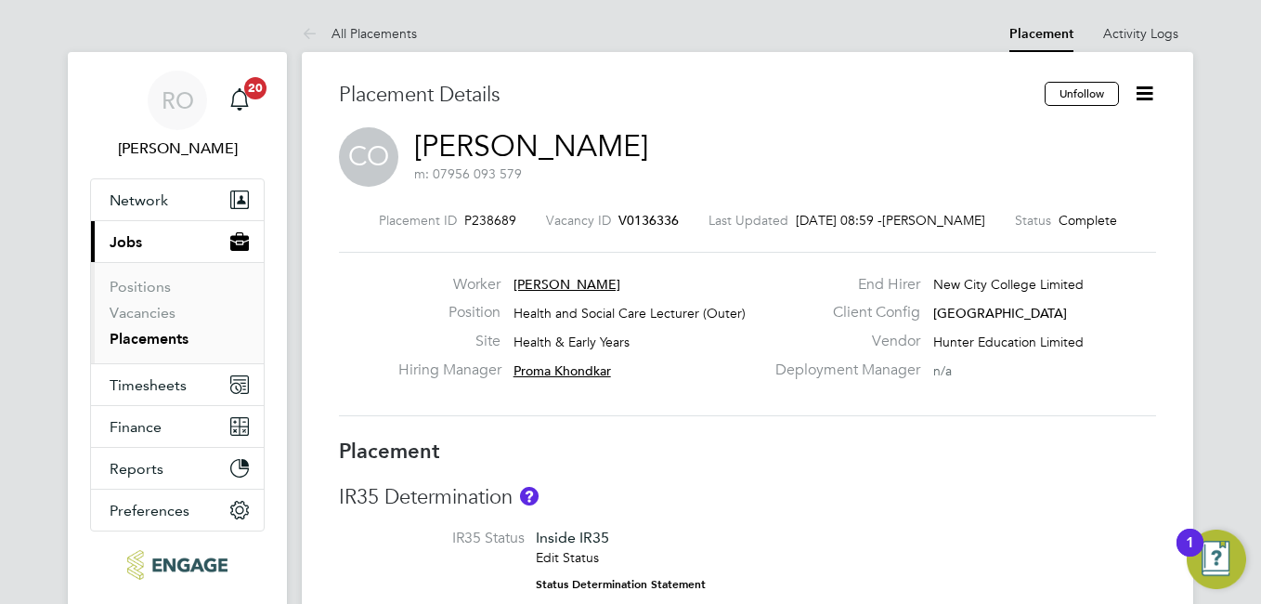
click at [1145, 86] on icon at bounding box center [1144, 93] width 23 height 23
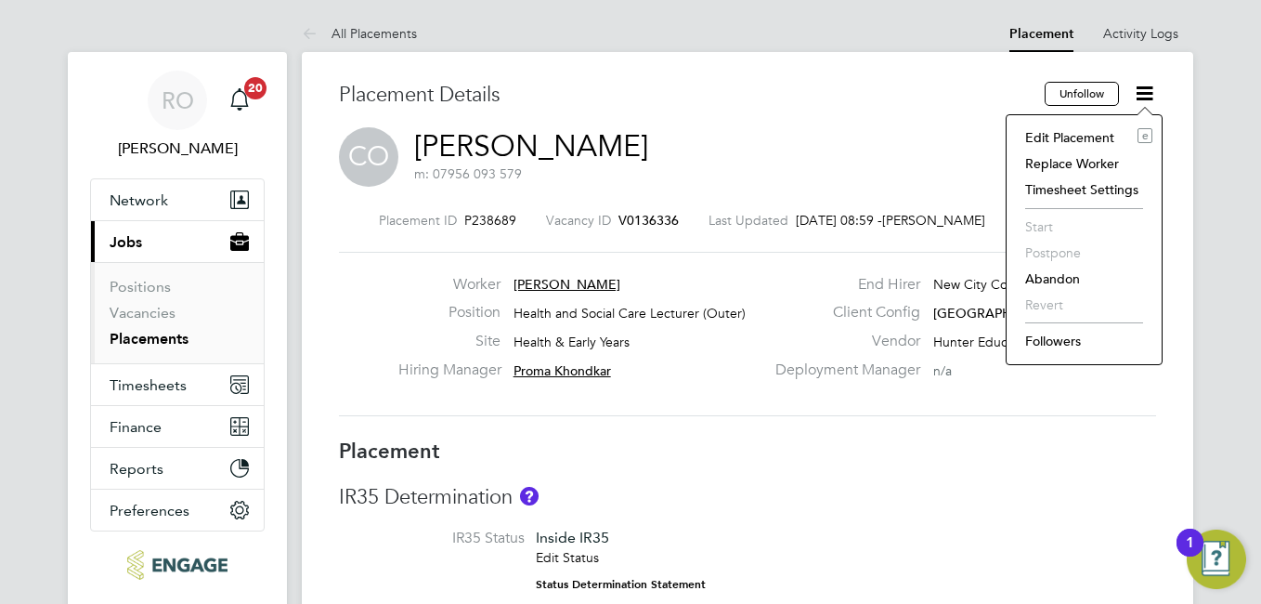
click at [1101, 135] on li "Edit Placement e" at bounding box center [1084, 137] width 137 height 26
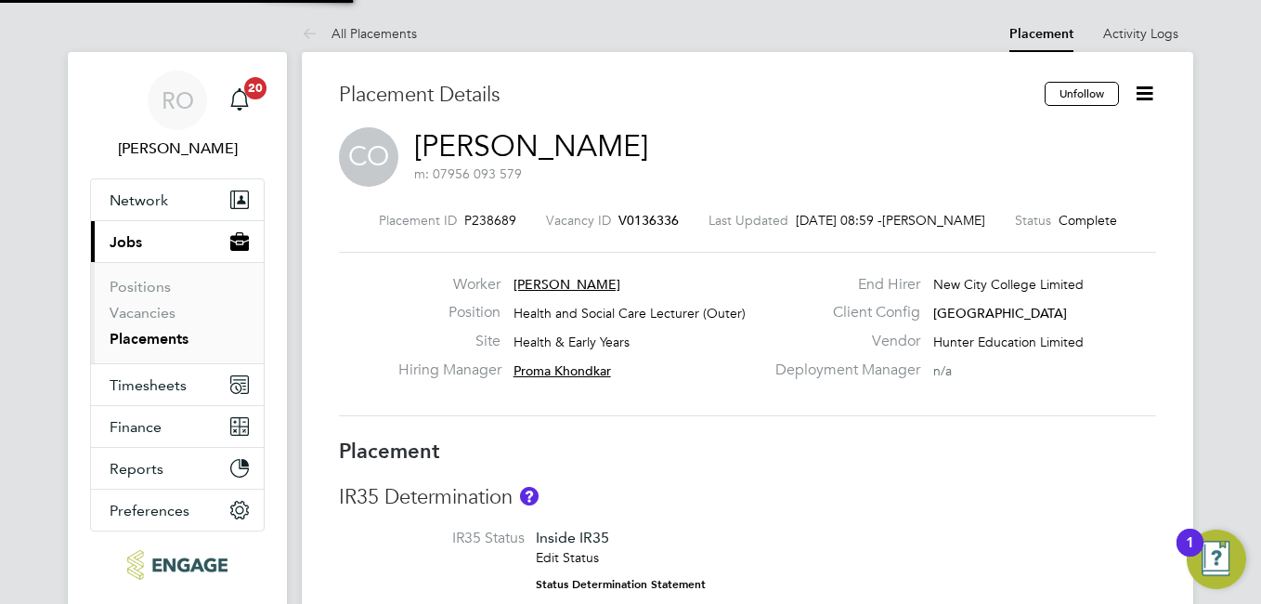
type input "Proma Khondkar"
type input "[PERSON_NAME]"
type input "[DATE]"
type input "08:30"
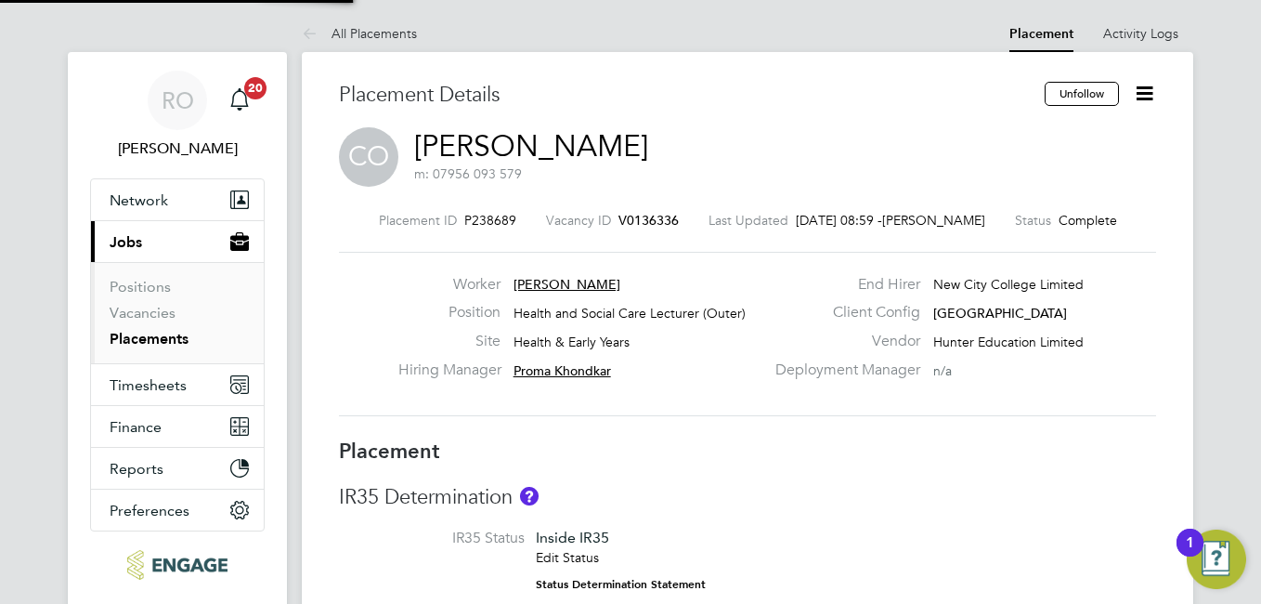
type input "16:30"
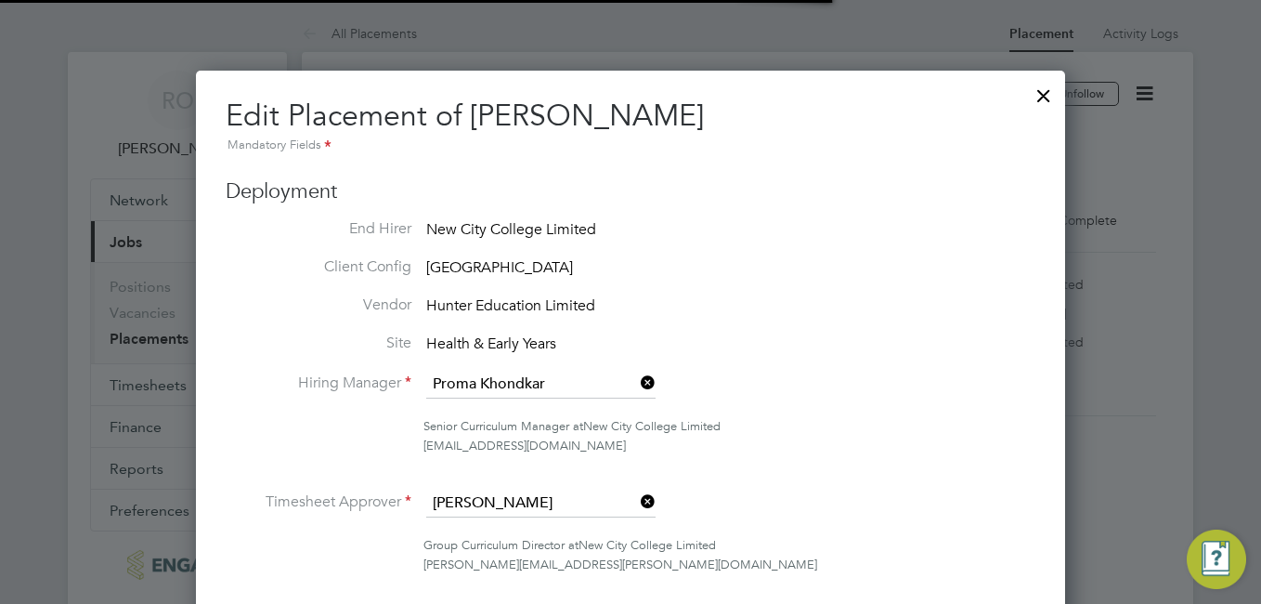
scroll to position [9, 9]
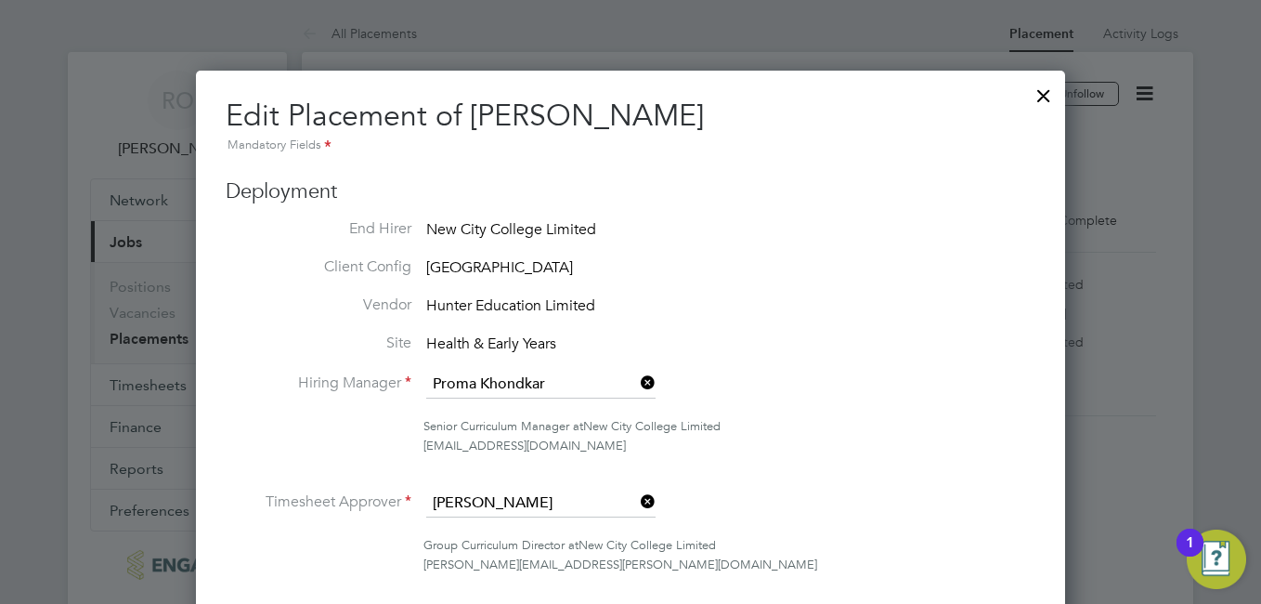
click at [1039, 100] on div at bounding box center [1043, 90] width 33 height 33
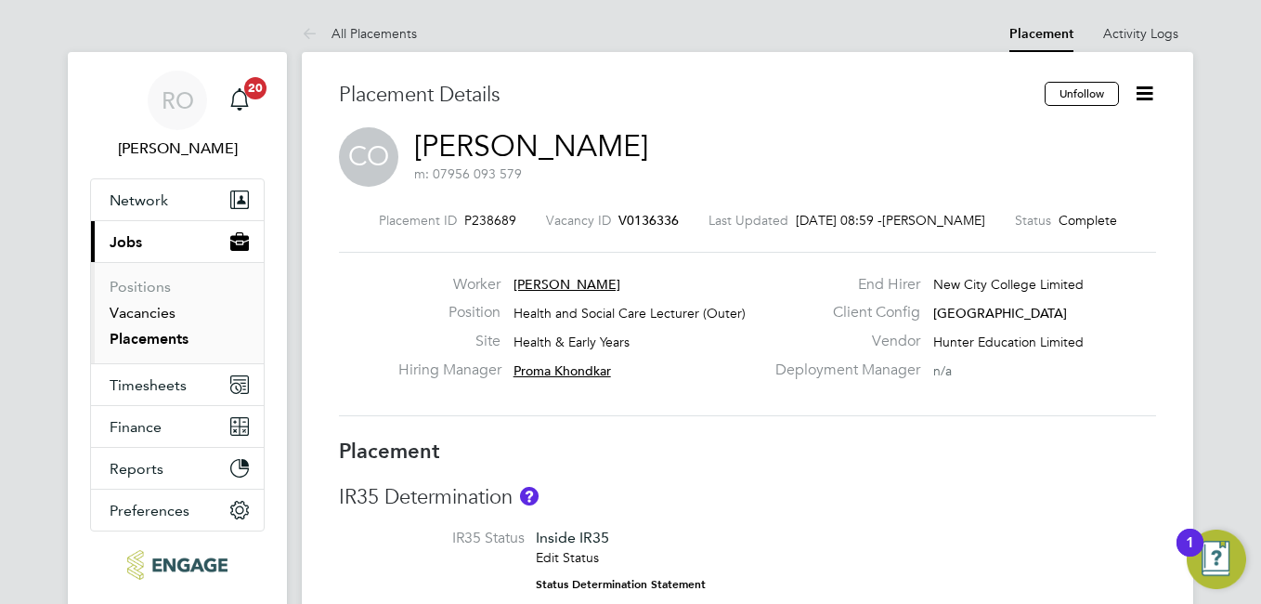
click at [148, 314] on link "Vacancies" at bounding box center [143, 313] width 66 height 18
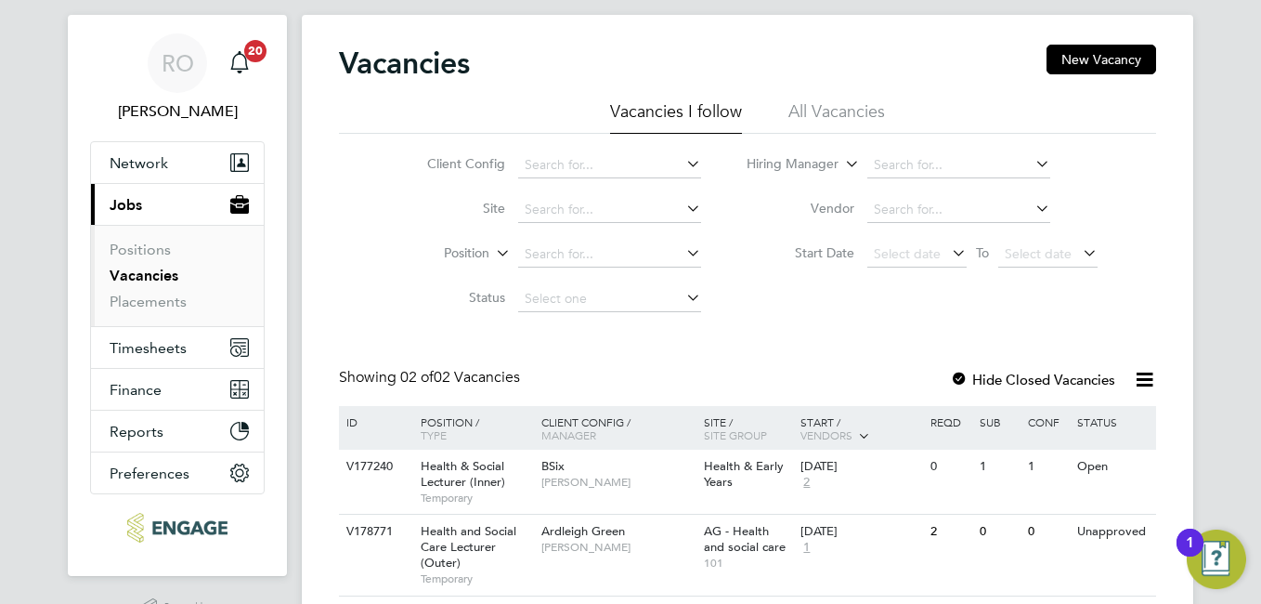
click at [154, 275] on link "Vacancies" at bounding box center [144, 276] width 69 height 18
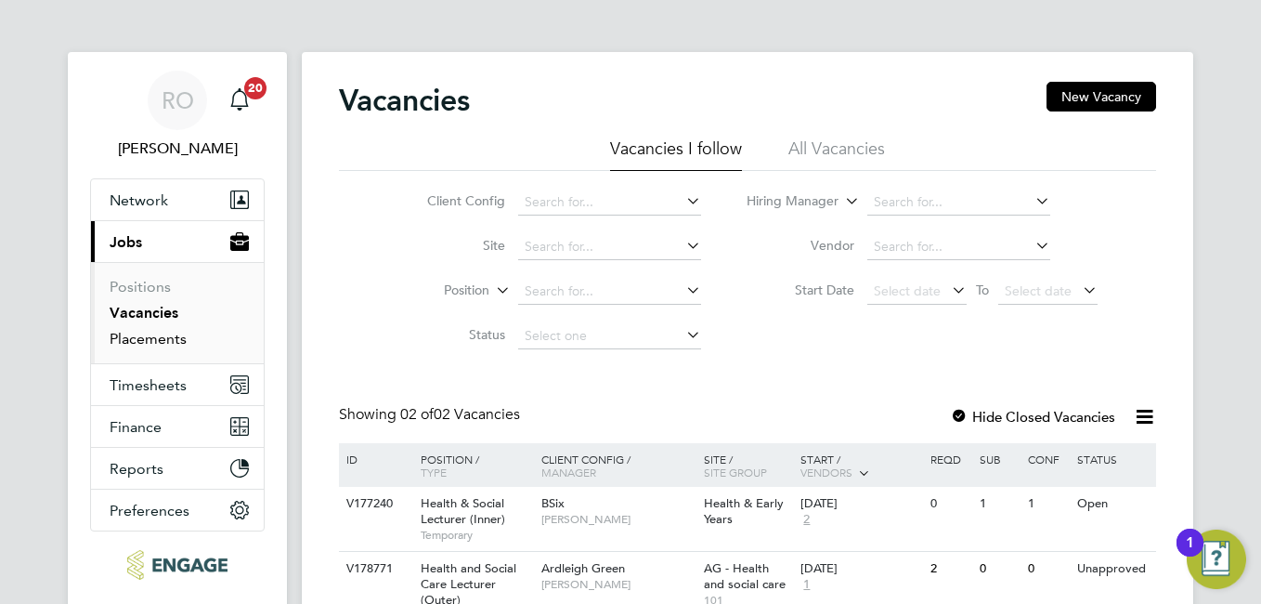
click at [144, 334] on link "Placements" at bounding box center [148, 339] width 77 height 18
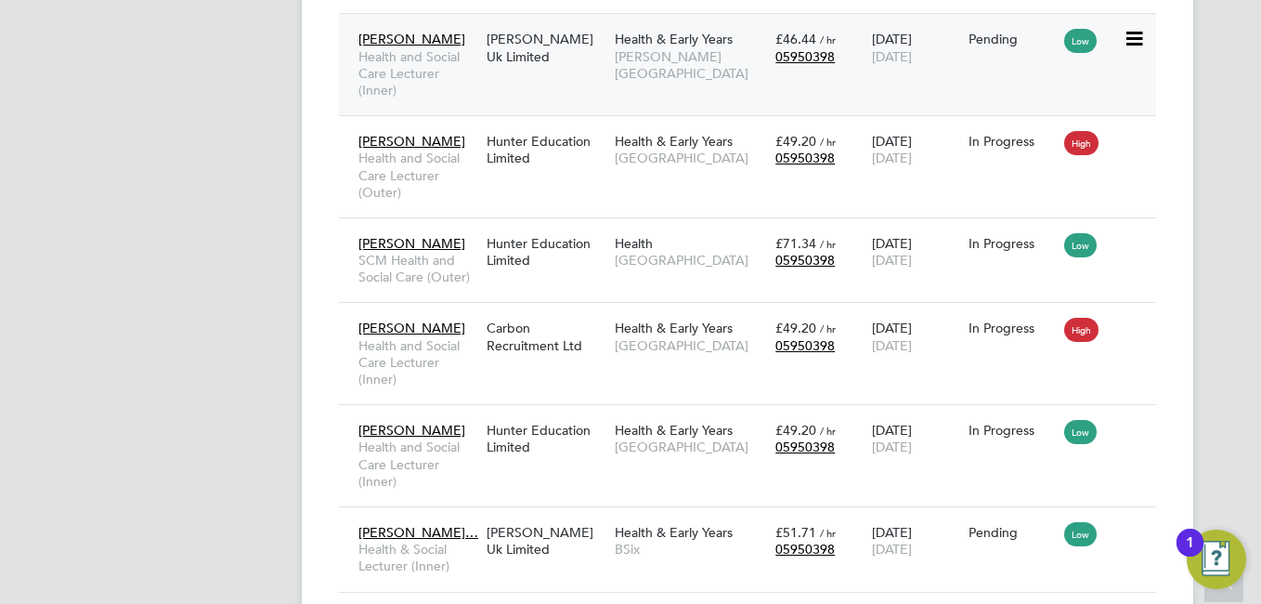
click at [630, 66] on span "Hackney Campus" at bounding box center [690, 64] width 151 height 33
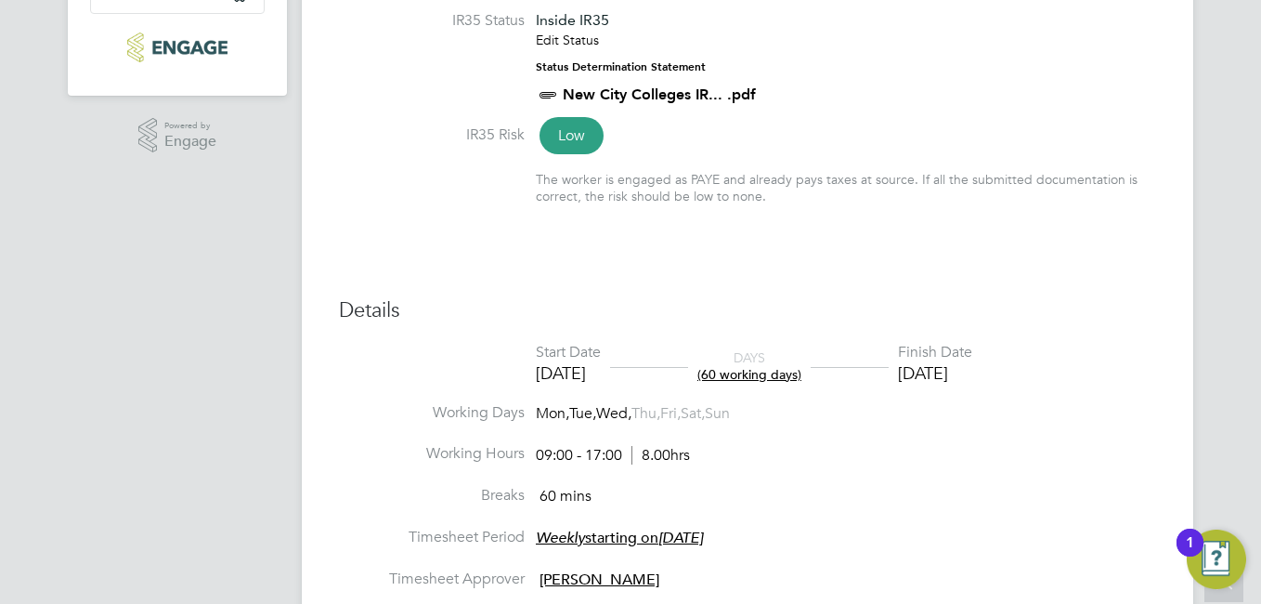
scroll to position [520, 0]
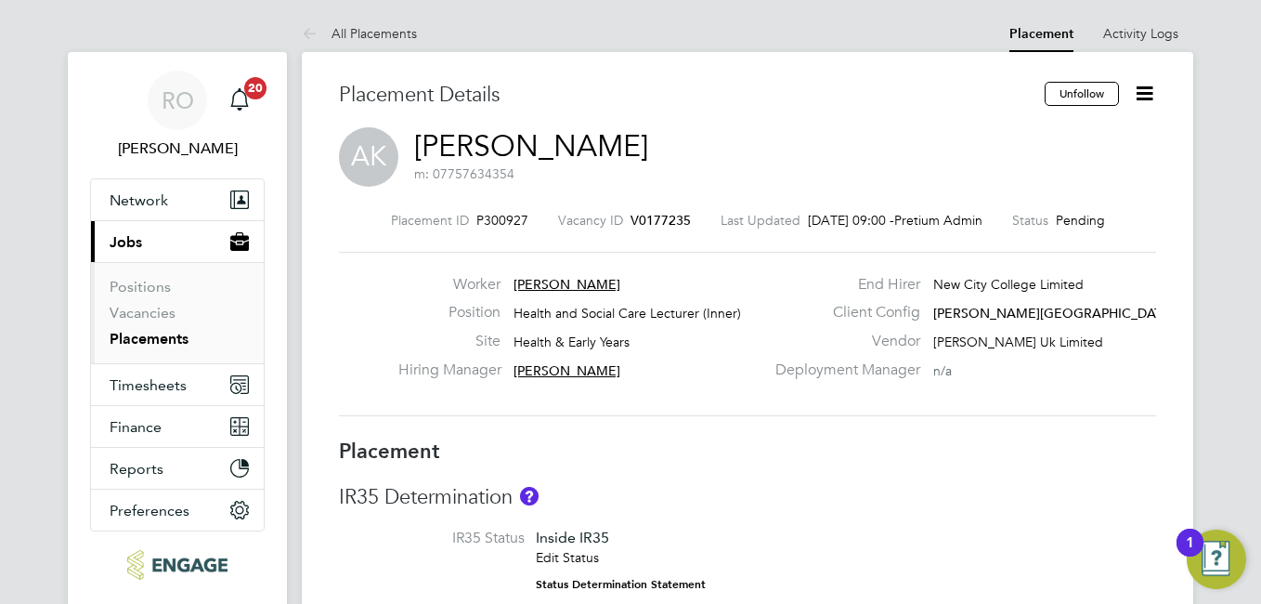
click at [1147, 98] on icon at bounding box center [1144, 93] width 23 height 23
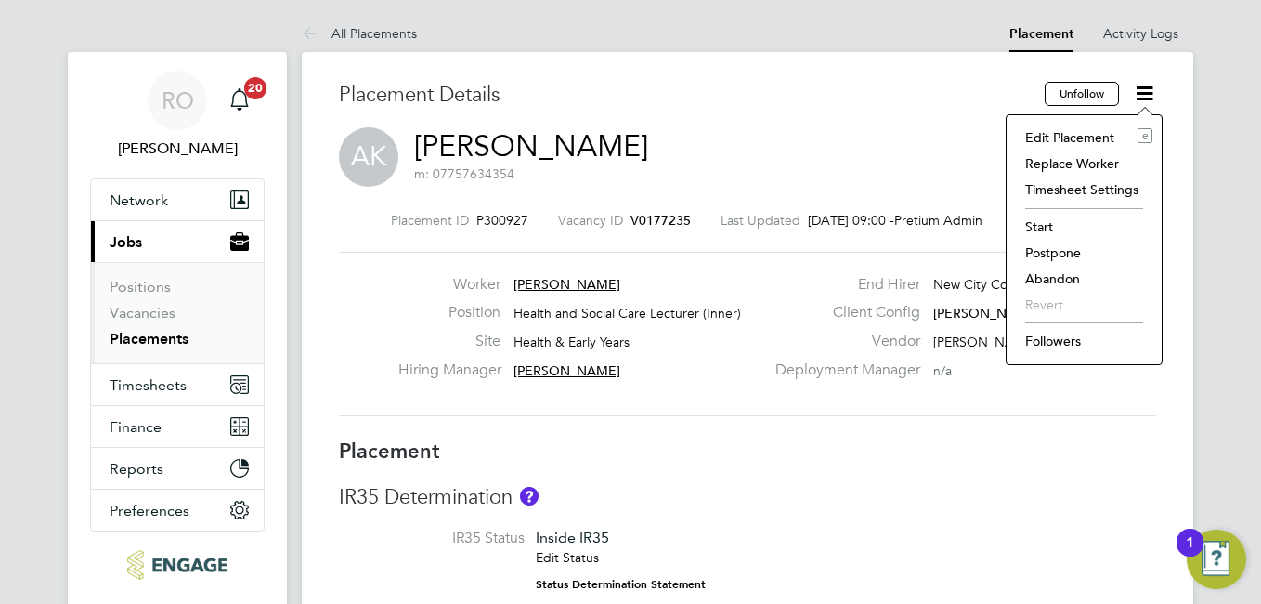
click at [1082, 137] on li "Edit Placement e" at bounding box center [1084, 137] width 137 height 26
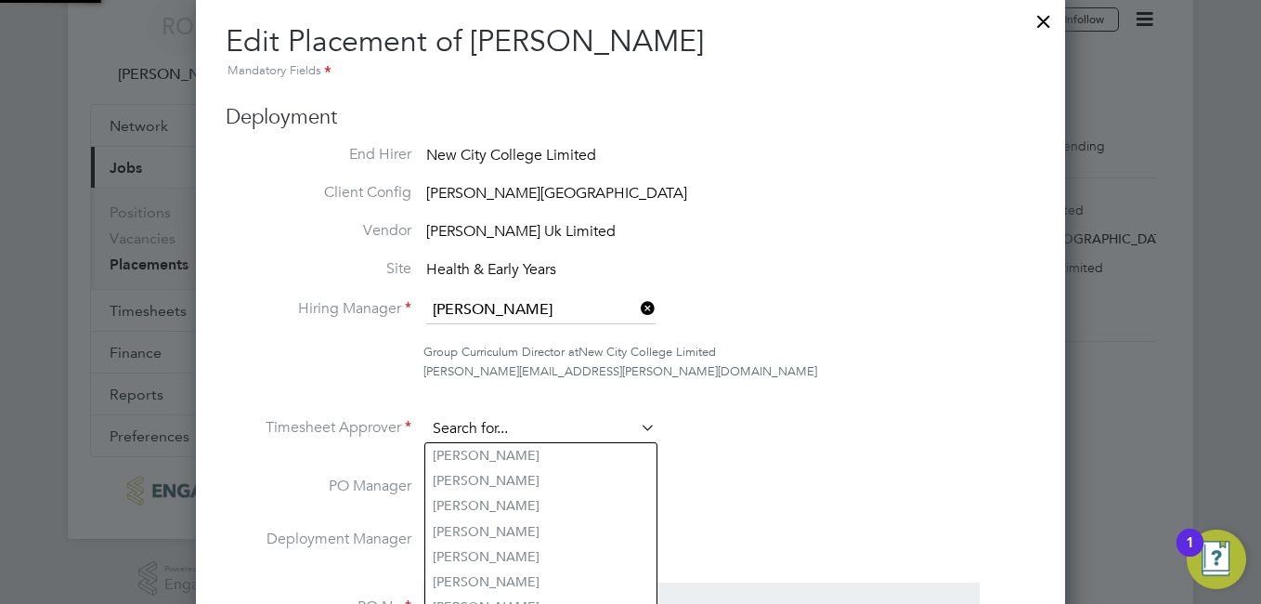
click at [598, 430] on input at bounding box center [540, 429] width 229 height 28
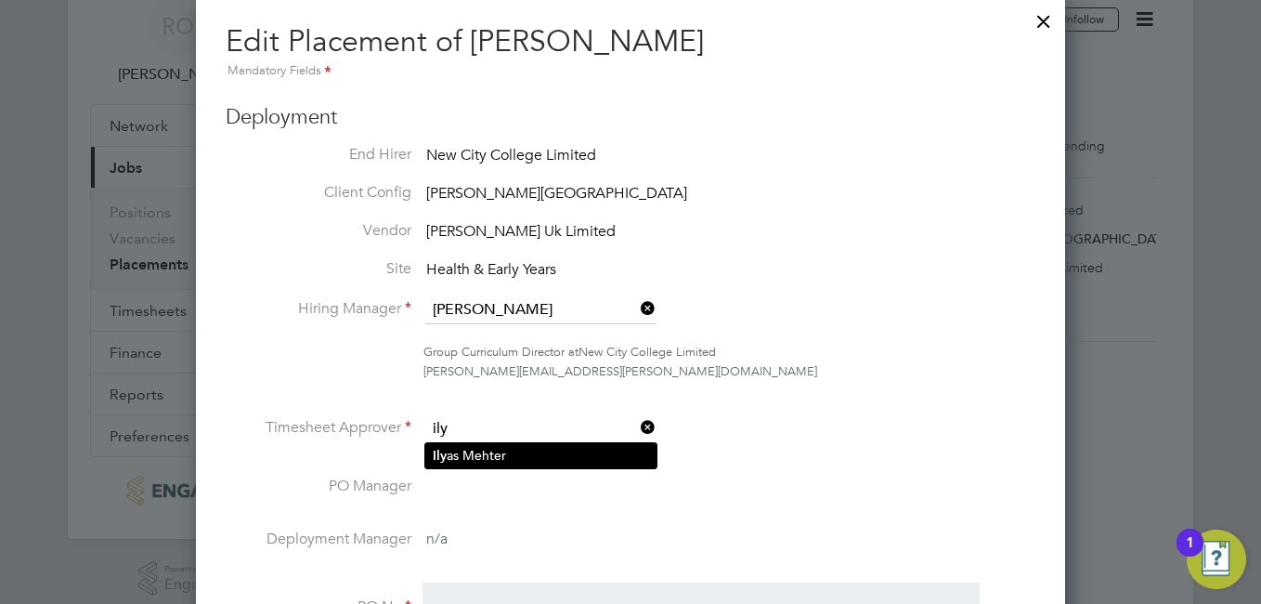
click at [569, 458] on li "Ily as Mehter" at bounding box center [540, 455] width 231 height 25
type input "Ilyas Mehter"
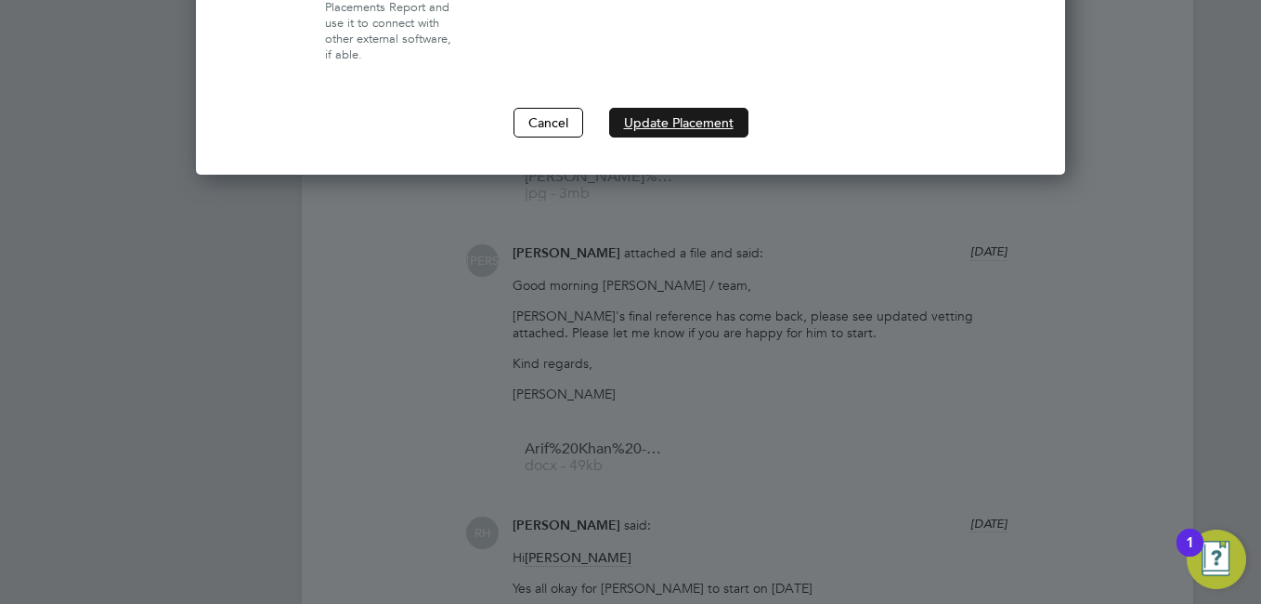
click at [732, 117] on button "Update Placement" at bounding box center [678, 123] width 139 height 30
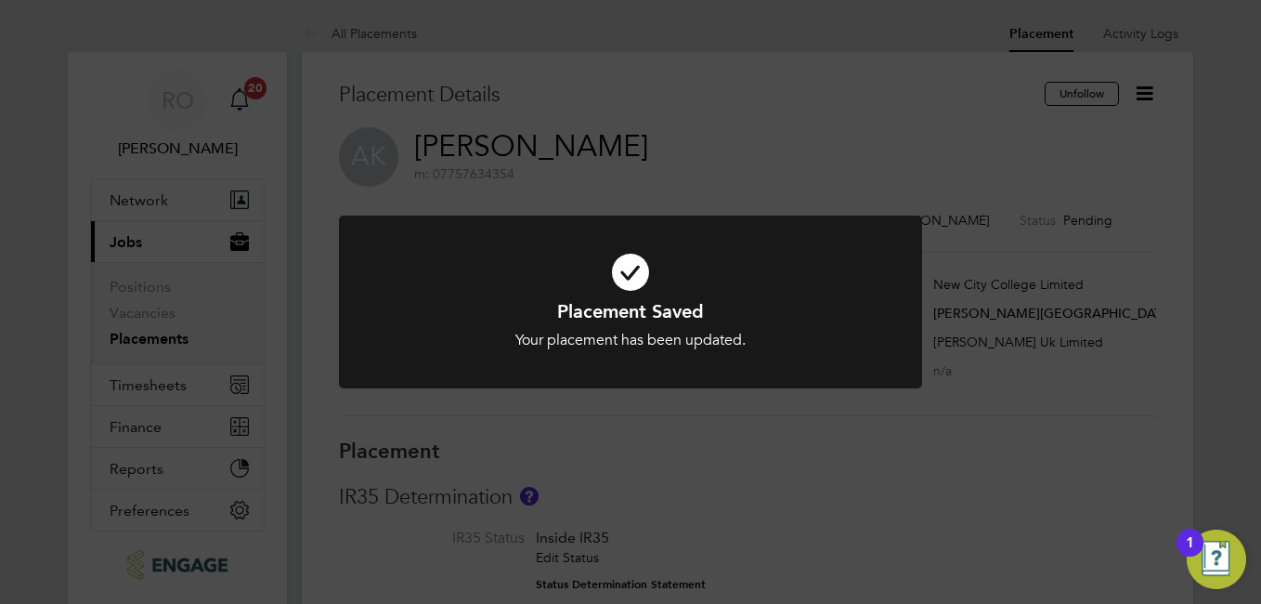
click at [150, 333] on div "Placement Saved Your placement has been updated. Cancel Okay" at bounding box center [630, 302] width 1261 height 604
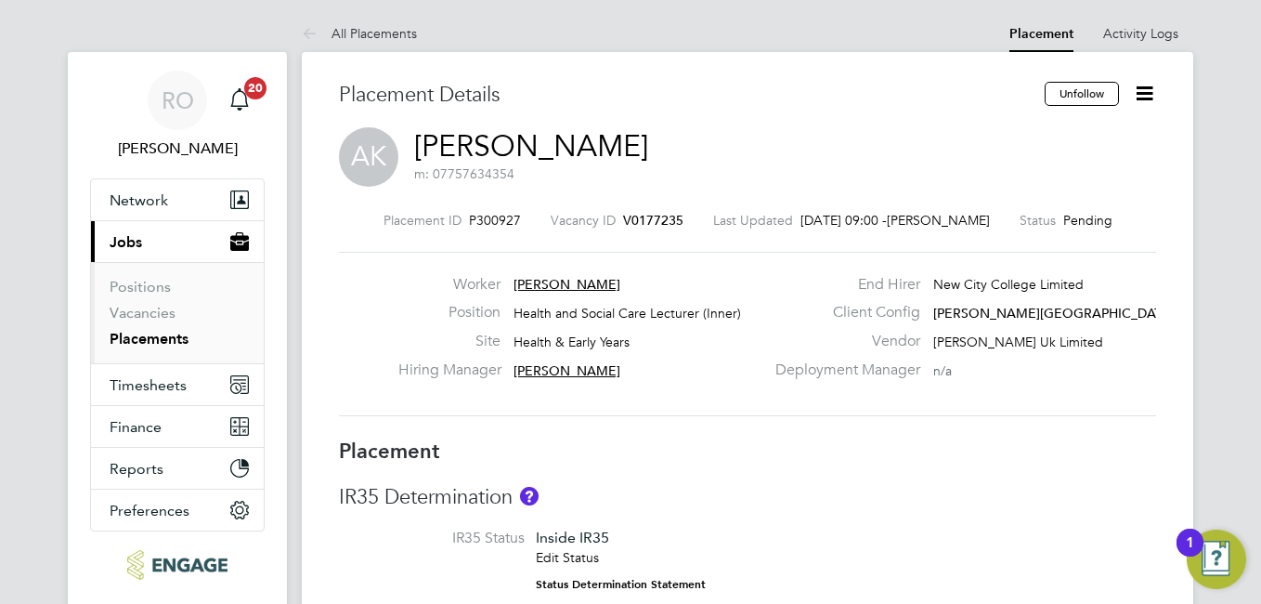
click at [150, 338] on link "Placements" at bounding box center [149, 339] width 79 height 18
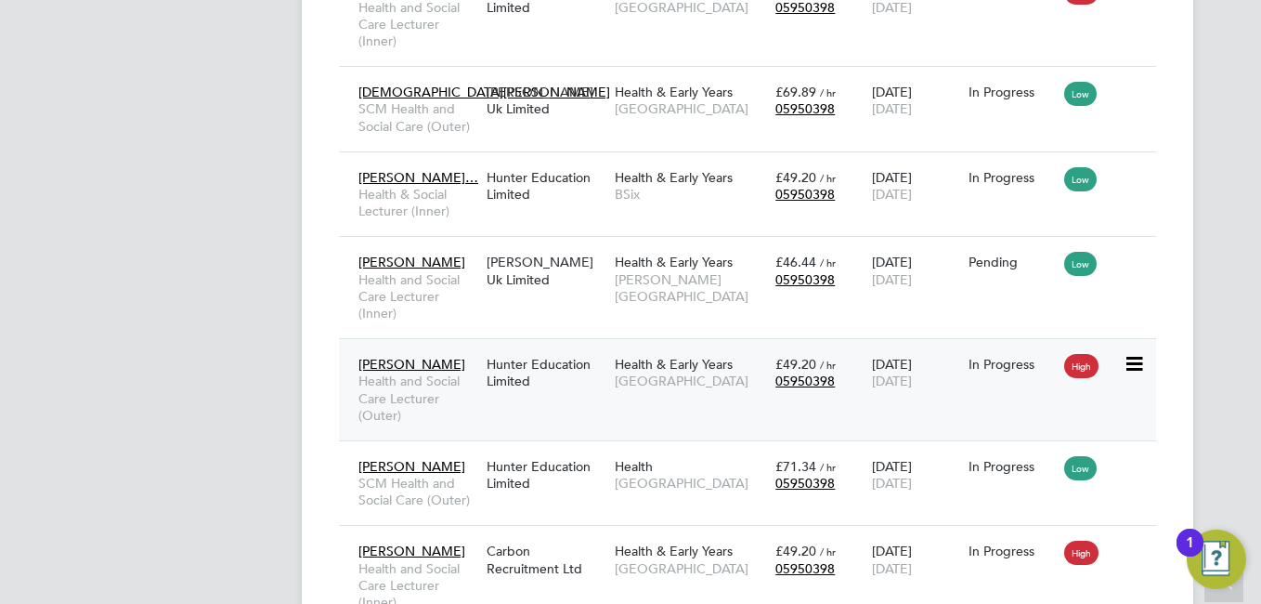
click at [582, 369] on div "Hunter Education Limited" at bounding box center [546, 372] width 128 height 52
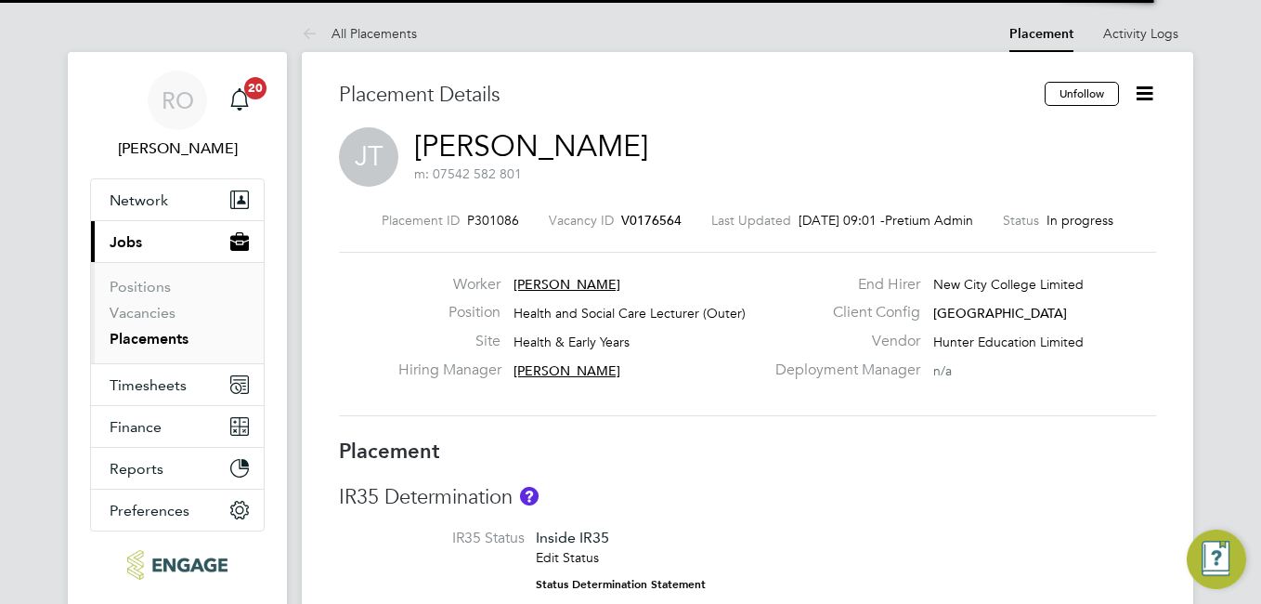
click at [1151, 96] on icon at bounding box center [1144, 93] width 23 height 23
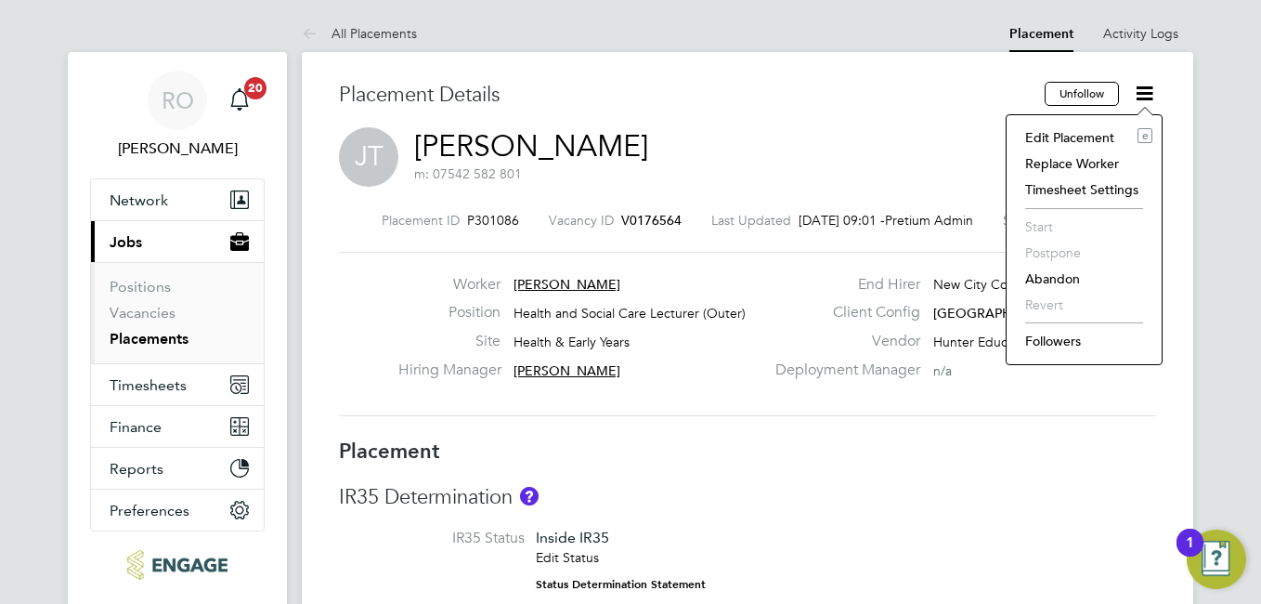
click at [1088, 140] on li "Edit Placement e" at bounding box center [1084, 137] width 137 height 26
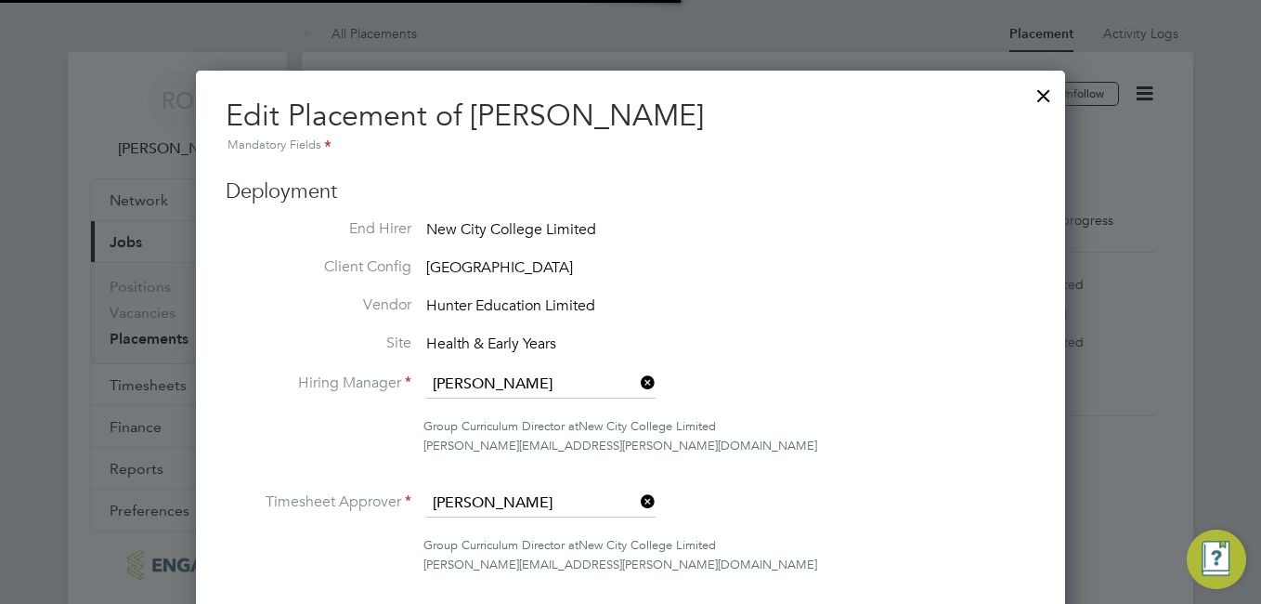
scroll to position [2066, 870]
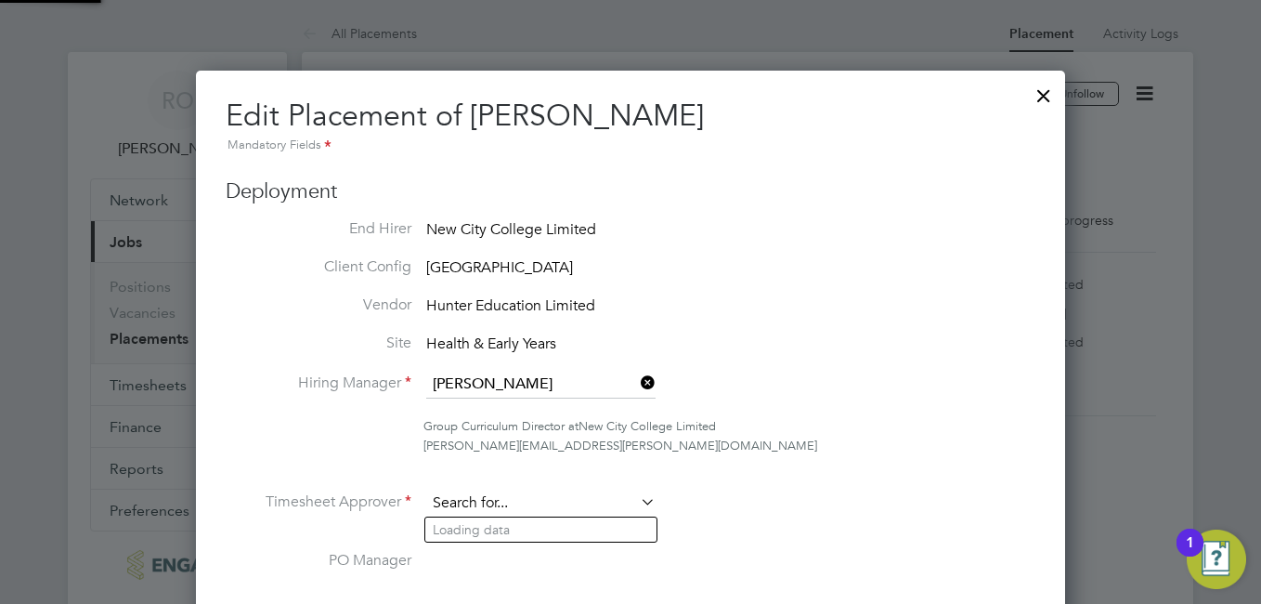
click at [545, 501] on input at bounding box center [540, 503] width 229 height 28
click at [513, 531] on li "Ily as Mehter" at bounding box center [540, 529] width 231 height 25
type input "Ilyas Mehter"
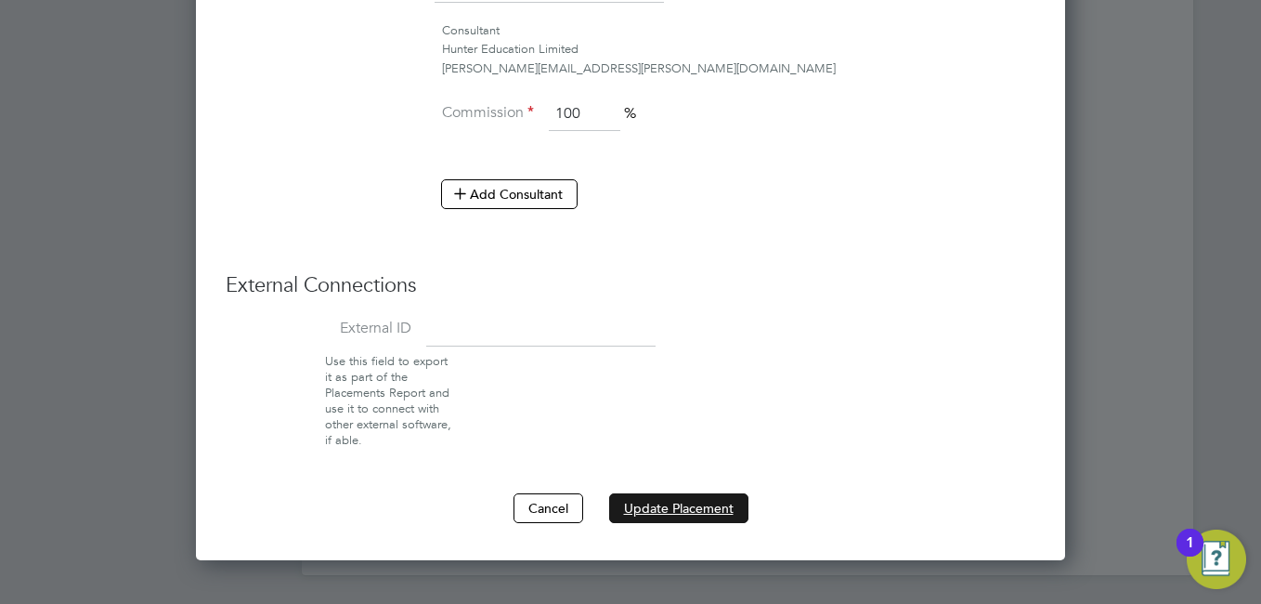
click at [667, 500] on button "Update Placement" at bounding box center [678, 508] width 139 height 30
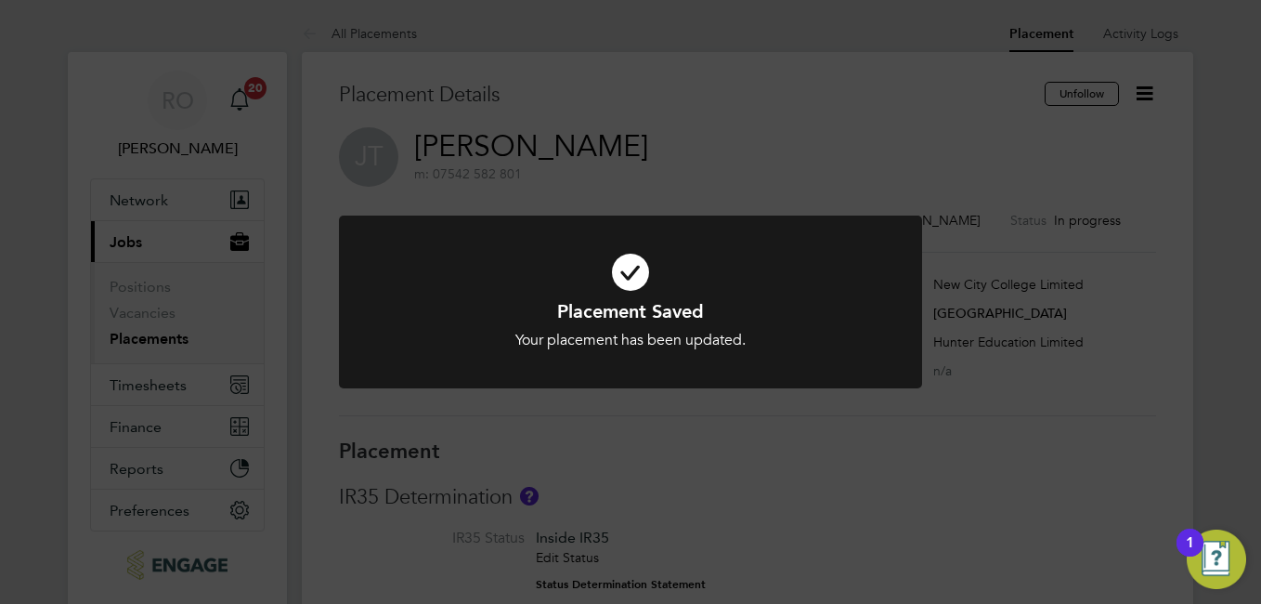
click at [120, 343] on div "Placement Saved Your placement has been updated. Cancel Okay" at bounding box center [630, 302] width 1261 height 604
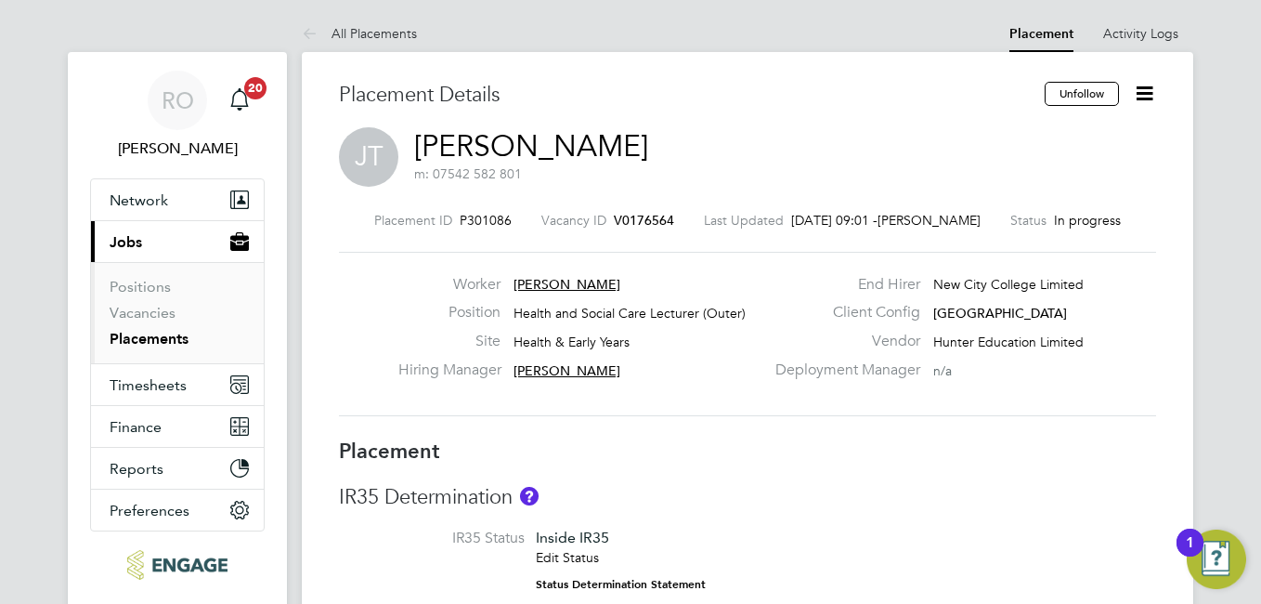
click at [130, 303] on li "Positions" at bounding box center [179, 291] width 139 height 26
click at [153, 315] on link "Vacancies" at bounding box center [143, 313] width 66 height 18
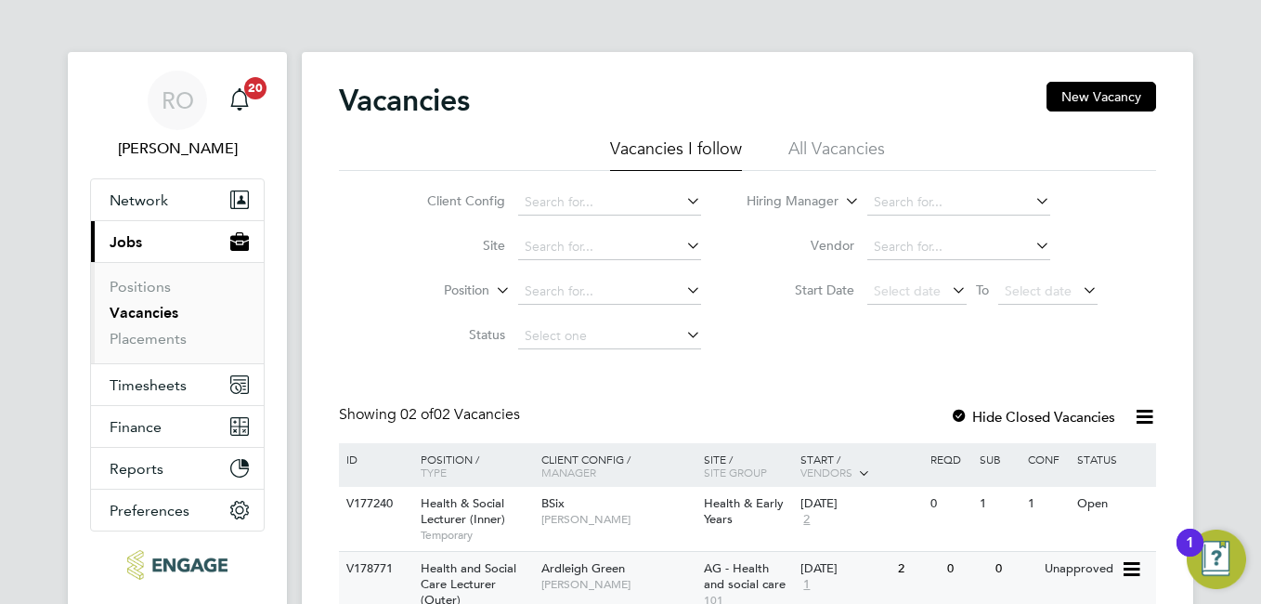
click at [565, 574] on span "Ardleigh Green" at bounding box center [583, 568] width 84 height 16
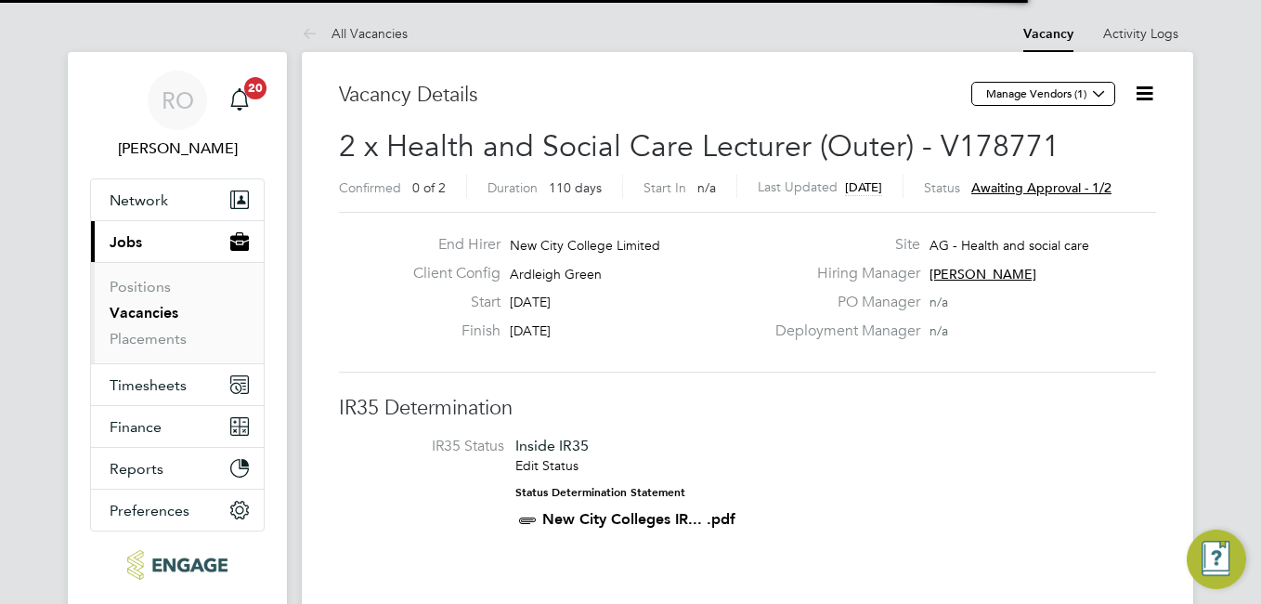
scroll to position [55, 130]
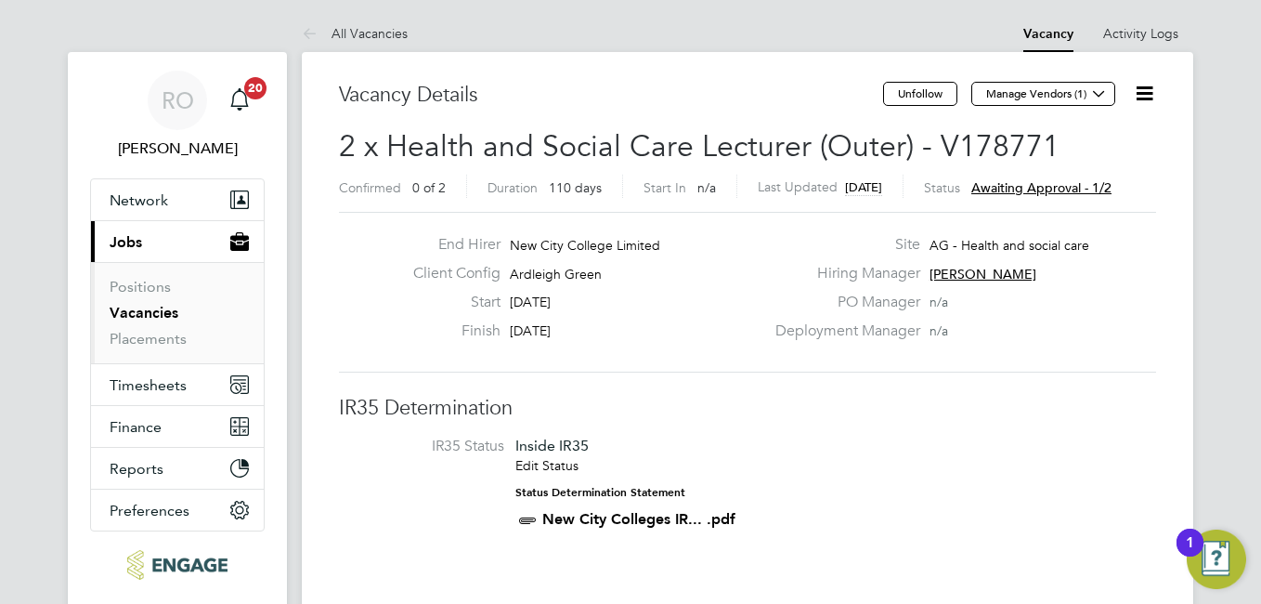
click at [1138, 99] on icon at bounding box center [1144, 93] width 23 height 23
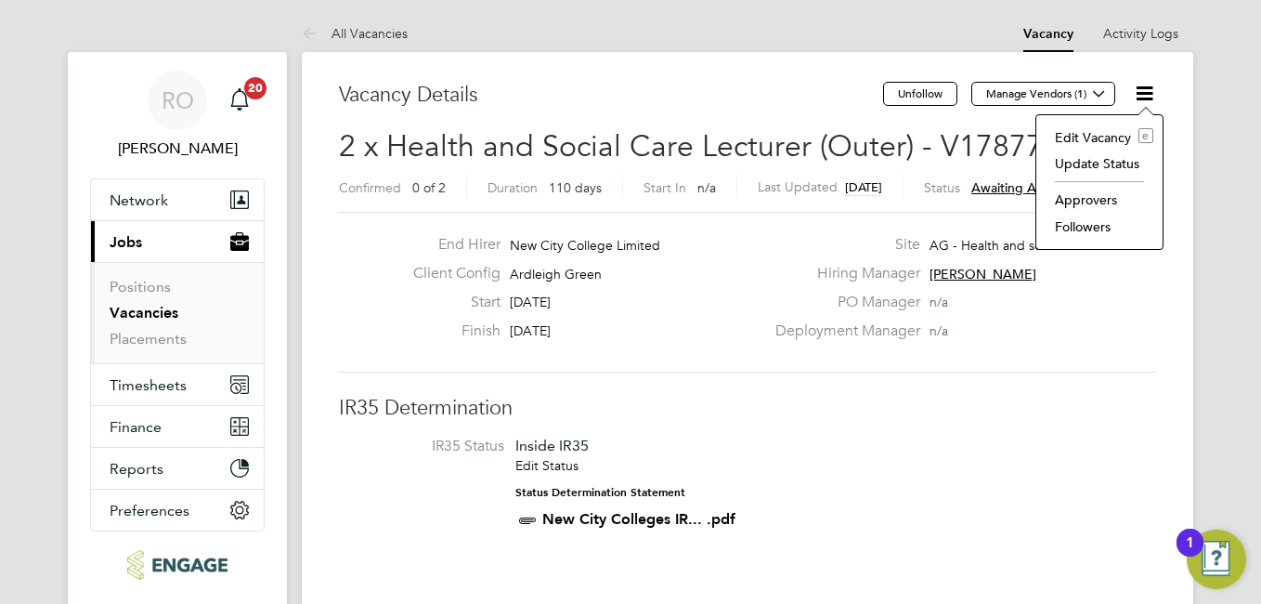
click at [1099, 138] on li "Edit Vacancy e" at bounding box center [1100, 137] width 108 height 26
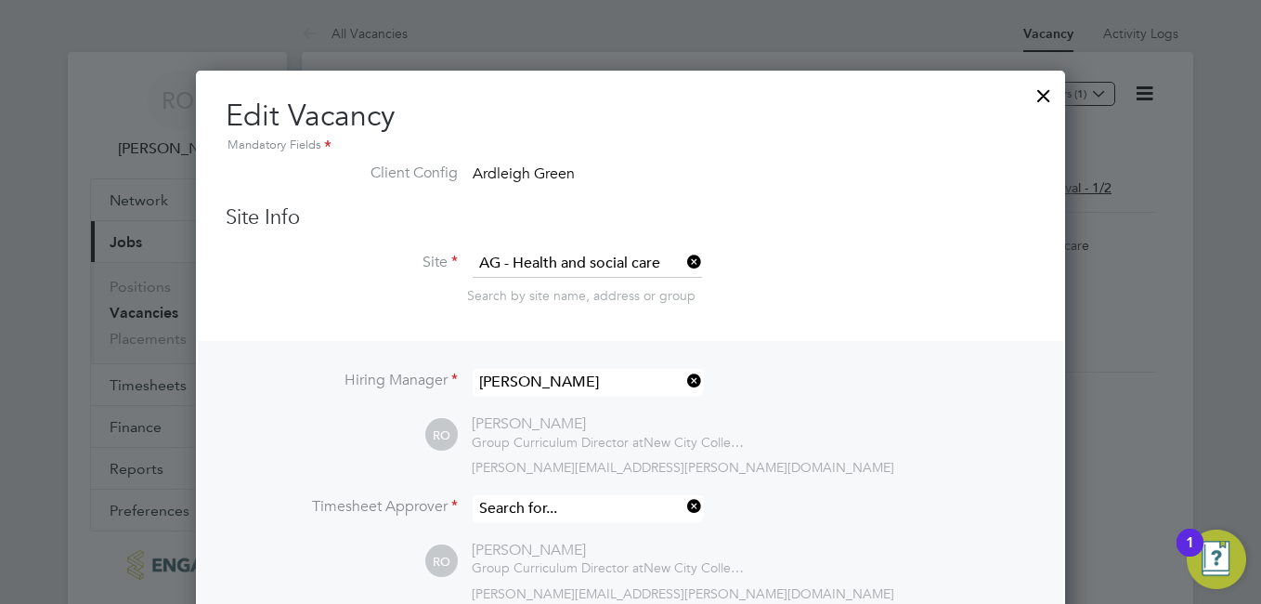
scroll to position [2949, 870]
click at [611, 515] on input at bounding box center [587, 508] width 229 height 27
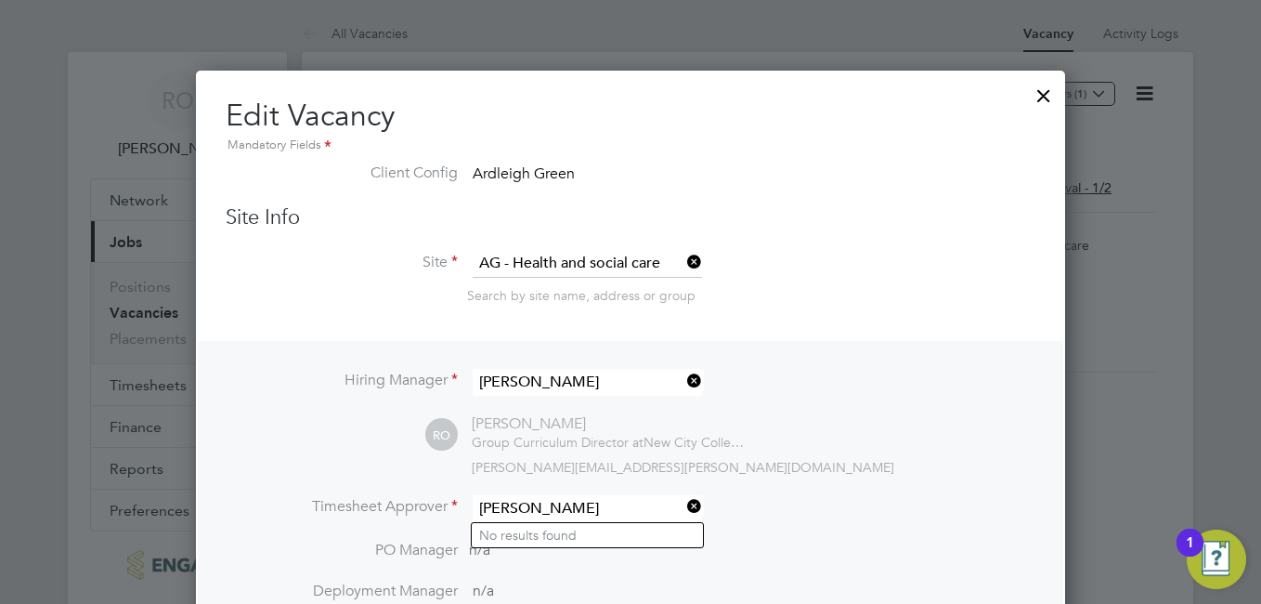
drag, startPoint x: 591, startPoint y: 510, endPoint x: 466, endPoint y: 510, distance: 124.4
click at [466, 510] on li "Timesheet Approver [PERSON_NAME]" at bounding box center [631, 518] width 810 height 46
type input "[PERSON_NAME]"
click at [466, 510] on li "Timesheet Approver [PERSON_NAME]" at bounding box center [631, 518] width 810 height 46
click at [525, 512] on input at bounding box center [587, 508] width 229 height 27
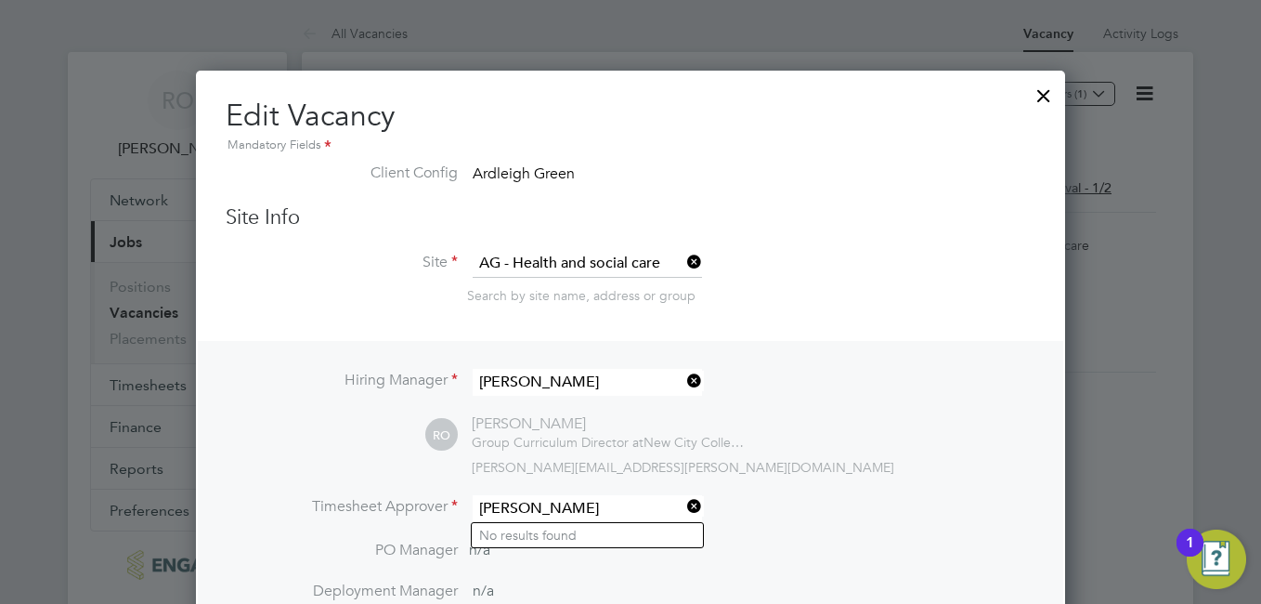
type input "[PERSON_NAME]"
click at [887, 480] on div "Hiring Manager [PERSON_NAME] RO [PERSON_NAME] Group Curriculum Director at New …" at bounding box center [631, 538] width 866 height 394
click at [1039, 98] on div at bounding box center [1043, 90] width 33 height 33
